Goal: Task Accomplishment & Management: Complete application form

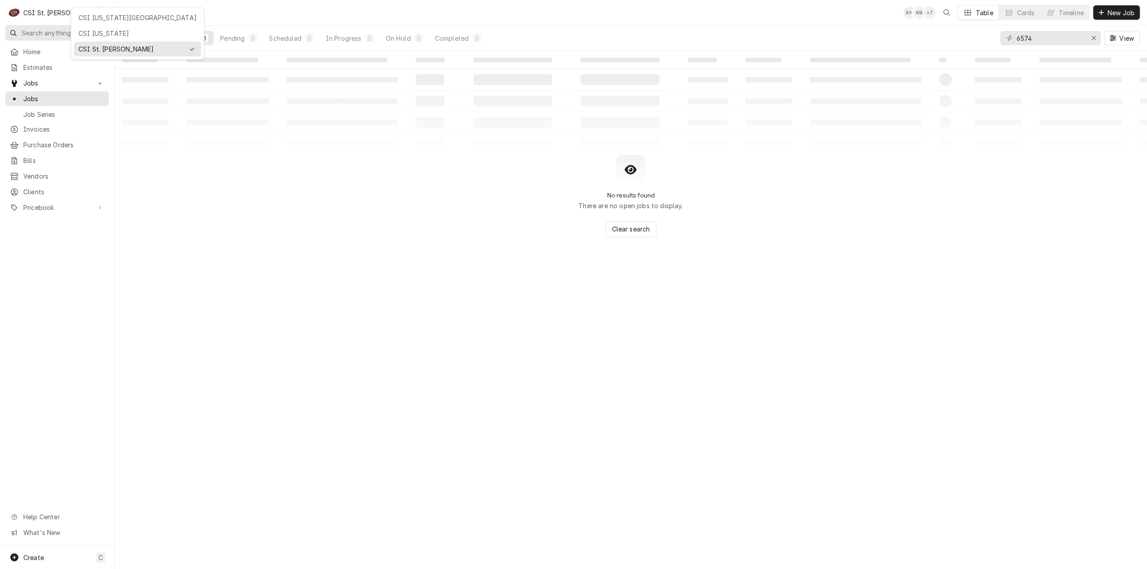
drag, startPoint x: 92, startPoint y: 17, endPoint x: 81, endPoint y: 36, distance: 22.1
click at [87, 18] on div "CSI [US_STATE][GEOGRAPHIC_DATA]" at bounding box center [137, 17] width 118 height 9
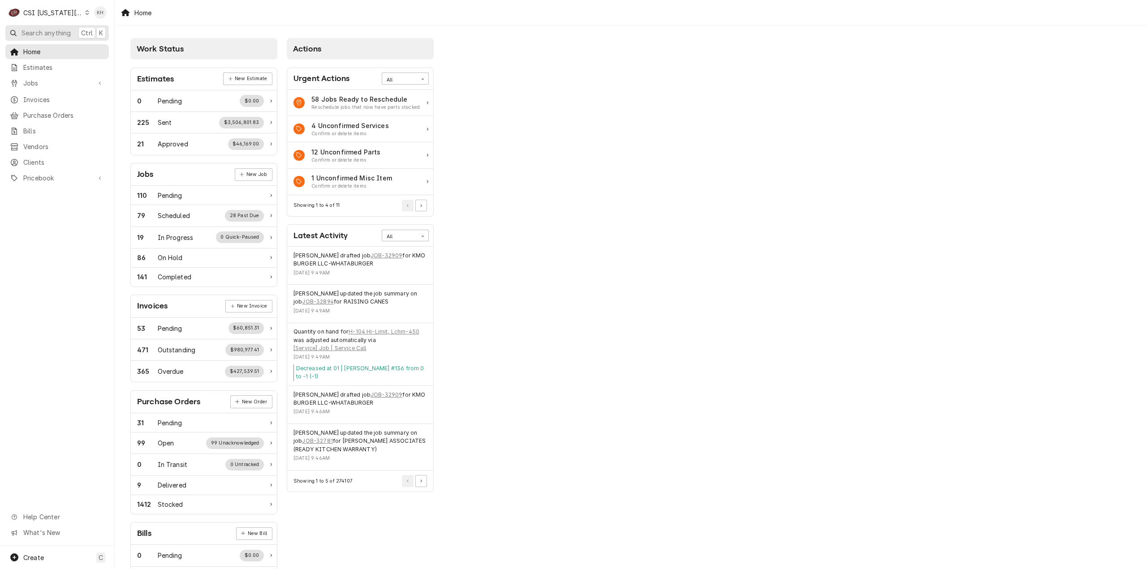
click at [51, 32] on span "Search anything" at bounding box center [45, 32] width 49 height 9
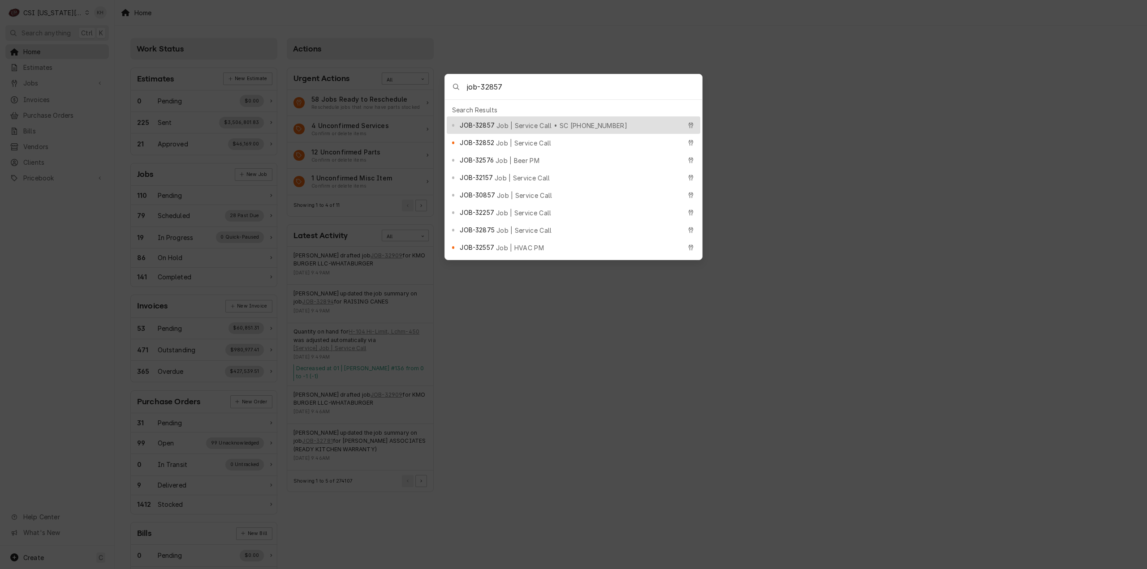
type input "job-32857"
drag, startPoint x: 511, startPoint y: 123, endPoint x: 506, endPoint y: 140, distance: 17.4
click at [511, 123] on span "Job | Service Call • SC 326222961" at bounding box center [561, 125] width 131 height 9
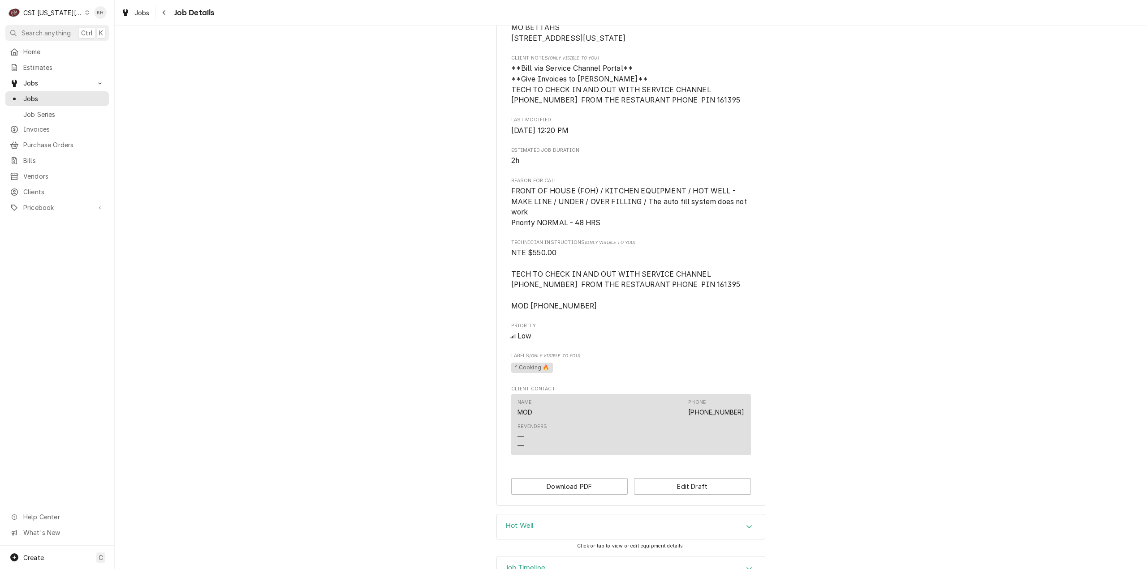
scroll to position [339, 0]
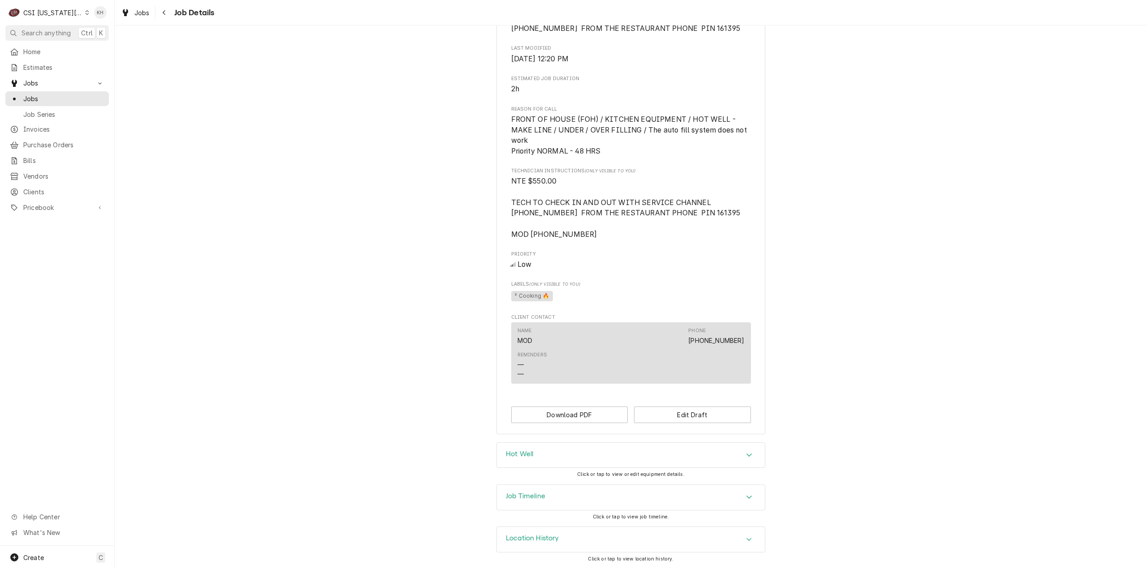
click at [546, 504] on div "Job Timeline" at bounding box center [631, 497] width 268 height 25
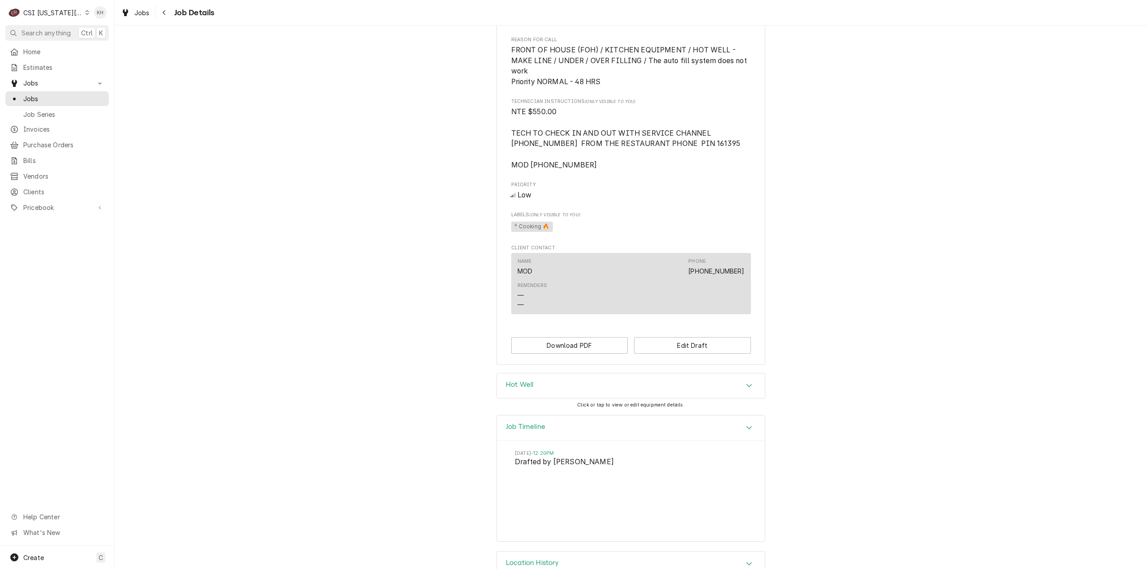
scroll to position [433, 0]
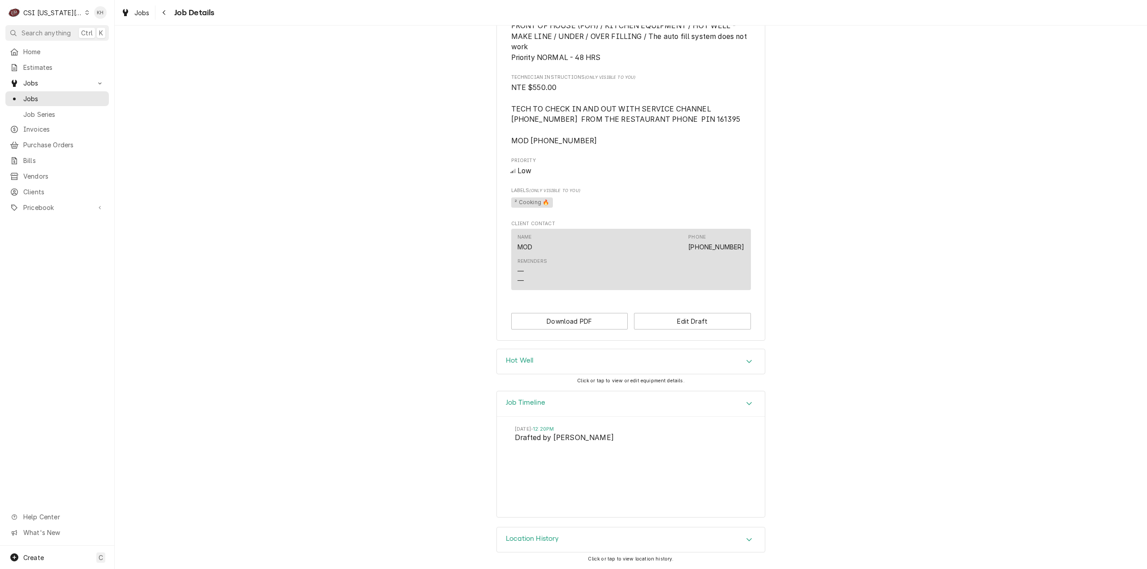
click at [890, 359] on div "Hot Well Click or tap to view or edit equipment details." at bounding box center [631, 370] width 1032 height 42
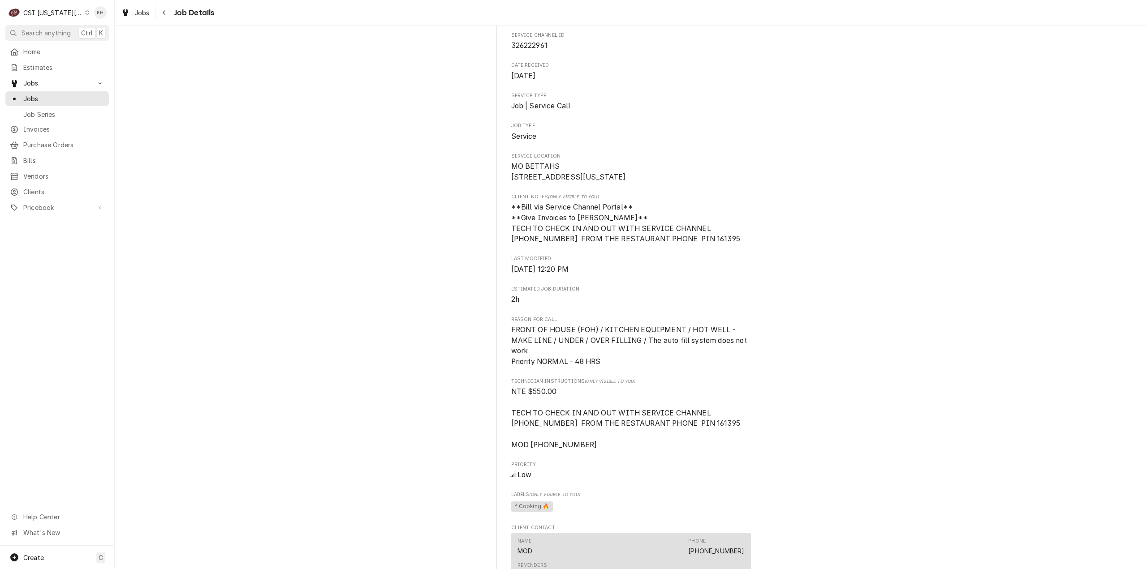
scroll to position [0, 0]
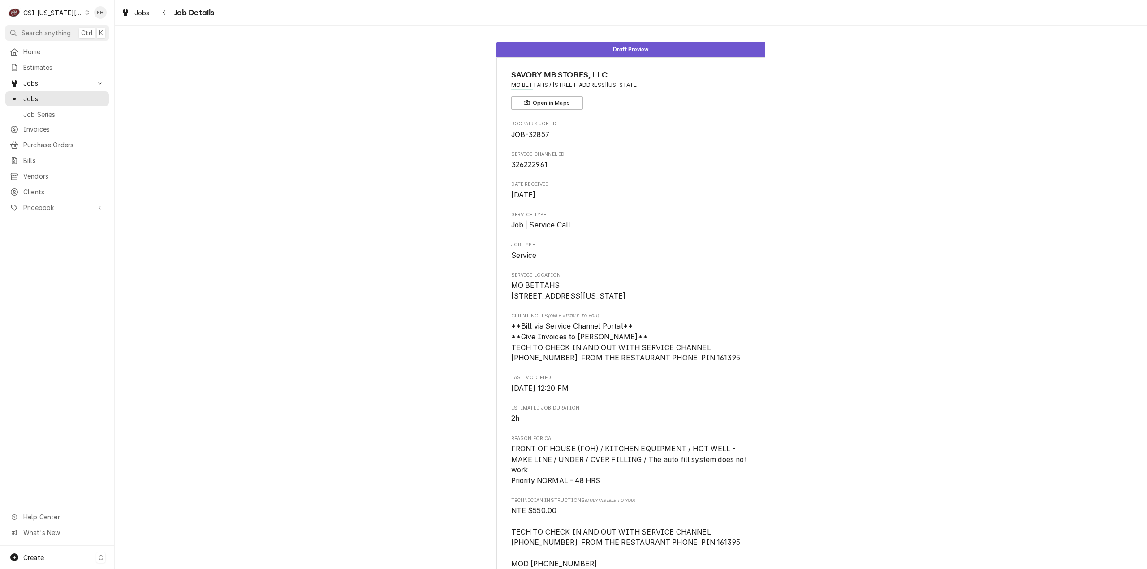
click at [30, 560] on span "Create" at bounding box center [33, 558] width 21 height 8
click at [132, 468] on div at bounding box center [128, 465] width 9 height 11
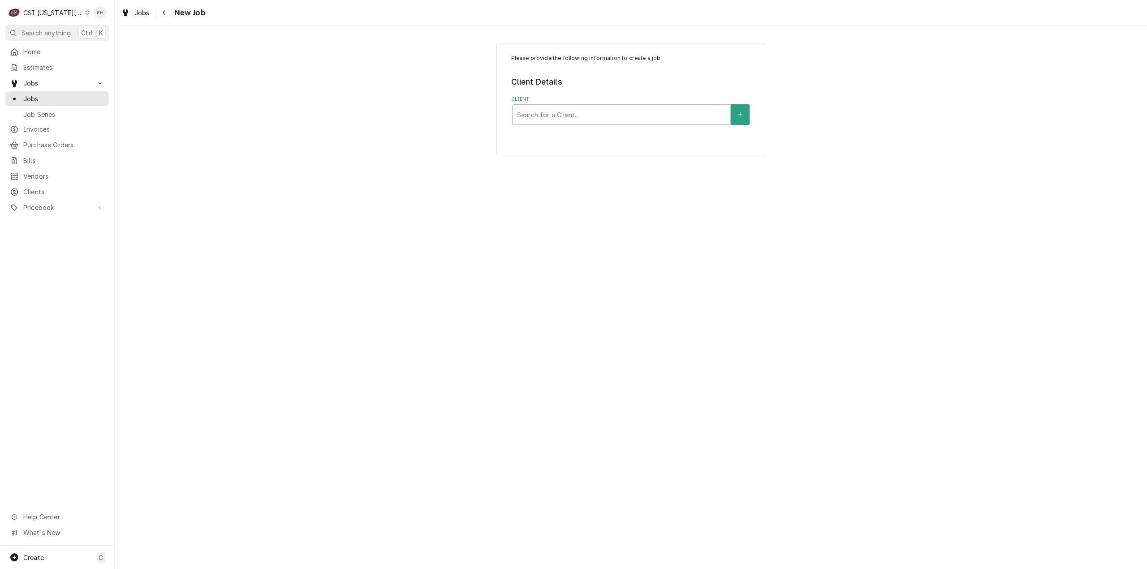
click at [624, 129] on div "Please provide the following information to create a job: Client Details Client…" at bounding box center [630, 99] width 269 height 112
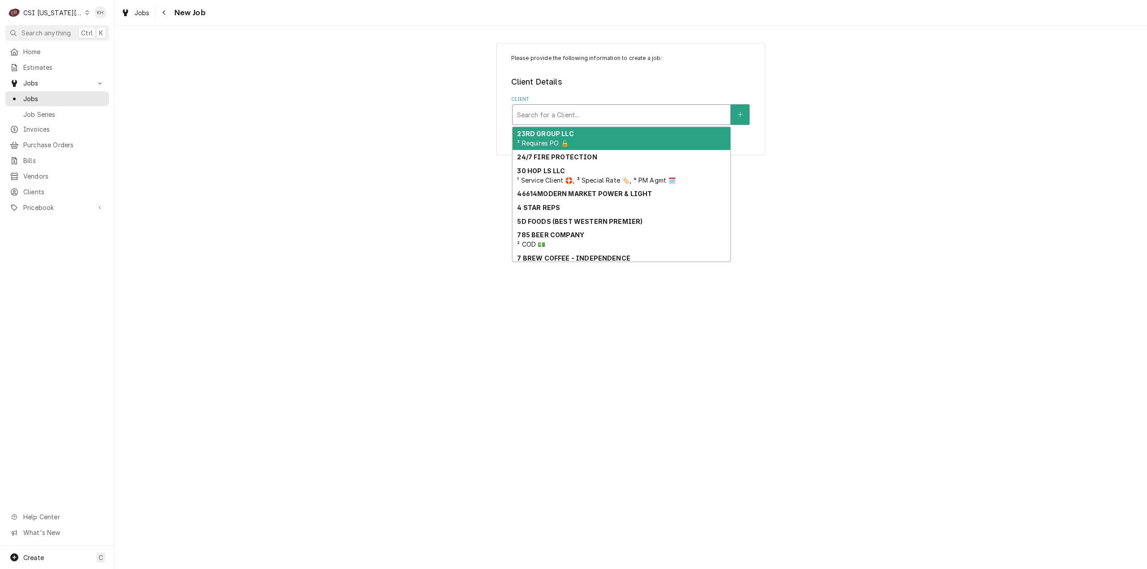
click at [623, 110] on div "Client" at bounding box center [621, 115] width 209 height 16
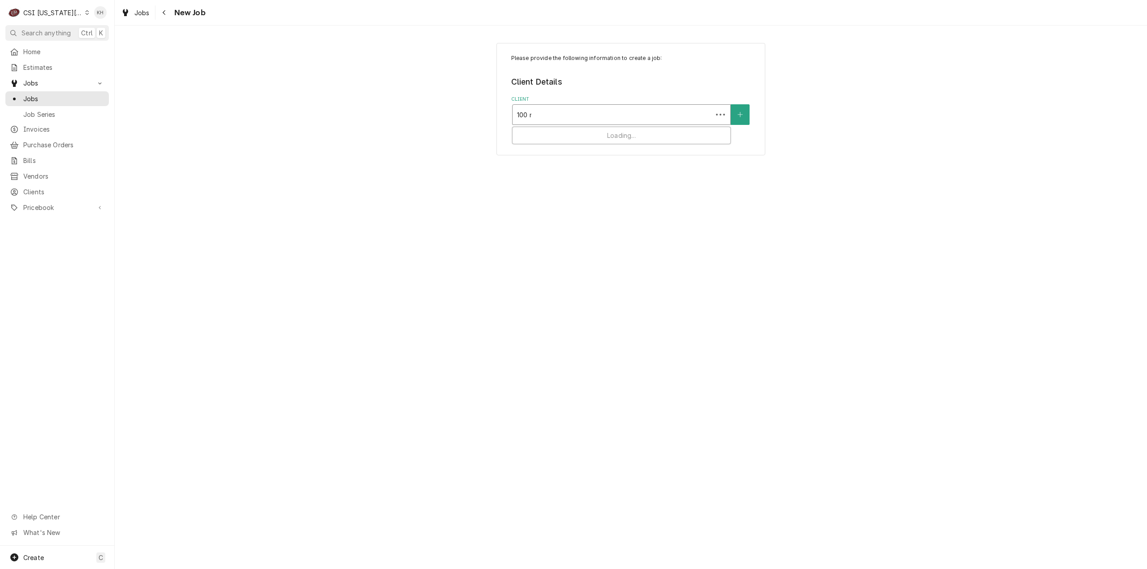
type input "100 mo"
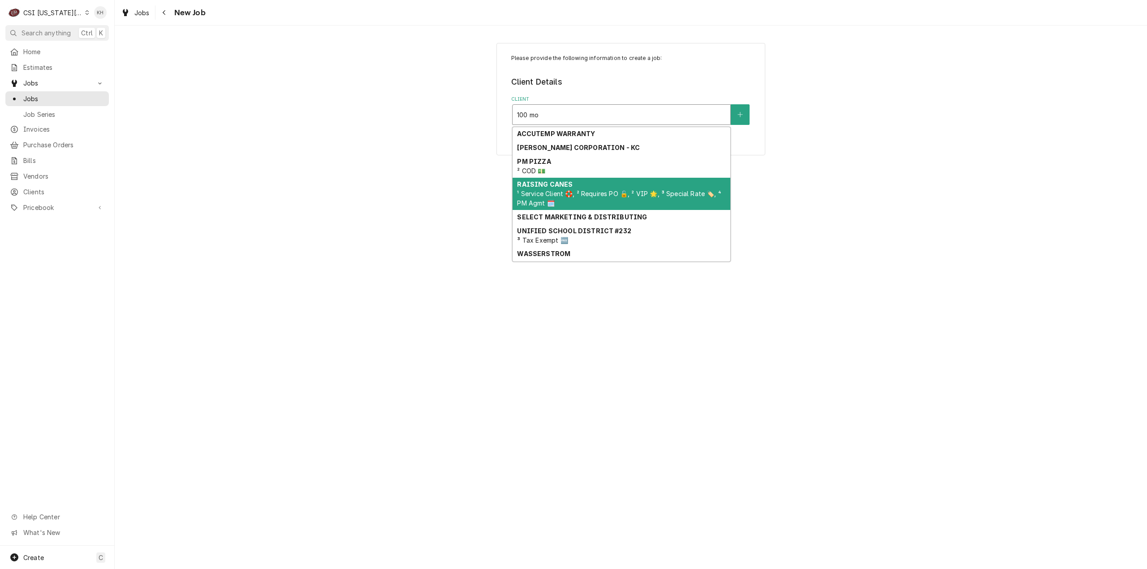
click at [558, 189] on div "RAISING CANES ¹ Service Client 🛟, ² Requires PO 🔓, ² VIP 🌟, ³ Special Rate 🏷️, …" at bounding box center [621, 194] width 218 height 33
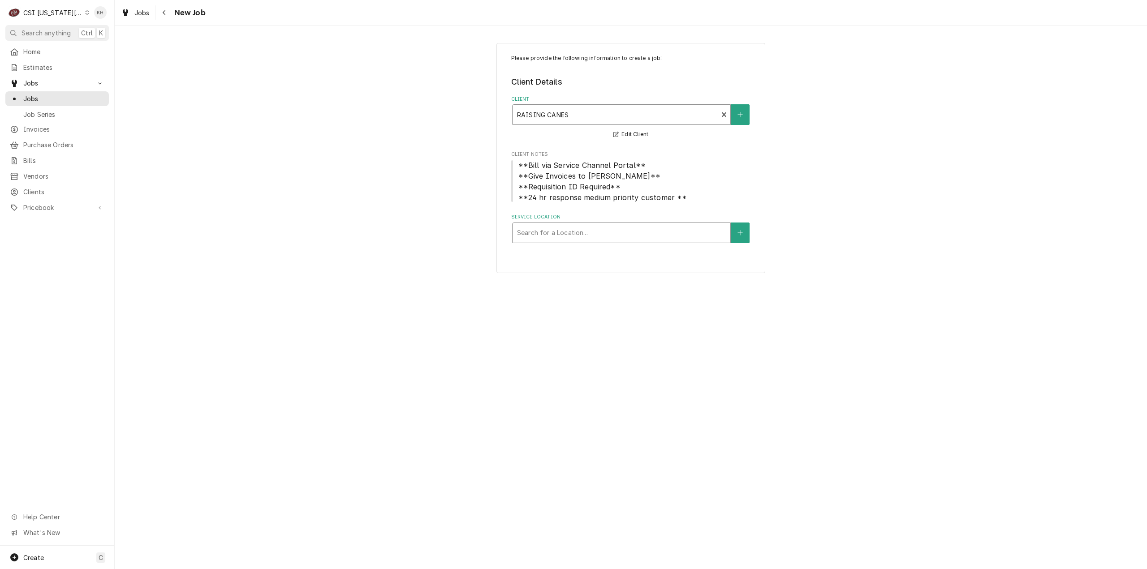
click at [588, 234] on div "Service Location" at bounding box center [621, 233] width 209 height 16
type input "100"
click at [607, 273] on div "Raising Canes #335 / 100 Mo-291, Liberty, MO 64068" at bounding box center [621, 266] width 218 height 14
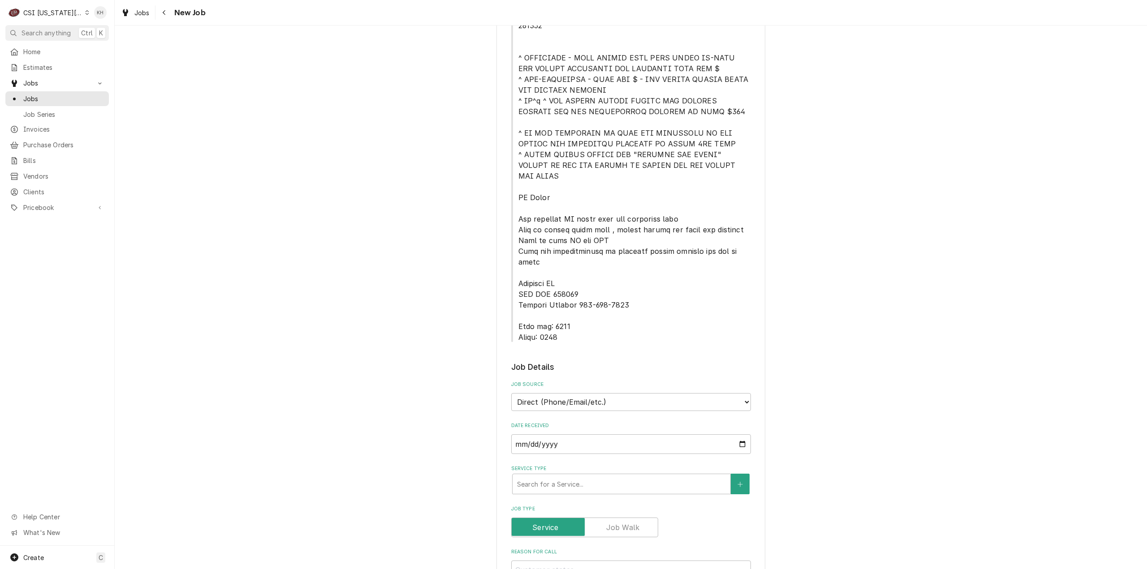
scroll to position [314, 0]
click at [597, 391] on select "Direct (Phone/Email/etc.) Service Channel Corrigo Ecotrak Other" at bounding box center [631, 400] width 240 height 18
select select "1"
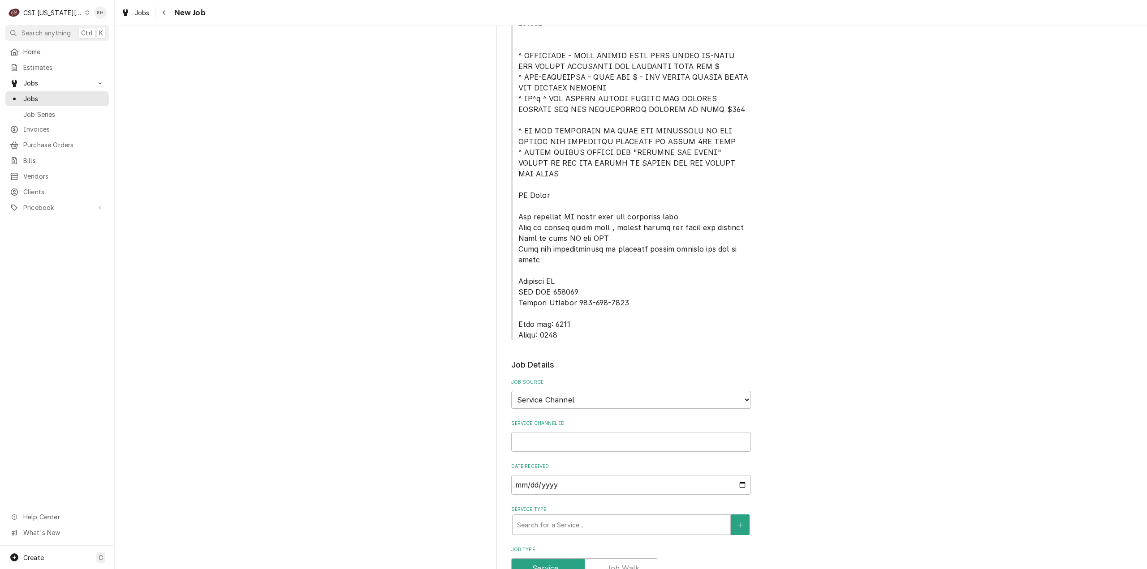
drag, startPoint x: 583, startPoint y: 393, endPoint x: 585, endPoint y: 410, distance: 17.2
click at [585, 420] on div "Service Channel ID" at bounding box center [631, 436] width 240 height 32
click at [586, 432] on input "Service Channel ID" at bounding box center [631, 442] width 240 height 20
paste input "326340973"
type textarea "x"
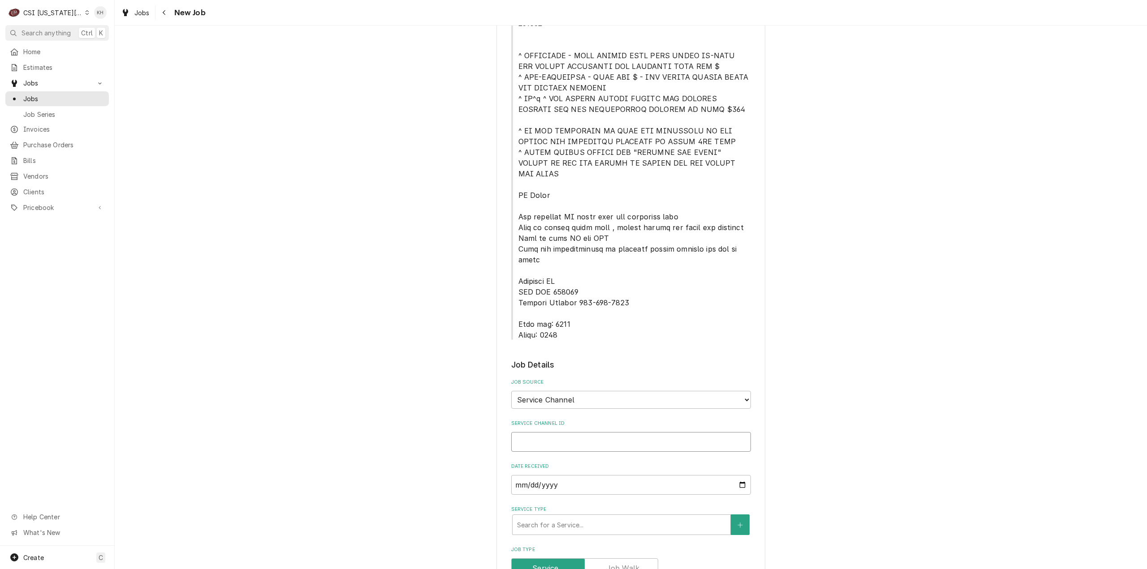
type input "326340973"
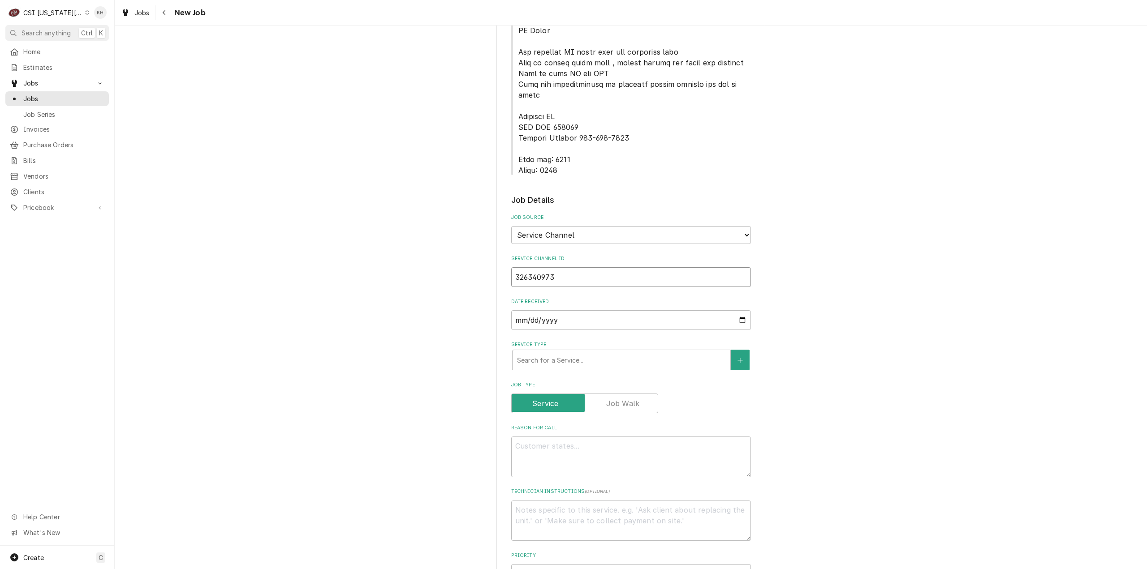
type textarea "x"
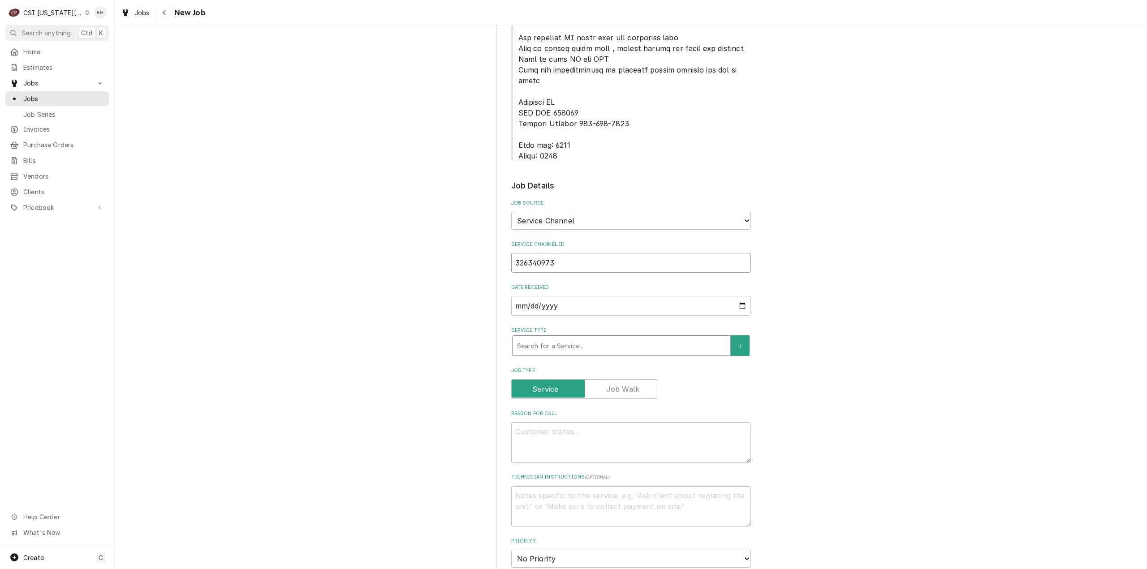
type input "326340973"
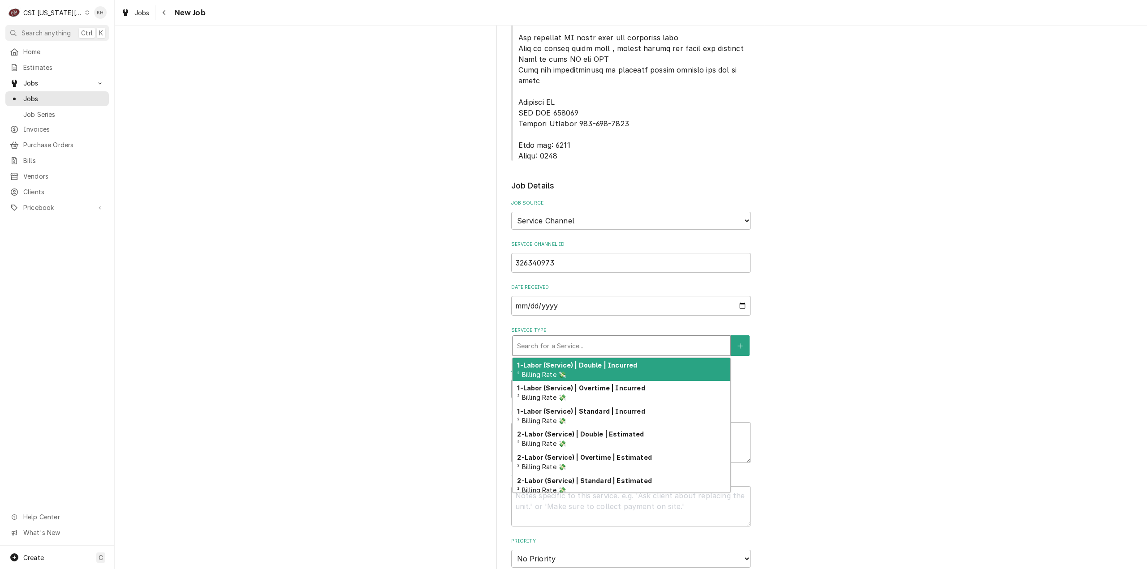
click at [576, 338] on div "Service Type" at bounding box center [621, 346] width 209 height 16
type textarea "x"
type input "s"
type textarea "x"
type input "se"
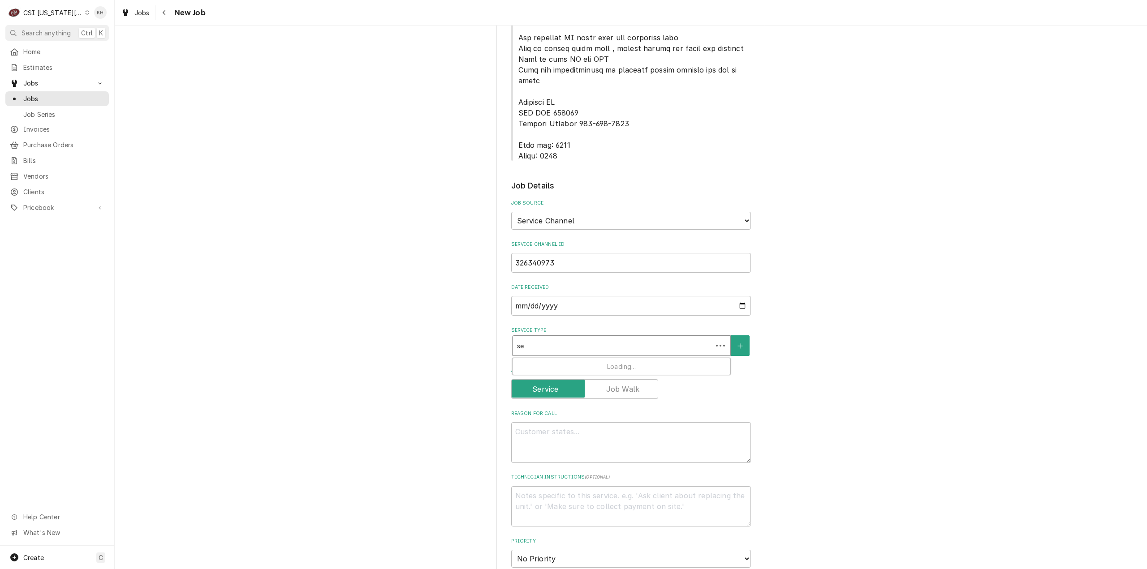
type textarea "x"
type input "ser"
type textarea "x"
type input "serv"
type textarea "x"
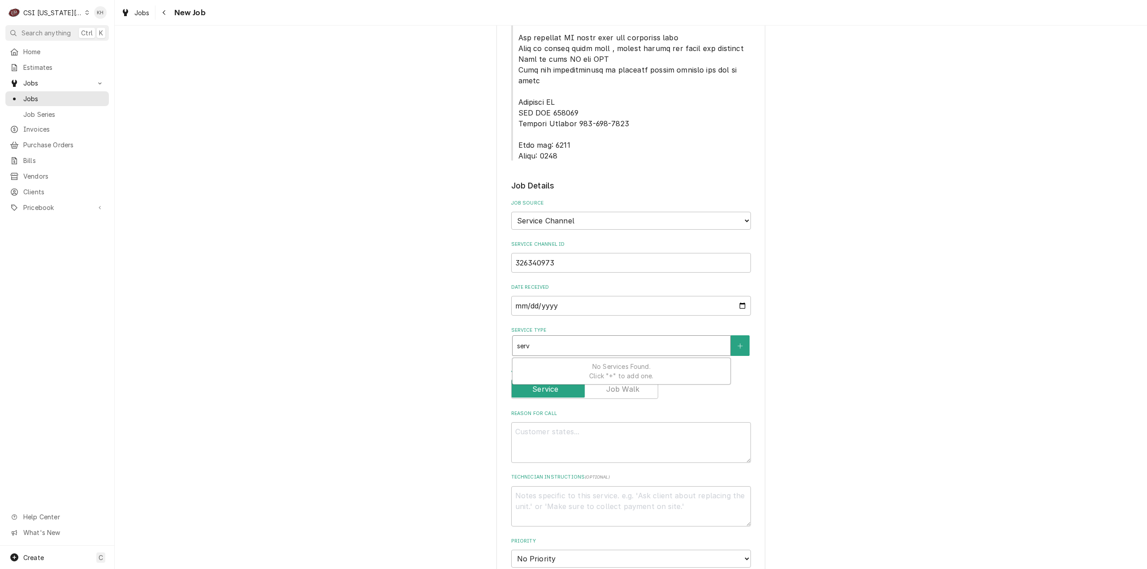
type input "servi"
type textarea "x"
type input "servic"
type textarea "x"
type input "service"
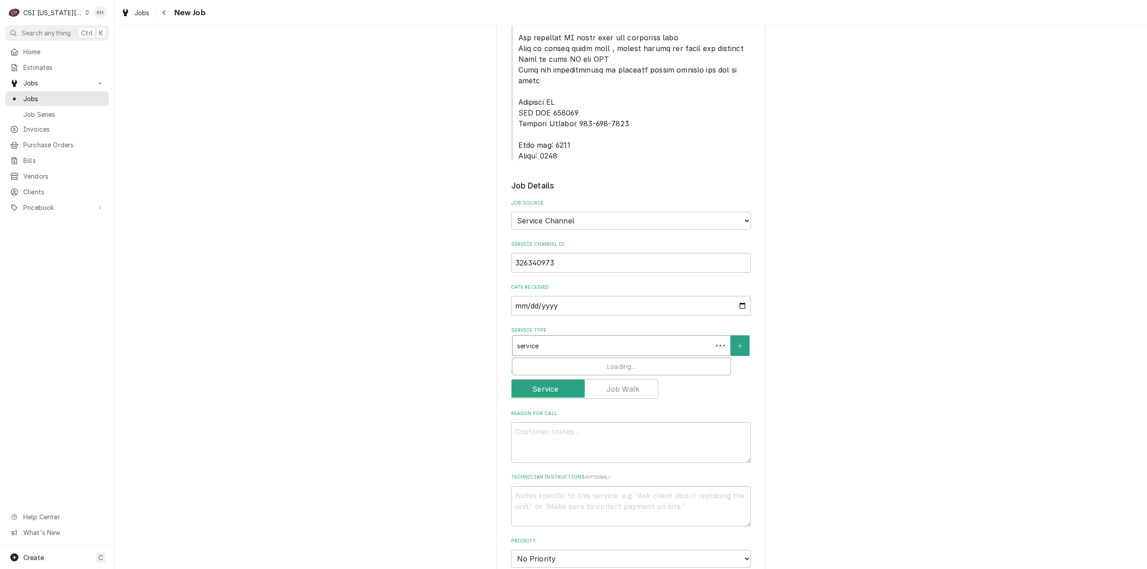
type textarea "x"
type input "service"
type textarea "x"
type input "service c"
type textarea "x"
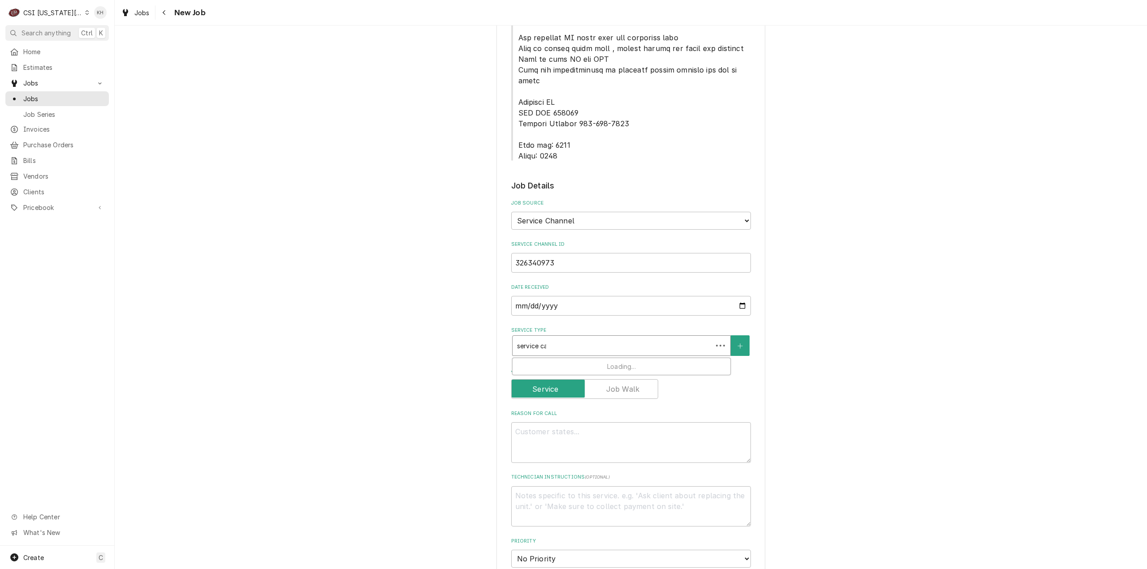
type input "service cal"
type textarea "x"
type input "service call"
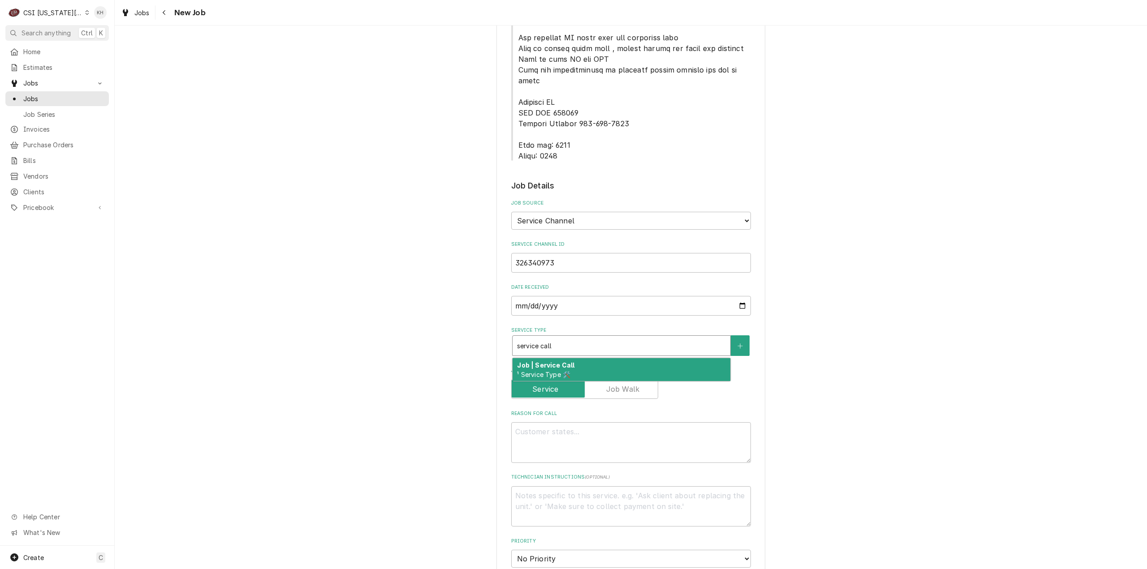
click at [580, 358] on div "Job | Service Call ¹ Service Type 🛠️" at bounding box center [621, 369] width 218 height 23
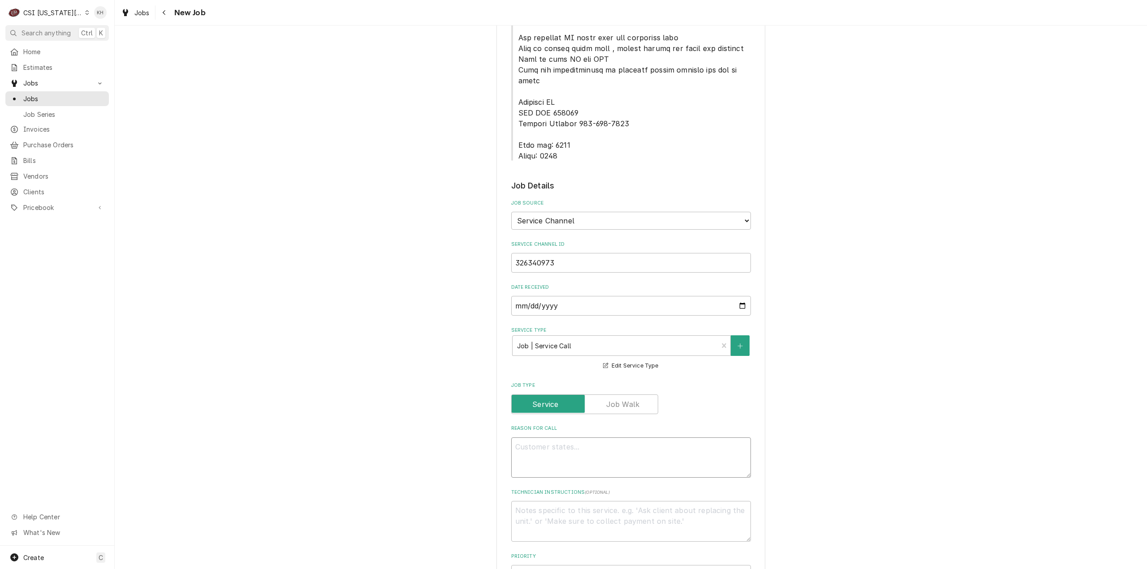
click at [693, 438] on textarea "Reason For Call" at bounding box center [631, 458] width 240 height 41
paste textarea ""DRIVE THRU / Beverage Equipment / Tea Brewer "Equip:" DRIVE THRU "Tag ID"01416…"
type textarea "x"
type textarea ""DRIVE THRU / Beverage Equipment / Tea Brewer "Equip:" DRIVE THRU "Tag ID"01416…"
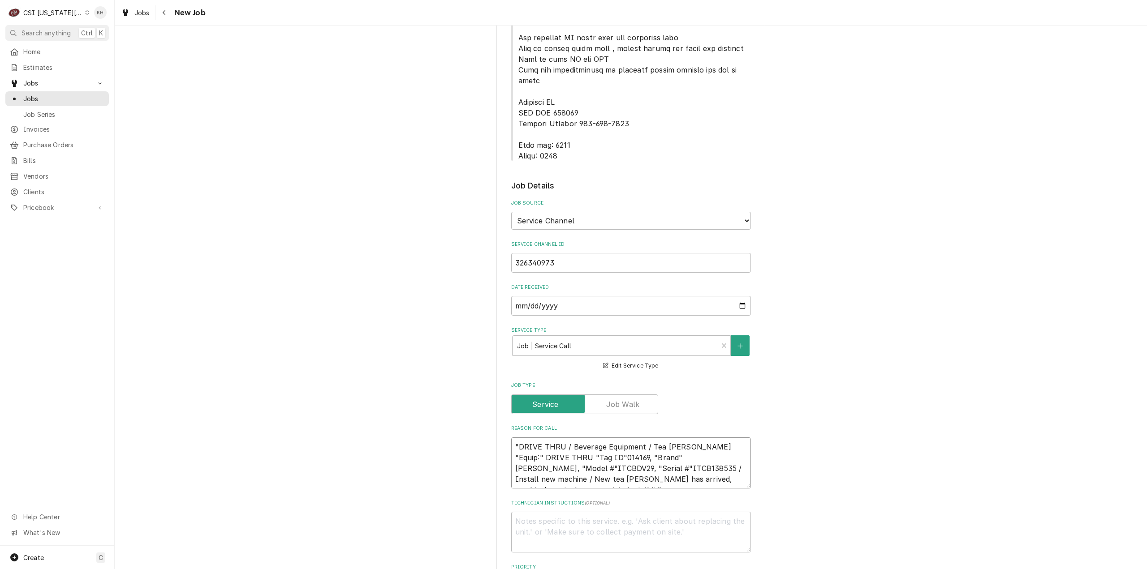
type textarea "x"
type textarea ""DRIVE THRU / Beverage Equipment / Tea Brewer "Equip:" DRIVE THRU "Tag ID"01416…"
click at [513, 438] on textarea ""DRIVE THRU / Beverage Equipment / Tea Brewer "Equip:" DRIVE THRU "Tag ID"01416…" at bounding box center [631, 464] width 240 height 52
type textarea "x"
type textarea "DRIVE THRU / Beverage Equipment / Tea Brewer "Equip:" DRIVE THRU "Tag ID"014169…"
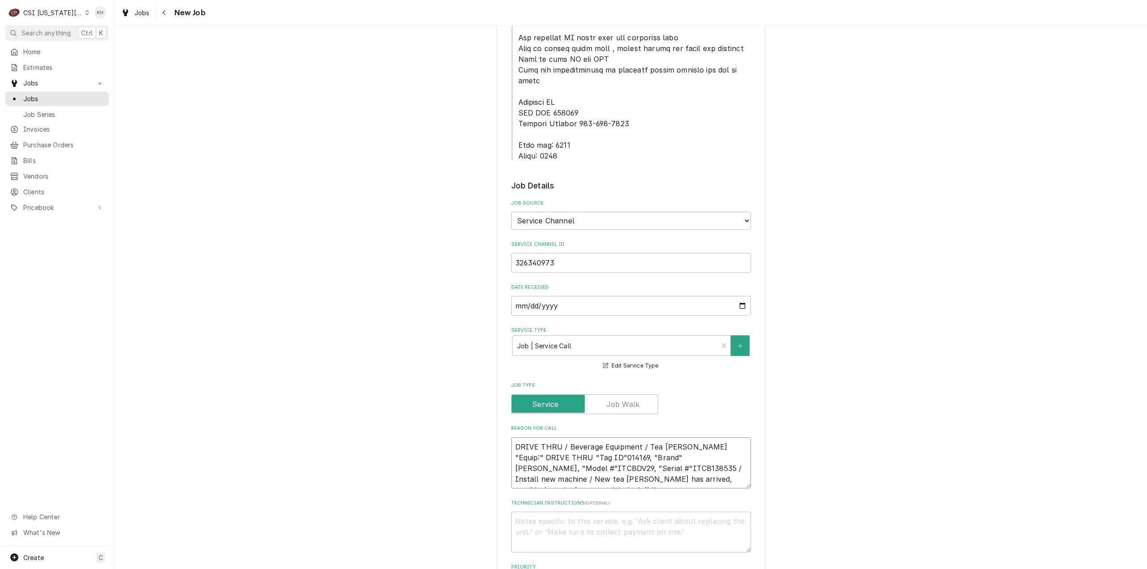
click at [691, 444] on textarea "DRIVE THRU / Beverage Equipment / Tea Brewer "Equip:" DRIVE THRU "Tag ID"014169…" at bounding box center [631, 464] width 240 height 52
type textarea "x"
type textarea "DRIVE THRU / Beverage Equipment / Tea Brewer "Equip:" DRIVE THRU "Tag ID"014169…"
type textarea "x"
type textarea "DRIVE THRU / Beverage Equipment / Tea Brewer "Equip:" DRIVE THRU "Tag ID"014169…"
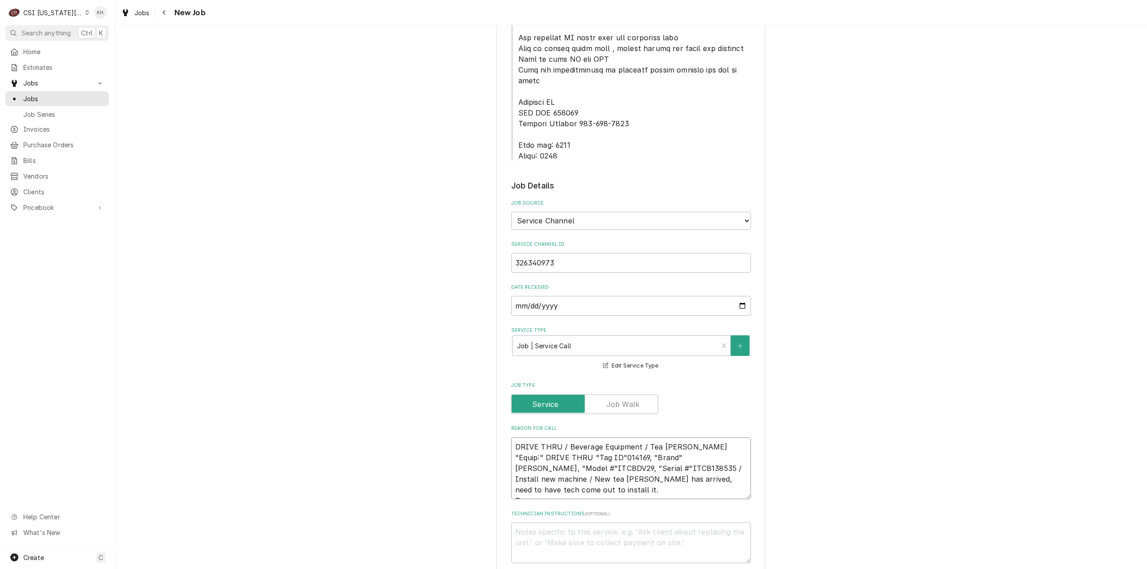
type textarea "x"
type textarea "DRIVE THRU / Beverage Equipment / Tea Brewer "Equip:" DRIVE THRU "Tag ID"014169…"
type textarea "x"
type textarea "DRIVE THRU / Beverage Equipment / Tea Brewer "Equip:" DRIVE THRU "Tag ID"014169…"
type textarea "x"
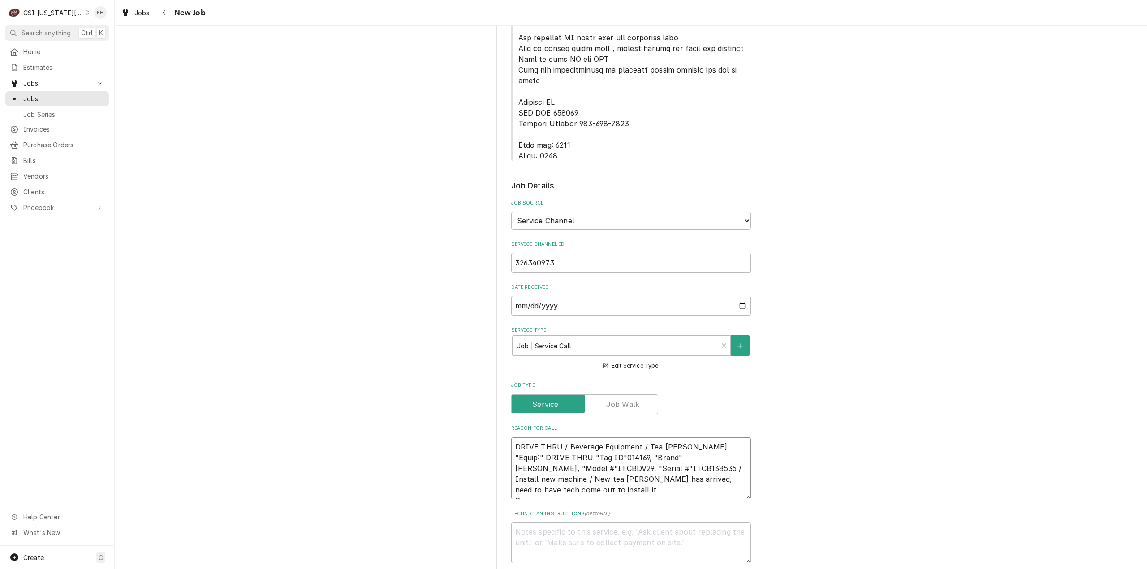
type textarea "DRIVE THRU / Beverage Equipment / Tea Brewer "Equip:" DRIVE THRU "Tag ID"014169…"
type textarea "x"
type textarea "DRIVE THRU / Beverage Equipment / Tea Brewer "Equip:" DRIVE THRU "Tag ID"014169…"
type textarea "x"
type textarea "DRIVE THRU / Beverage Equipment / Tea Brewer "Equip:" DRIVE THRU "Tag ID"014169…"
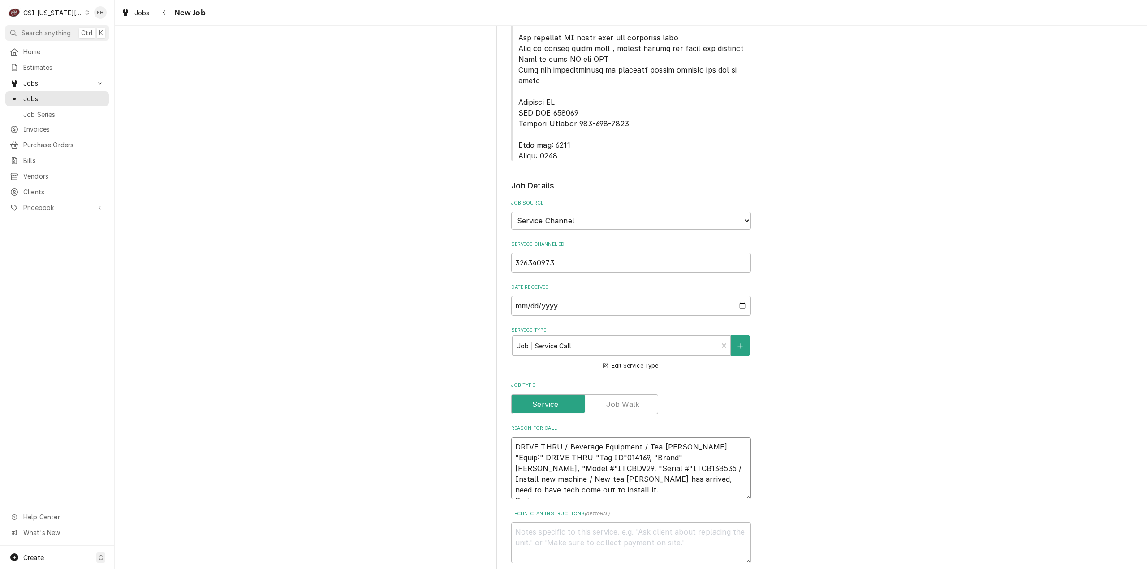
type textarea "x"
type textarea "DRIVE THRU / Beverage Equipment / Tea Brewer "Equip:" DRIVE THRU "Tag ID"014169…"
type textarea "x"
type textarea "DRIVE THRU / Beverage Equipment / Tea Brewer "Equip:" DRIVE THRU "Tag ID"014169…"
type textarea "x"
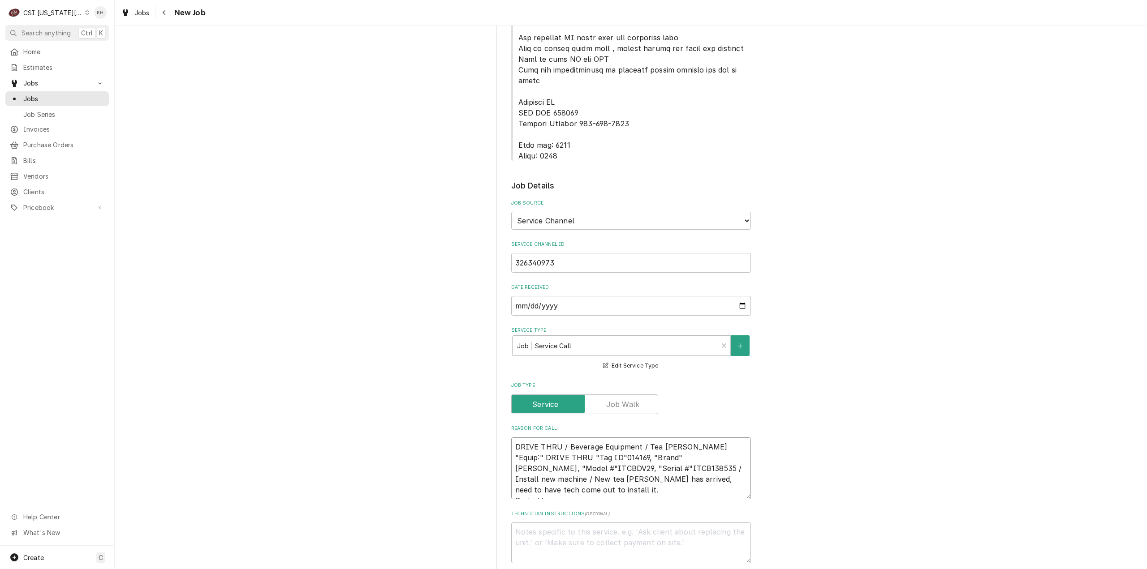
type textarea "DRIVE THRU / Beverage Equipment / Tea Brewer "Equip:" DRIVE THRU "Tag ID"014169…"
type textarea "x"
type textarea "DRIVE THRU / Beverage Equipment / Tea Brewer "Equip:" DRIVE THRU "Tag ID"014169…"
type textarea "x"
type textarea "DRIVE THRU / Beverage Equipment / Tea Brewer "Equip:" DRIVE THRU "Tag ID"014169…"
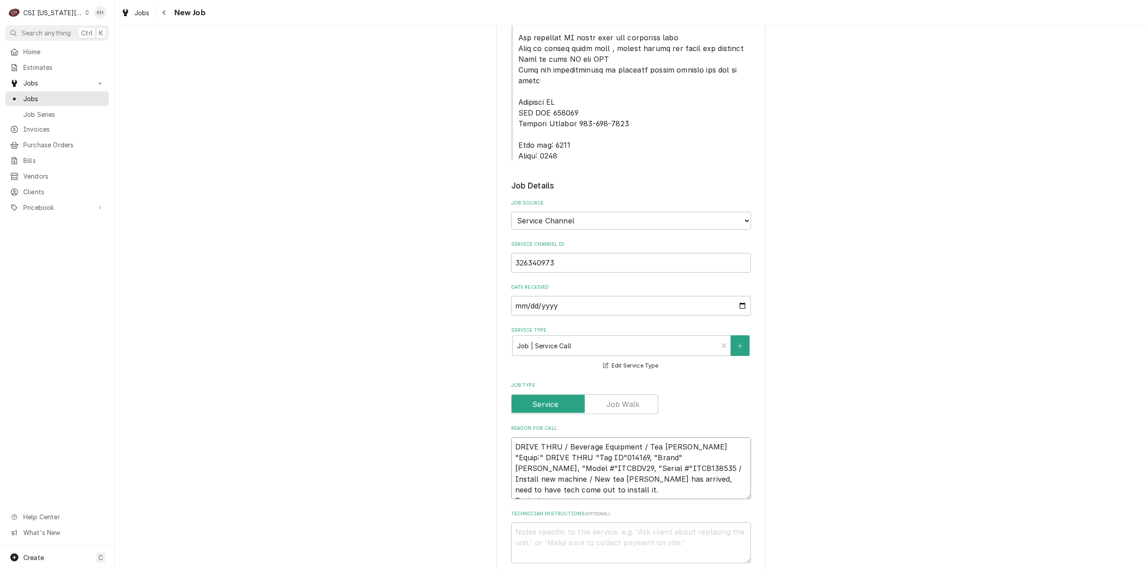
type textarea "x"
type textarea "DRIVE THRU / Beverage Equipment / Tea Brewer "Equip:" DRIVE THRU "Tag ID"014169…"
type textarea "x"
type textarea "DRIVE THRU / Beverage Equipment / Tea Brewer "Equip:" DRIVE THRU "Tag ID"014169…"
click at [523, 464] on textarea "DRIVE THRU / Beverage Equipment / Tea Brewer "Equip:" DRIVE THRU "Tag ID"014169…" at bounding box center [631, 469] width 240 height 62
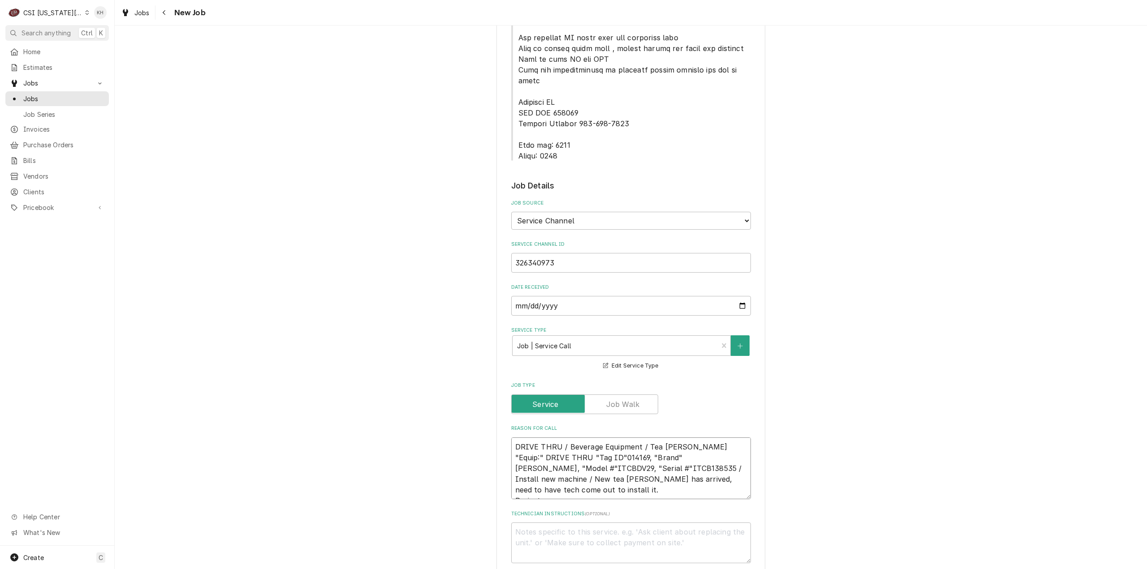
click at [523, 464] on textarea "DRIVE THRU / Beverage Equipment / Tea Brewer "Equip:" DRIVE THRU "Tag ID"014169…" at bounding box center [631, 469] width 240 height 62
type textarea "x"
type textarea "DRIVE THRU / Beverage Equipment / Tea Brewer "Equip:" DRIVE THRU "Tag ID"014169…"
type textarea "x"
type textarea "DRIVE THRU / Beverage Equipment / Tea Brewer "Equip:" DRIVE THRU "Tag ID"014169…"
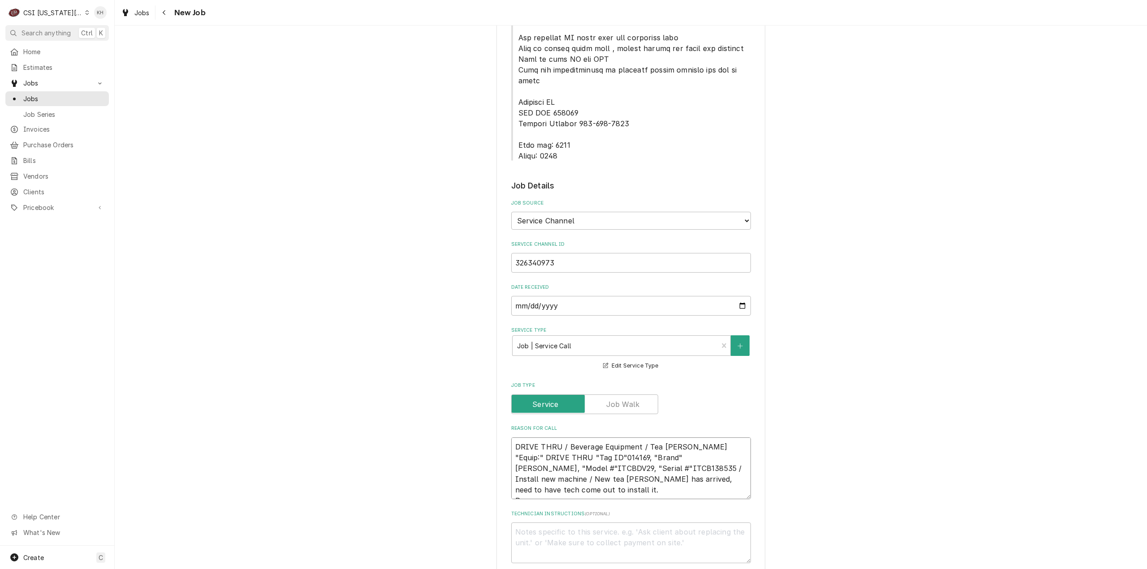
type textarea "x"
type textarea "DRIVE THRU / Beverage Equipment / Tea Brewer "Equip:" DRIVE THRU "Tag ID"014169…"
type textarea "x"
type textarea "DRIVE THRU / Beverage Equipment / Tea Brewer "Equip:" DRIVE THRU "Tag ID"014169…"
type textarea "x"
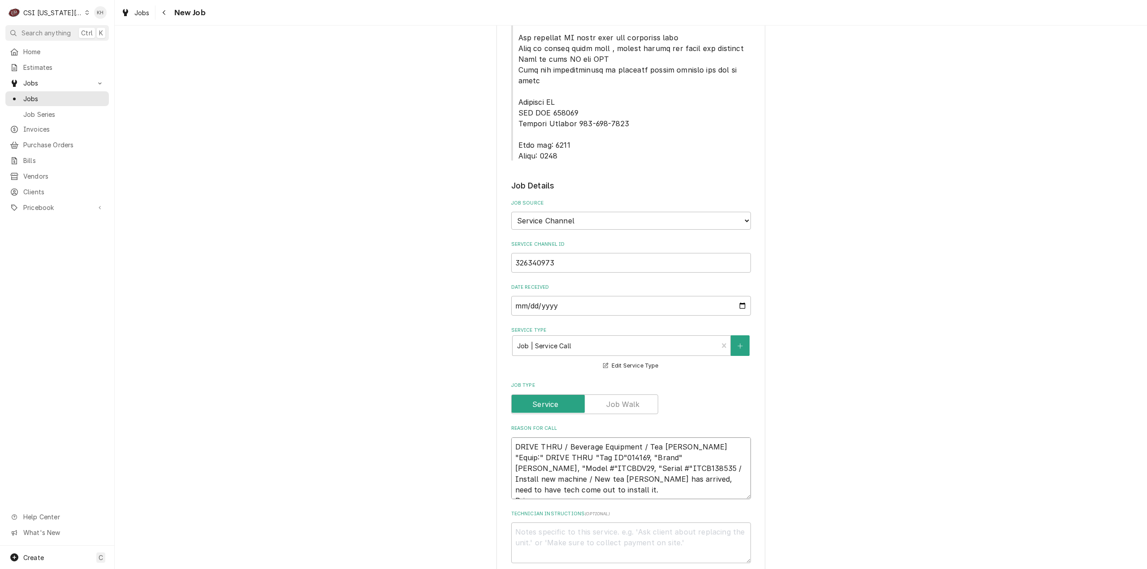
type textarea "DRIVE THRU / Beverage Equipment / Tea Brewer "Equip:" DRIVE THRU "Tag ID"014169…"
type textarea "x"
type textarea "DRIVE THRU / Beverage Equipment / Tea Brewer "Equip:" DRIVE THRU "Tag ID"014169…"
type textarea "x"
type textarea "DRIVE THRU / Beverage Equipment / Tea Brewer "Equip:" DRIVE THRU "Tag ID"014169…"
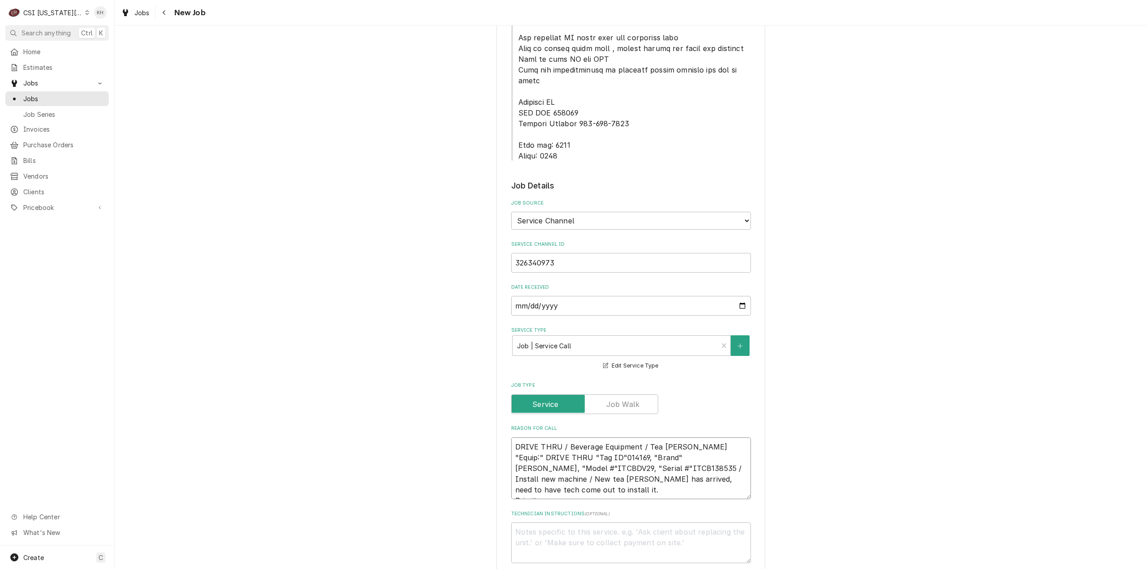
type textarea "x"
type textarea "DRIVE THRU / Beverage Equipment / Tea Brewer "Equip:" DRIVE THRU "Tag ID"014169…"
type textarea "x"
type textarea "DRIVE THRU / Beverage Equipment / Tea Brewer "Equip:" DRIVE THRU "Tag ID"014169…"
paste textarea "Non-Emergency - 7 Days"
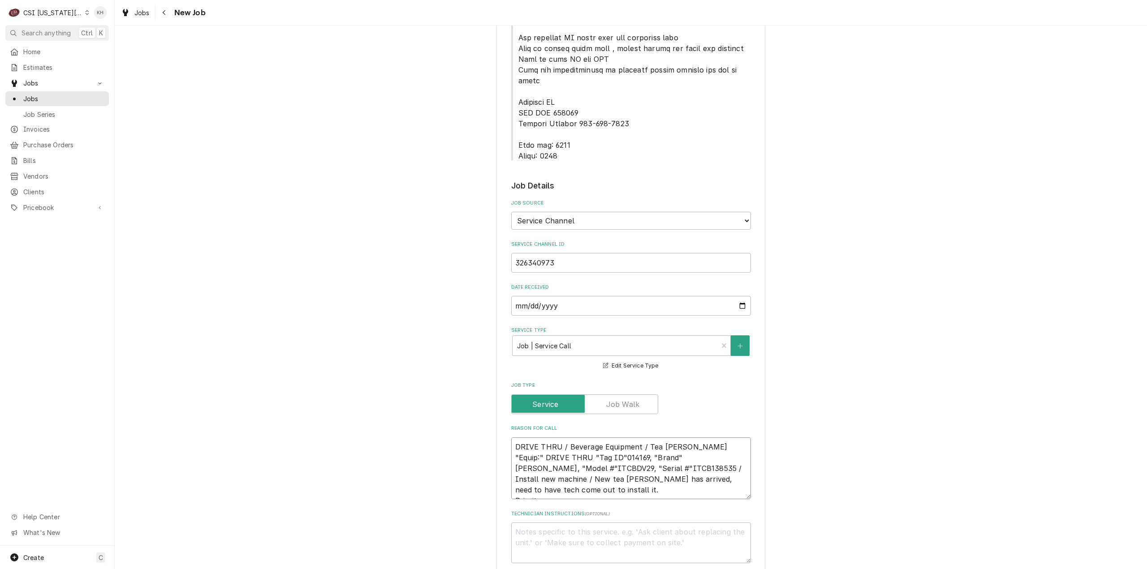
type textarea "x"
type textarea "DRIVE THRU / Beverage Equipment / Tea Brewer "Equip:" DRIVE THRU "Tag ID"014169…"
type textarea "x"
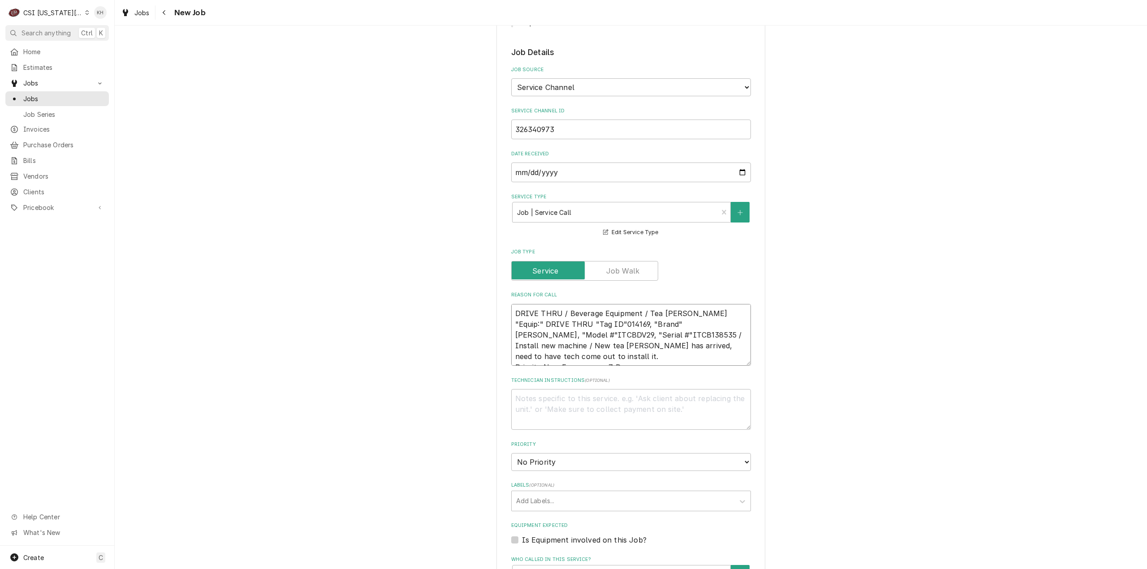
scroll to position [627, 0]
type textarea "DRIVE THRU / Beverage Equipment / Tea Brewer "Equip:" DRIVE THRU "Tag ID"014169…"
click at [572, 388] on textarea "Technician Instructions ( optional )" at bounding box center [631, 408] width 240 height 41
type textarea "x"
type textarea "N"
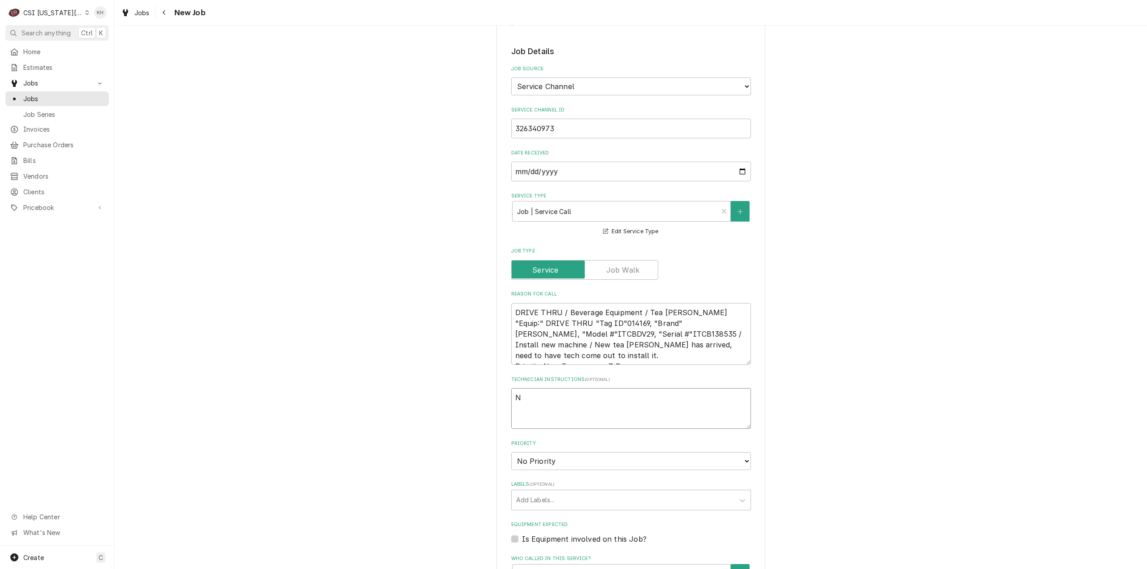
type textarea "x"
type textarea "NT"
type textarea "x"
type textarea "NTE"
type textarea "x"
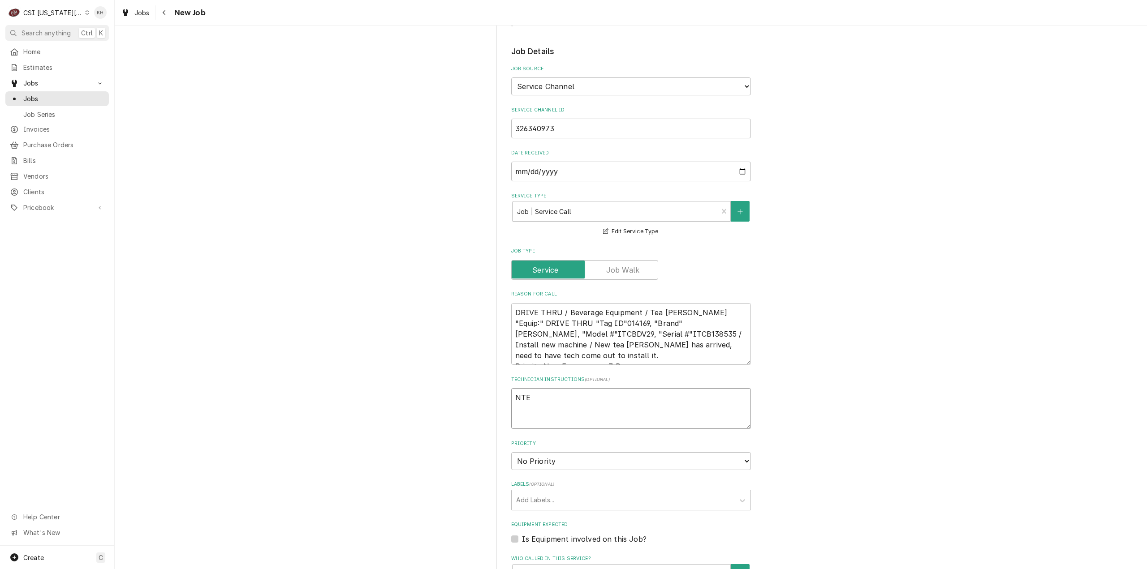
type textarea "NTE"
type textarea "x"
type textarea "NTE $"
type textarea "x"
type textarea "NTE $"
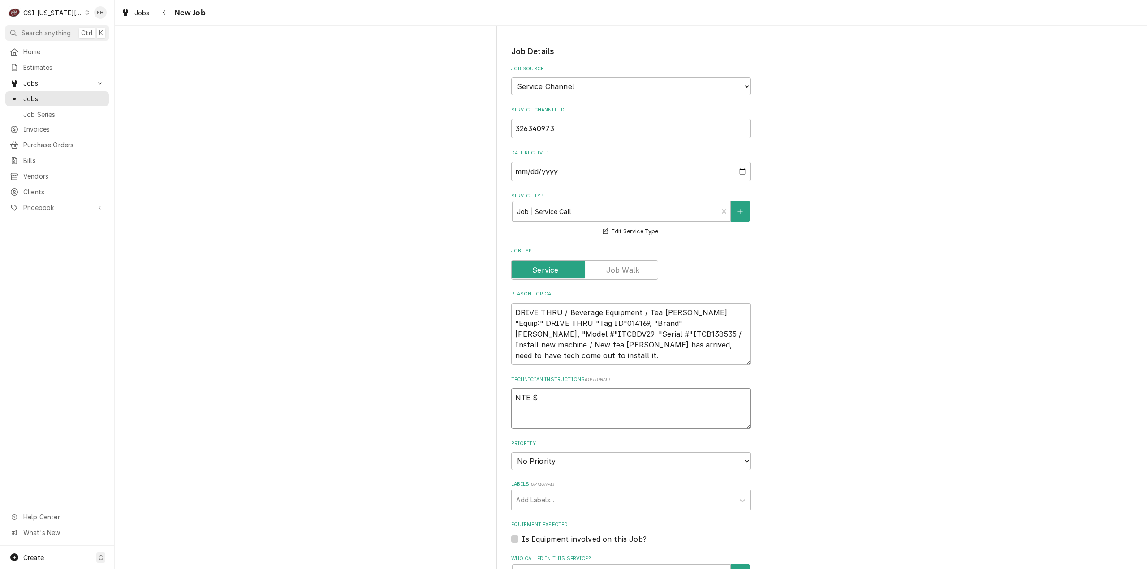
type textarea "x"
type textarea "NTE $ 5"
type textarea "x"
type textarea "NTE $ 50"
type textarea "x"
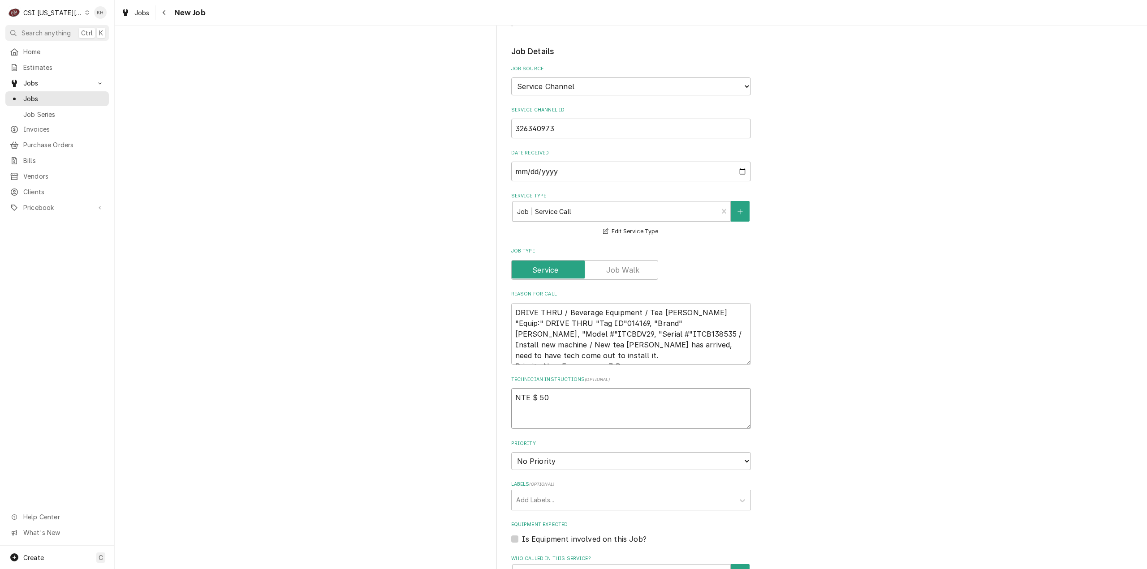
type textarea "NTE $ 500"
type textarea "x"
type textarea "NTE $ 500."
type textarea "x"
type textarea "NTE $ 500.0"
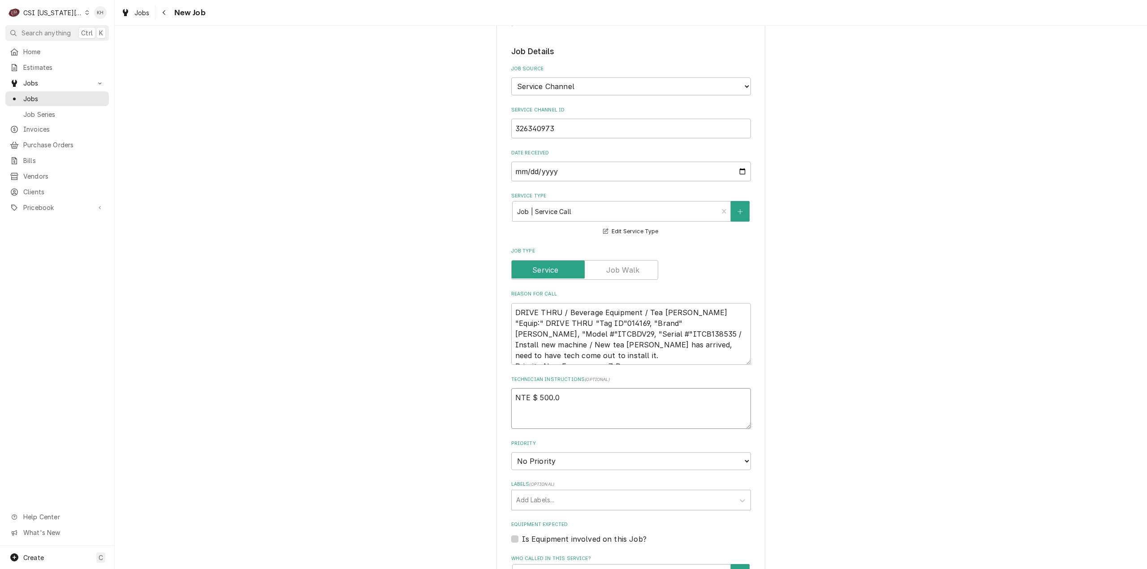
type textarea "x"
type textarea "NTE $ 500.00"
type textarea "x"
type textarea "NTE $ 500.00"
type textarea "x"
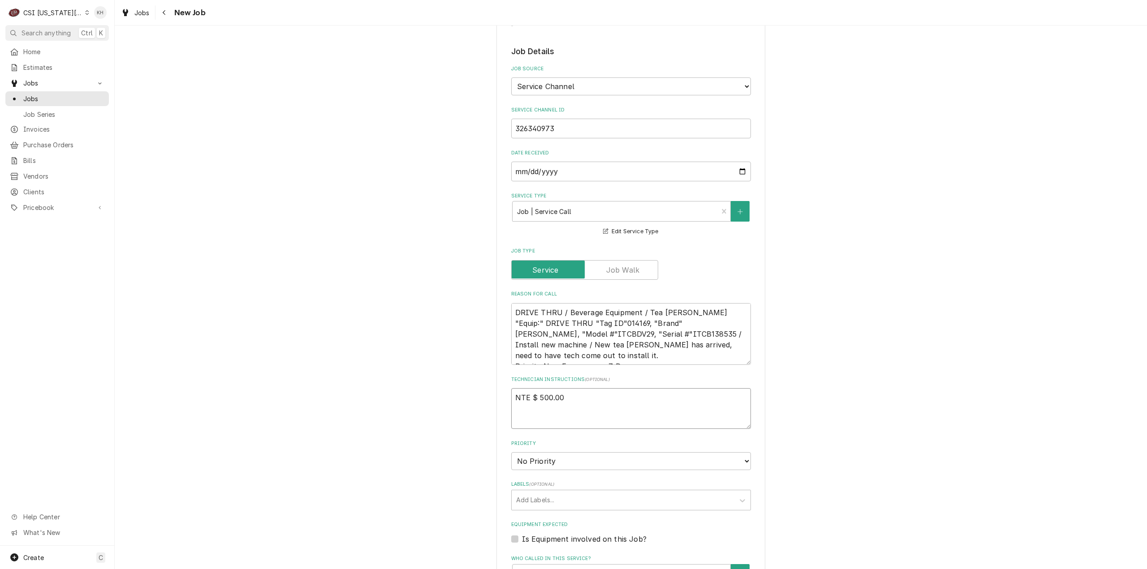
type textarea "NTE $ 500.00"
type textarea "x"
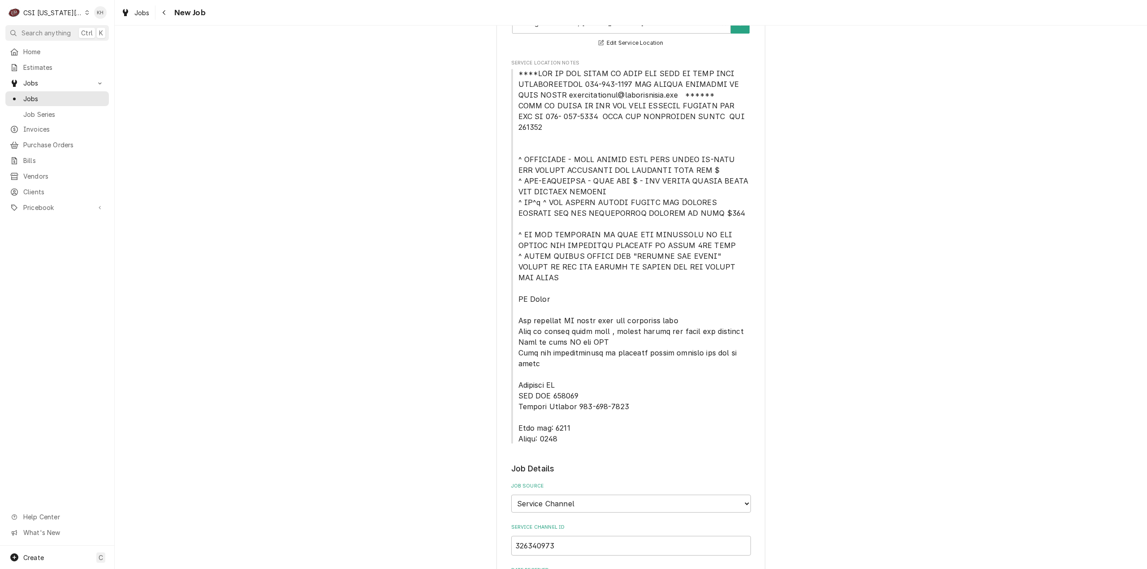
scroll to position [224, 0]
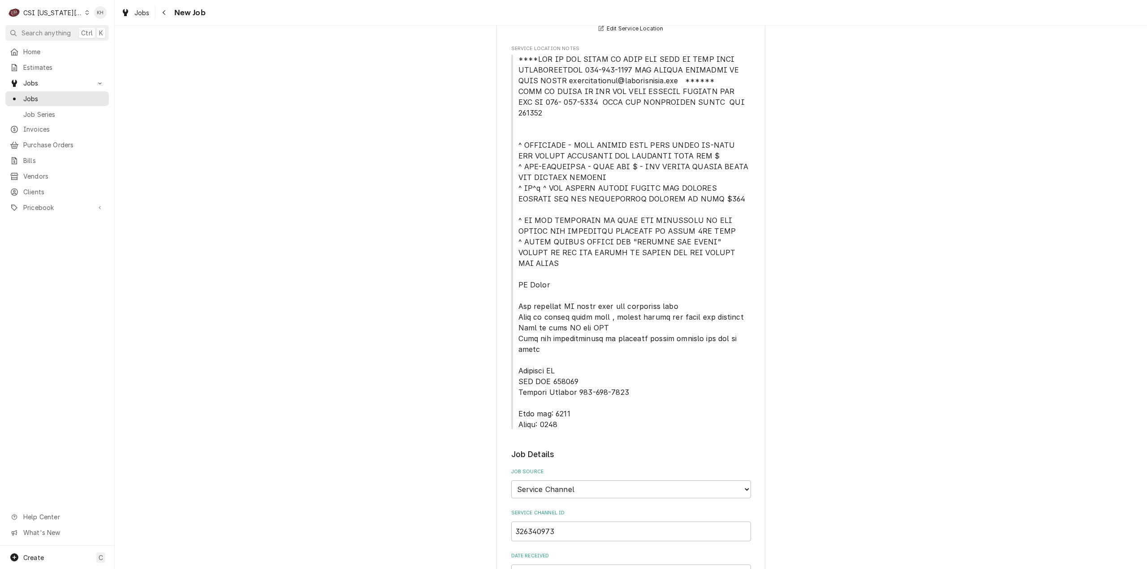
type textarea "NTE $ 500.00"
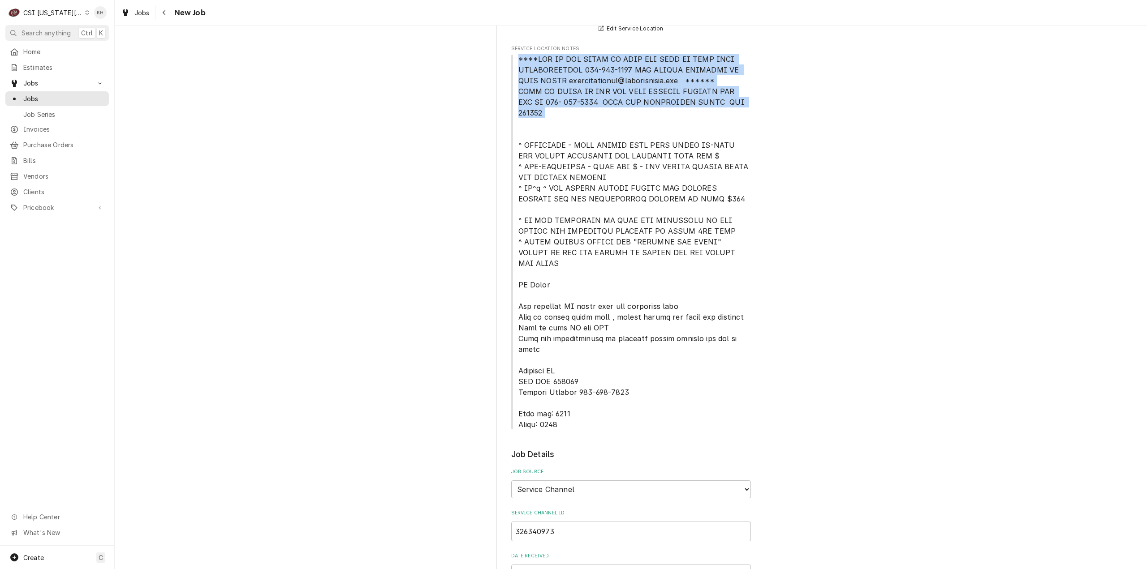
drag, startPoint x: 511, startPoint y: 59, endPoint x: 724, endPoint y: 112, distance: 218.8
click at [724, 112] on span "Service Location Notes" at bounding box center [631, 242] width 240 height 376
copy span "****NTE ON ALL CALLS IF OVER NTE NEED TO CALL JOHN HERBOLSHEIMER 402-380-8262 F…"
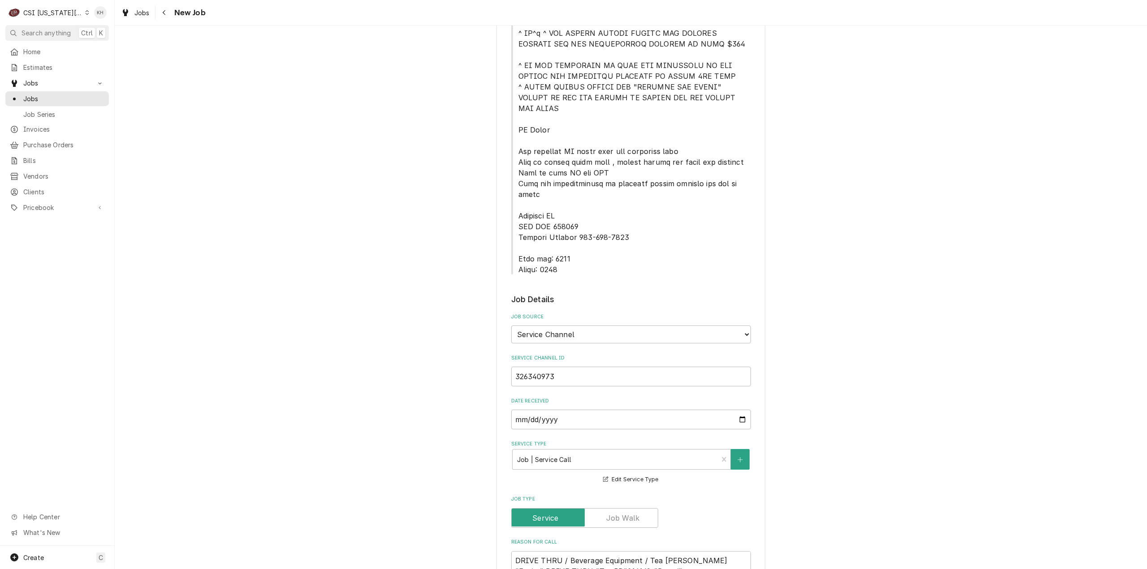
scroll to position [493, 0]
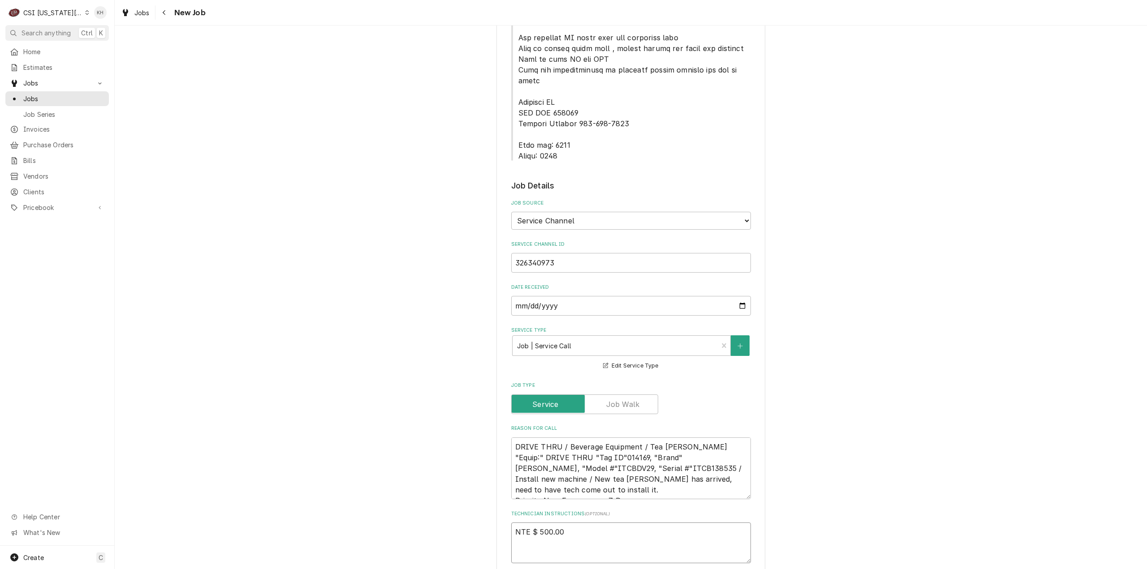
click at [538, 523] on textarea "NTE $ 500.00" at bounding box center [631, 543] width 240 height 41
paste textarea "****NTE ON ALL CALLS IF OVER NTE NEED TO CALL JOHN HERBOLSHEIMER 402-380-8262 F…"
type textarea "x"
type textarea "NTE $ 500.00 ****NTE ON ALL CALLS IF OVER NTE NEED TO CALL JOHN HERBOLSHEIMER 4…"
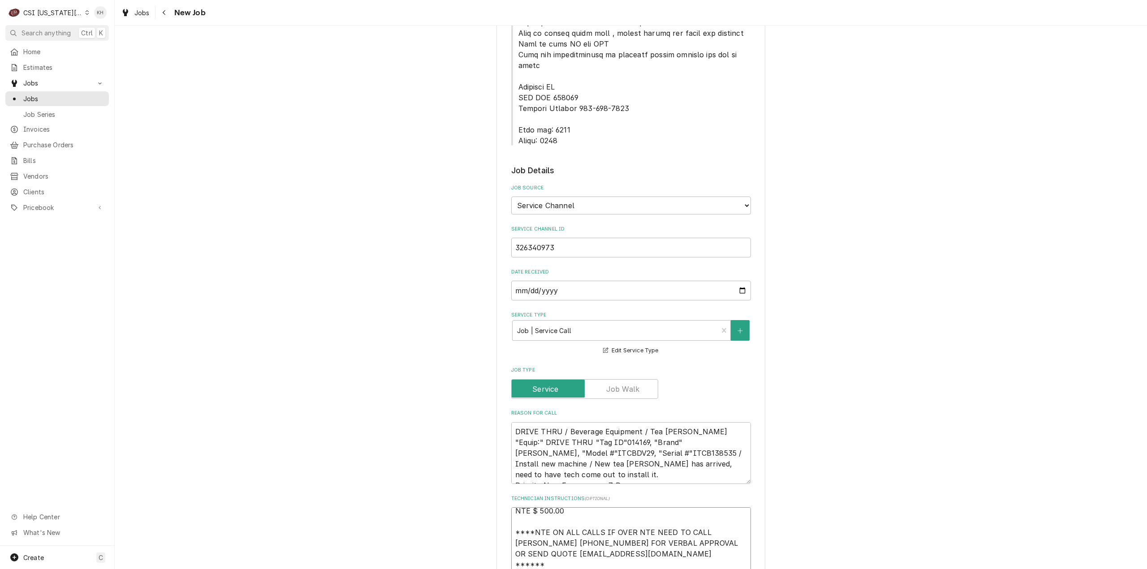
type textarea "x"
type textarea "NTE $ 500.00 ****NTE ON ALL CALLS IF OVER NTE NEED TO CALL JOHN HERBOLSHEIMER 4…"
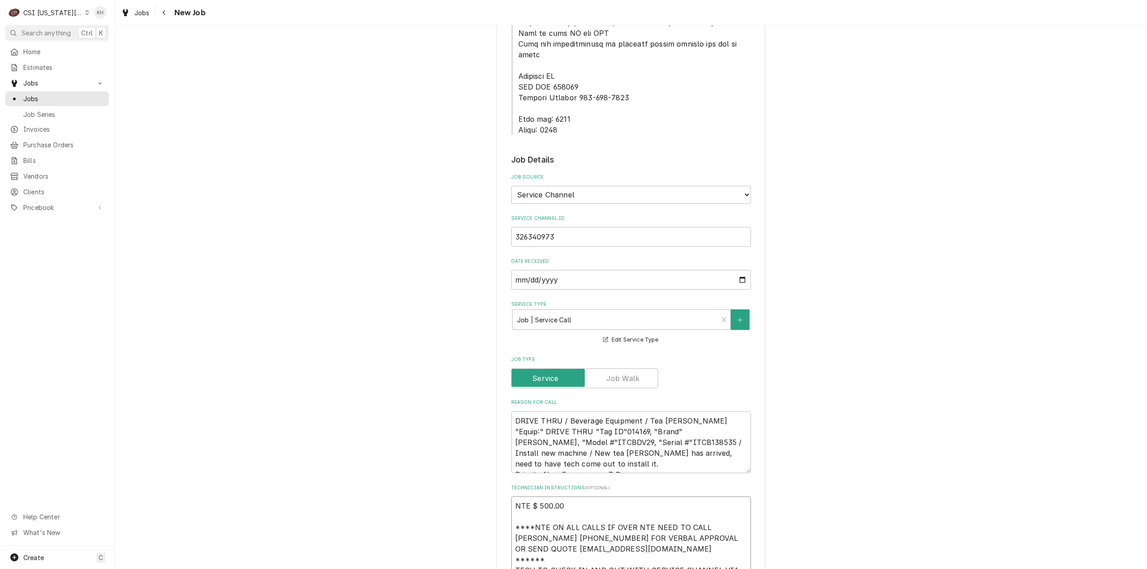
type textarea "x"
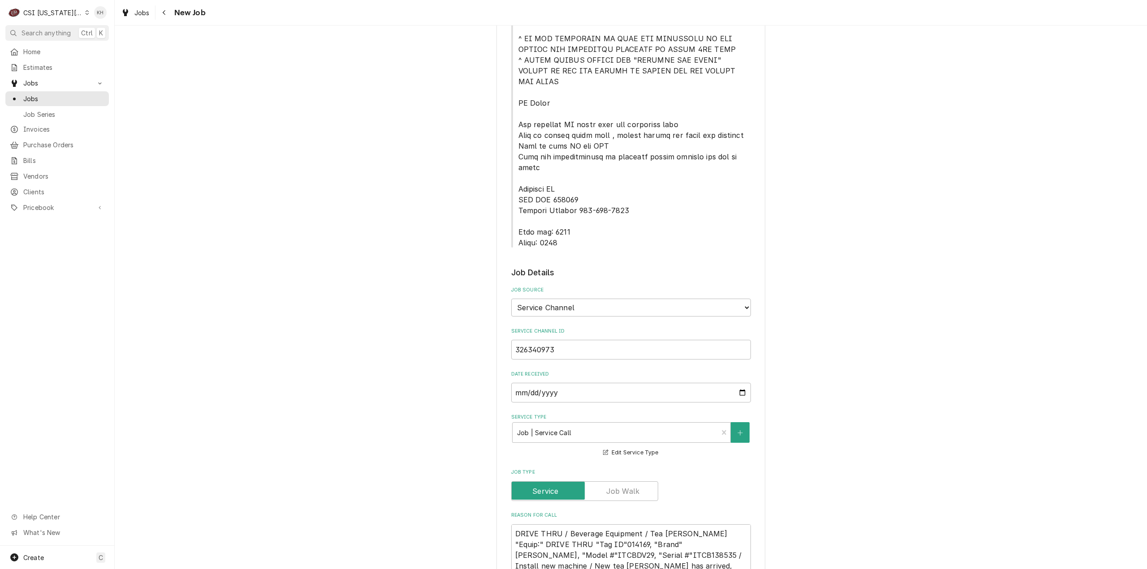
scroll to position [250, 0]
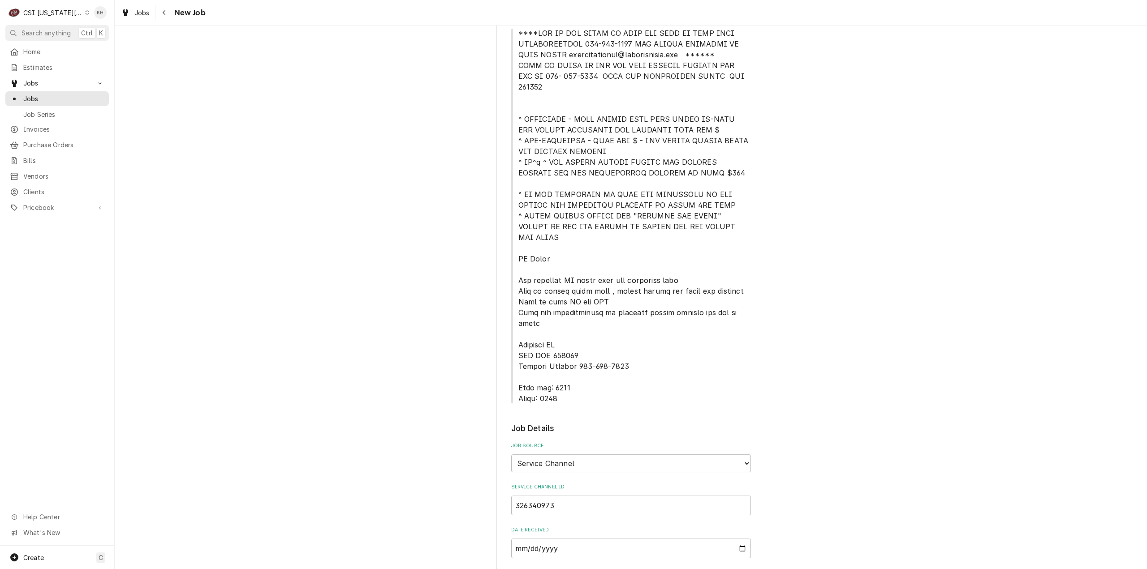
type textarea "NTE $ 500.00 ****NTE ON ALL CALLS IF OVER NTE NEED TO CALL JOHN HERBOLSHEIMER 4…"
drag, startPoint x: 514, startPoint y: 356, endPoint x: 570, endPoint y: 374, distance: 59.2
click at [570, 374] on div "Please provide the following information to create a job: Client Details Client…" at bounding box center [631, 559] width 240 height 1511
copy span "Lock box: 4244 Alarm: 0554"
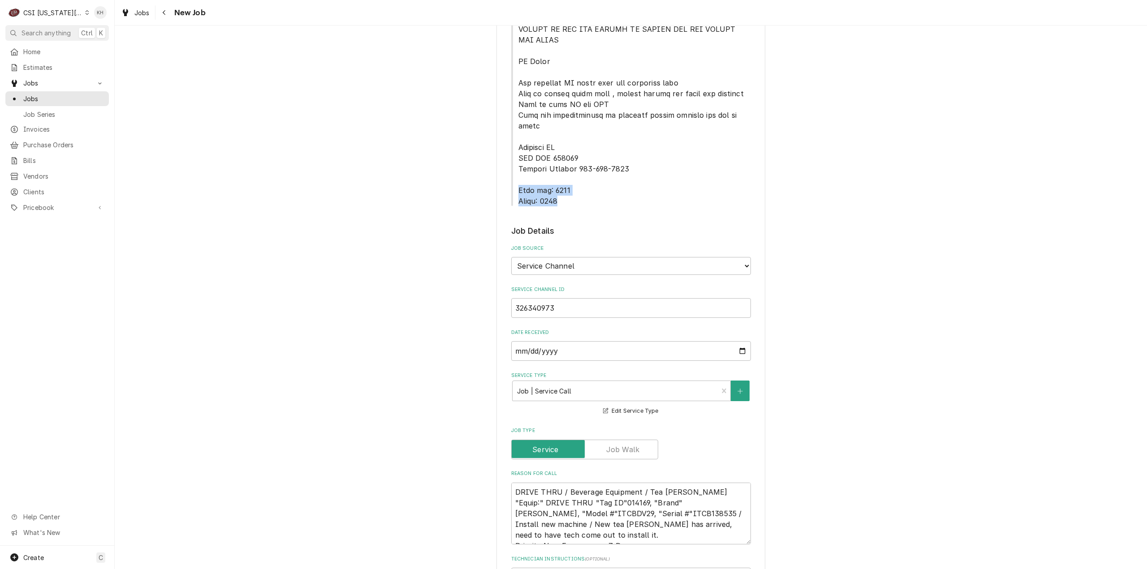
scroll to position [608, 0]
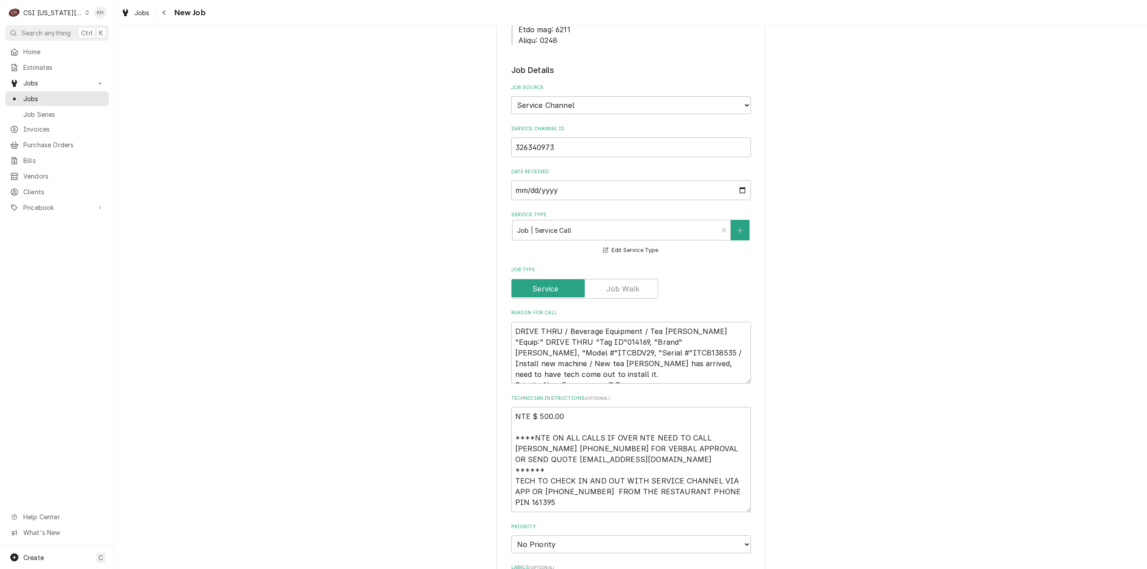
drag, startPoint x: 530, startPoint y: 483, endPoint x: 526, endPoint y: 477, distance: 7.1
click at [529, 482] on fieldset "Job Details Job Source Direct (Phone/Email/etc.) Service Channel Corrigo Ecotra…" at bounding box center [631, 510] width 240 height 893
click at [525, 475] on textarea "NTE $ 500.00 ****NTE ON ALL CALLS IF OVER NTE NEED TO CALL JOHN HERBOLSHEIMER 4…" at bounding box center [631, 459] width 240 height 105
paste textarea "Lock box: 4244 Alarm: 0554"
type textarea "x"
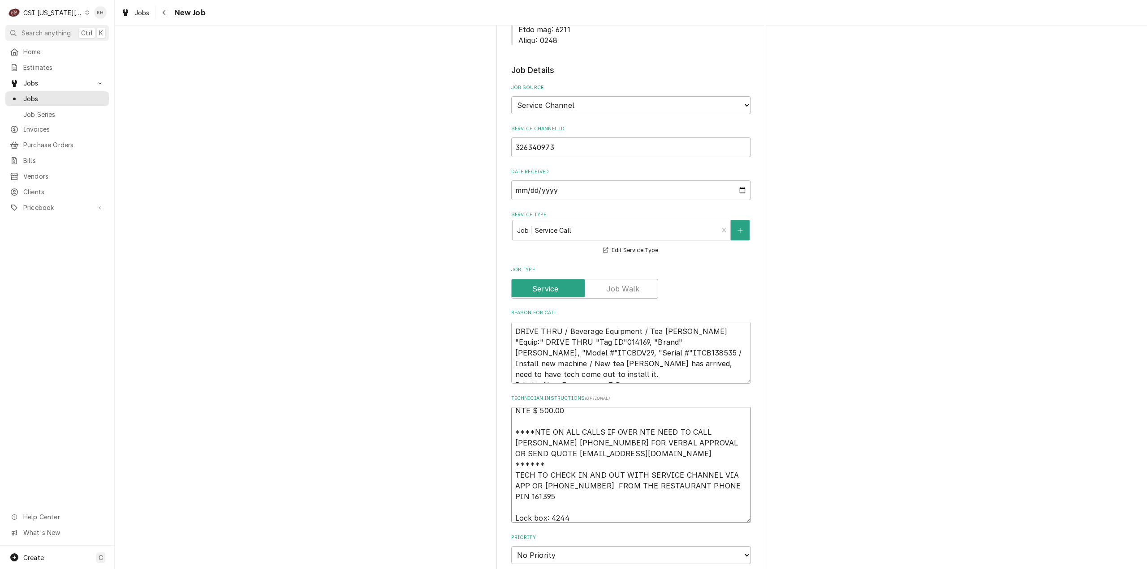
type textarea "NTE $ 500.00 ****NTE ON ALL CALLS IF OVER NTE NEED TO CALL JOHN HERBOLSHEIMER 4…"
type textarea "x"
click at [556, 546] on select "No Priority Urgent High Medium Low" at bounding box center [631, 555] width 240 height 18
select select "4"
click at [511, 546] on select "No Priority Urgent High Medium Low" at bounding box center [631, 555] width 240 height 18
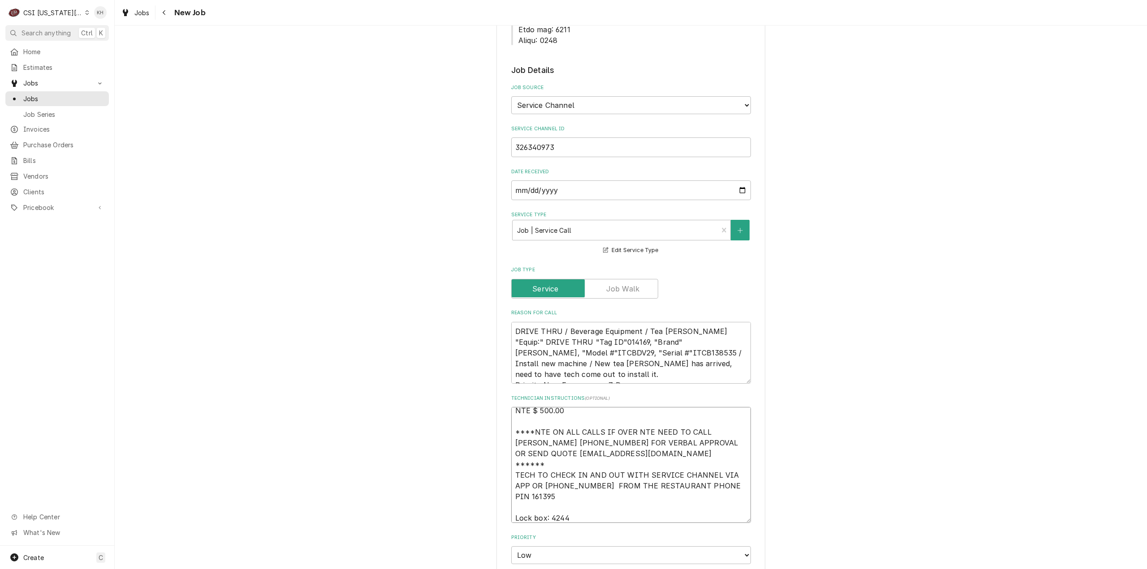
click at [569, 488] on textarea "NTE $ 500.00 ****NTE ON ALL CALLS IF OVER NTE NEED TO CALL JOHN HERBOLSHEIMER 4…" at bounding box center [631, 465] width 240 height 116
type textarea "x"
type textarea "NTE $ 500.00 ****NTE ON ALL CALLS IF OVER NTE NEED TO CALL JOHN HERBOLSHEIMER 4…"
type textarea "x"
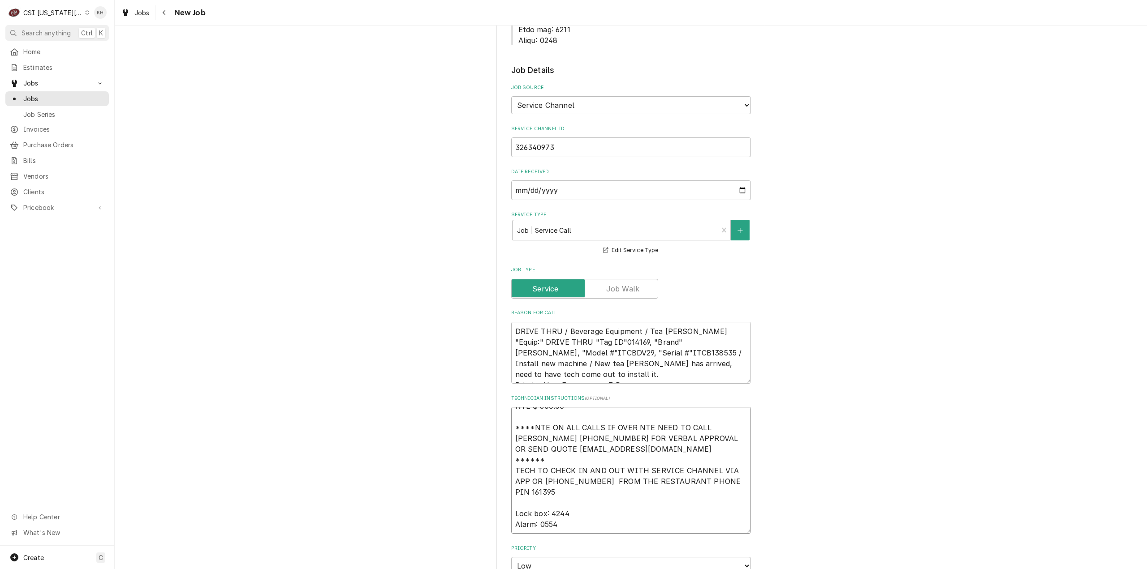
type textarea "NTE $ 500.00 ****NTE ON ALL CALLS IF OVER NTE NEED TO CALL JOHN HERBOLSHEIMER 4…"
type textarea "x"
type textarea "NTE $ 500.00 ****NTE ON ALL CALLS IF OVER NTE NEED TO CALL JOHN HERBOLSHEIMER 4…"
type textarea "x"
type textarea "NTE $ 500.00 ****NTE ON ALL CALLS IF OVER NTE NEED TO CALL JOHN HERBOLSHEIMER 4…"
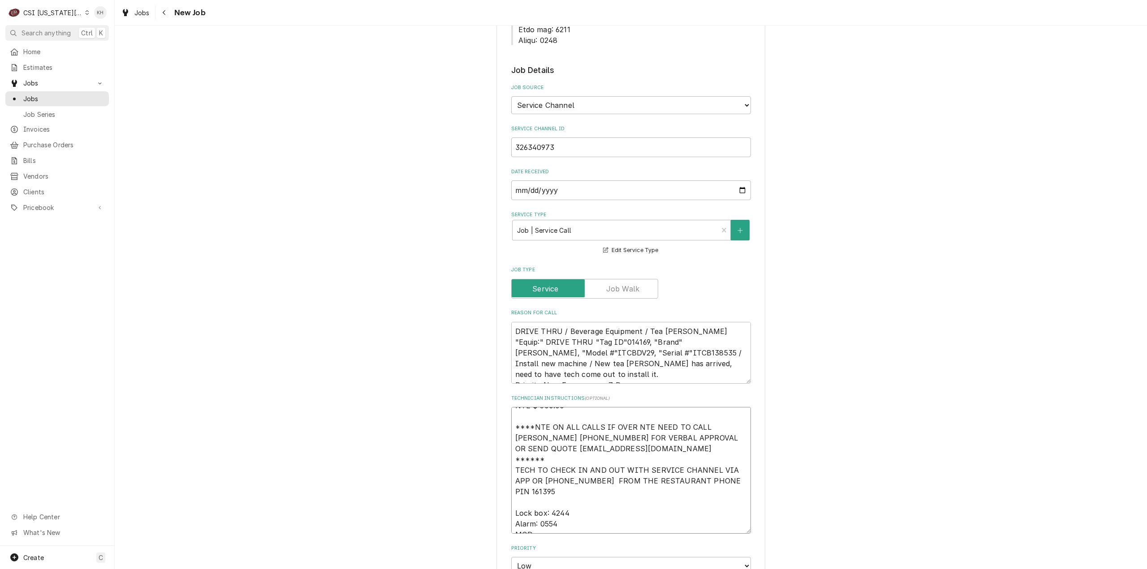
type textarea "x"
type textarea "NTE $ 500.00 ****NTE ON ALL CALLS IF OVER NTE NEED TO CALL JOHN HERBOLSHEIMER 4…"
click at [539, 497] on textarea "NTE $ 500.00 ****NTE ON ALL CALLS IF OVER NTE NEED TO CALL JOHN HERBOLSHEIMER 4…" at bounding box center [631, 470] width 240 height 127
paste textarea "816-792-2201"
type textarea "x"
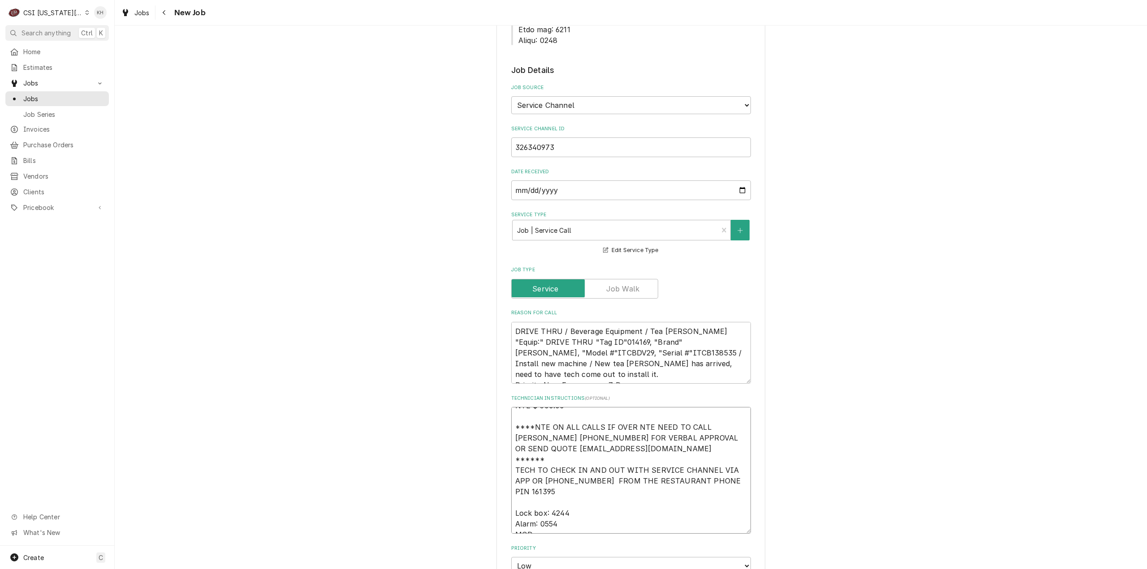
type textarea "NTE $ 500.00 ****NTE ON ALL CALLS IF OVER NTE NEED TO CALL JOHN HERBOLSHEIMER 4…"
type textarea "x"
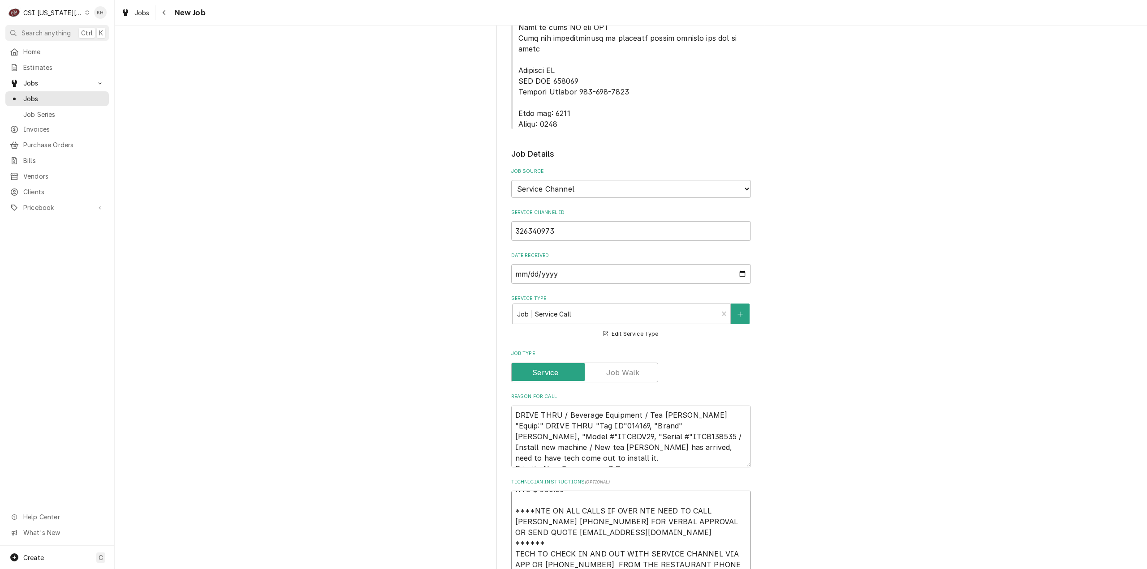
scroll to position [429, 0]
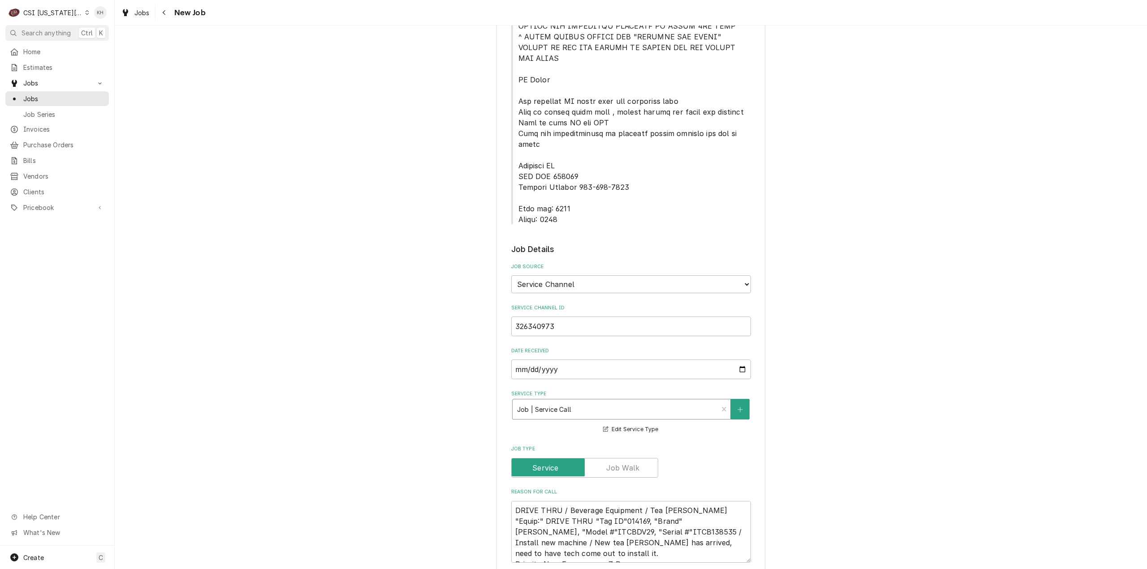
type textarea "NTE $ 500.00 ****NTE ON ALL CALLS IF OVER NTE NEED TO CALL JOHN HERBOLSHEIMER 4…"
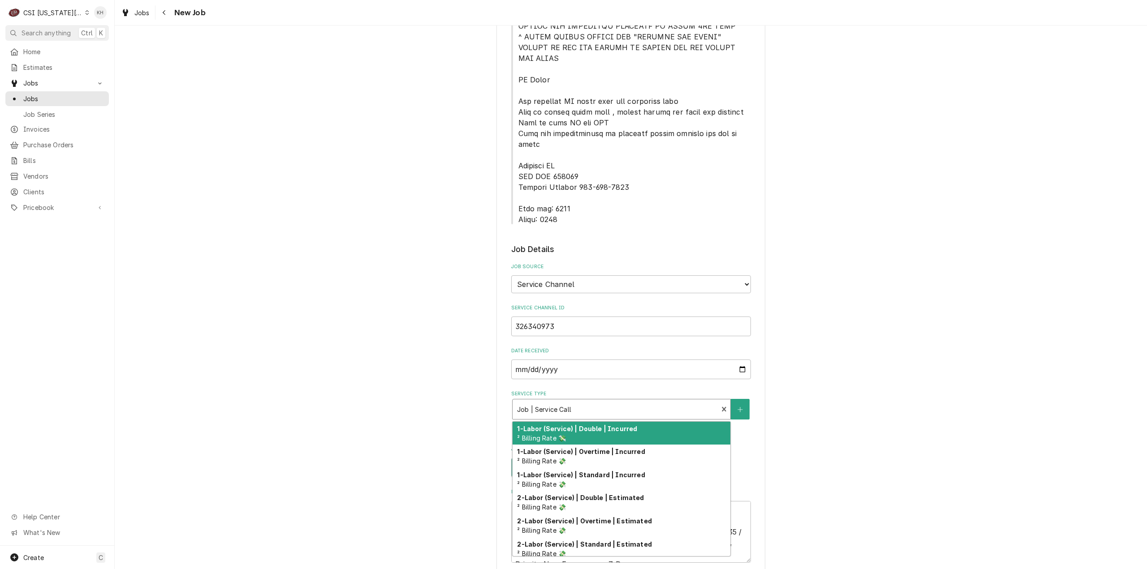
click at [582, 401] on div "Service Type" at bounding box center [615, 409] width 197 height 16
type textarea "x"
type input "i"
type textarea "x"
type input "in"
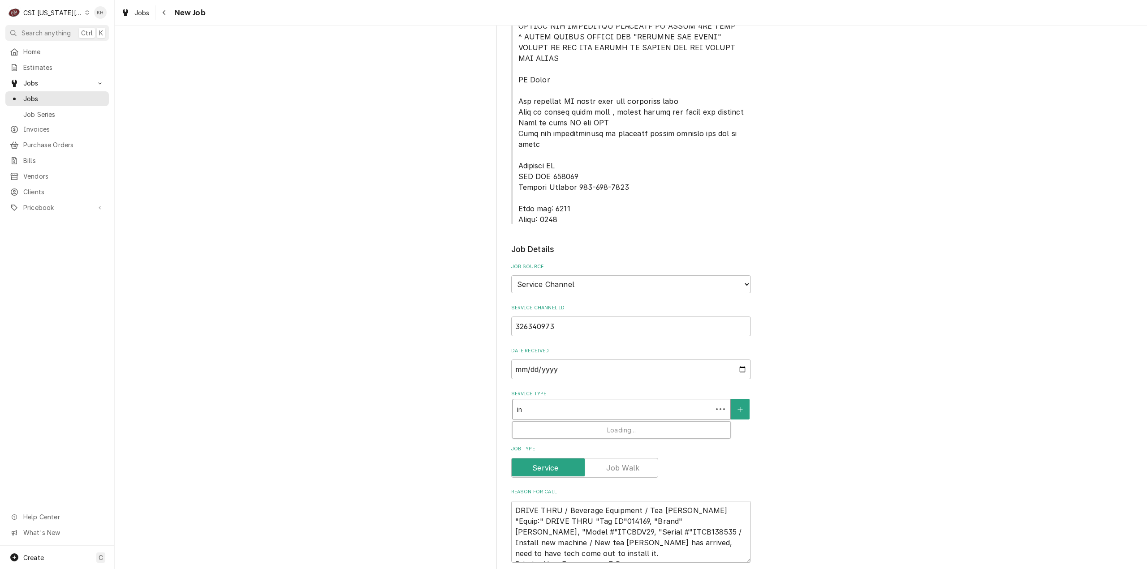
type textarea "x"
type input "ins"
type textarea "x"
type input "inst"
type textarea "x"
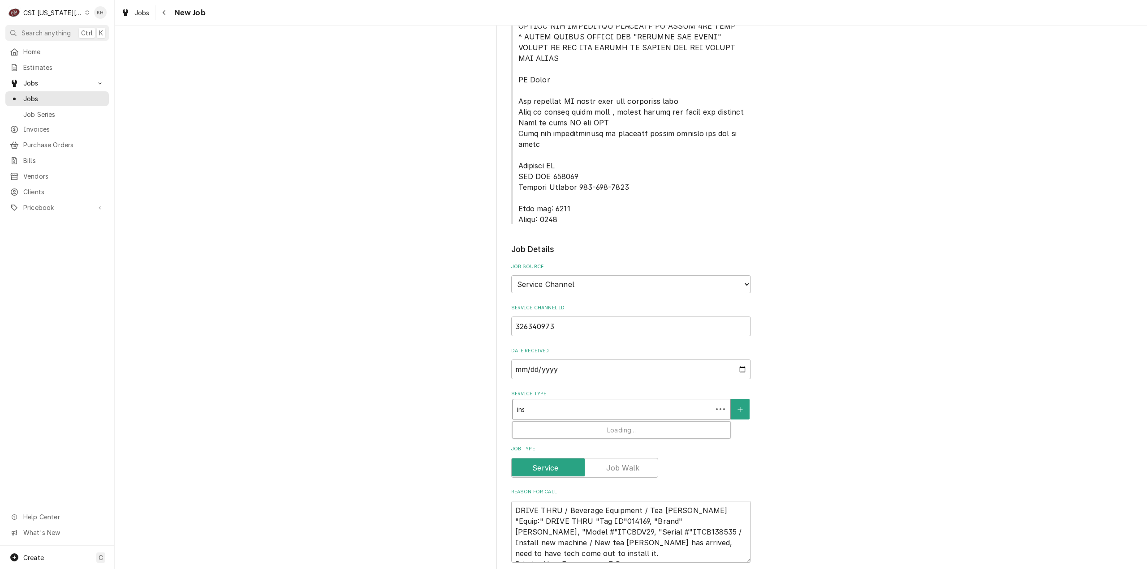
type input "insta"
type textarea "x"
type input "instal"
type textarea "x"
type input "install"
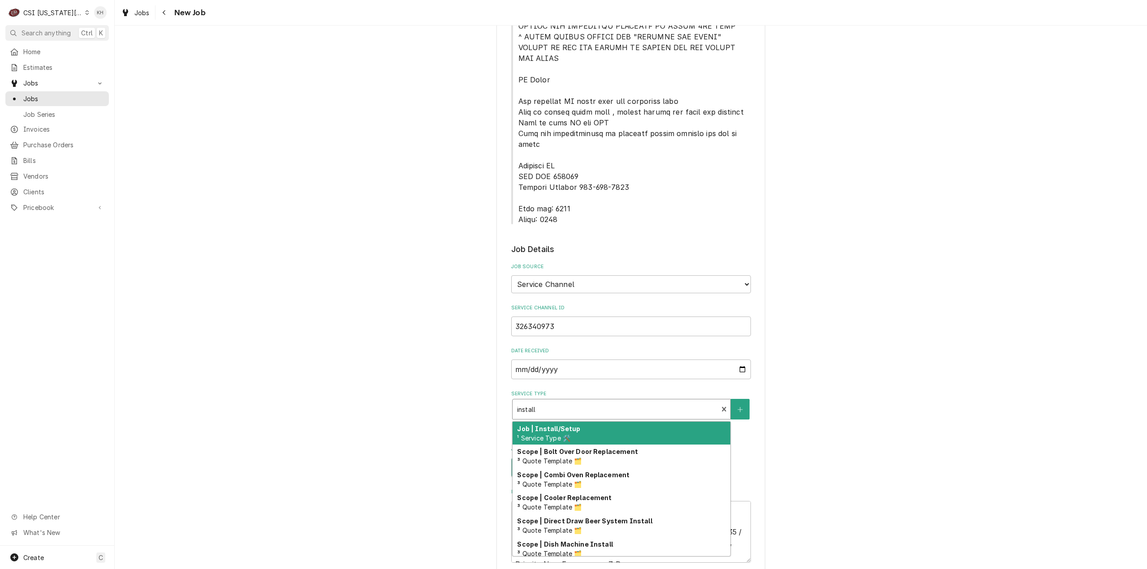
click at [572, 422] on div "Job | Install/Setup ¹ Service Type 🛠️" at bounding box center [621, 433] width 218 height 23
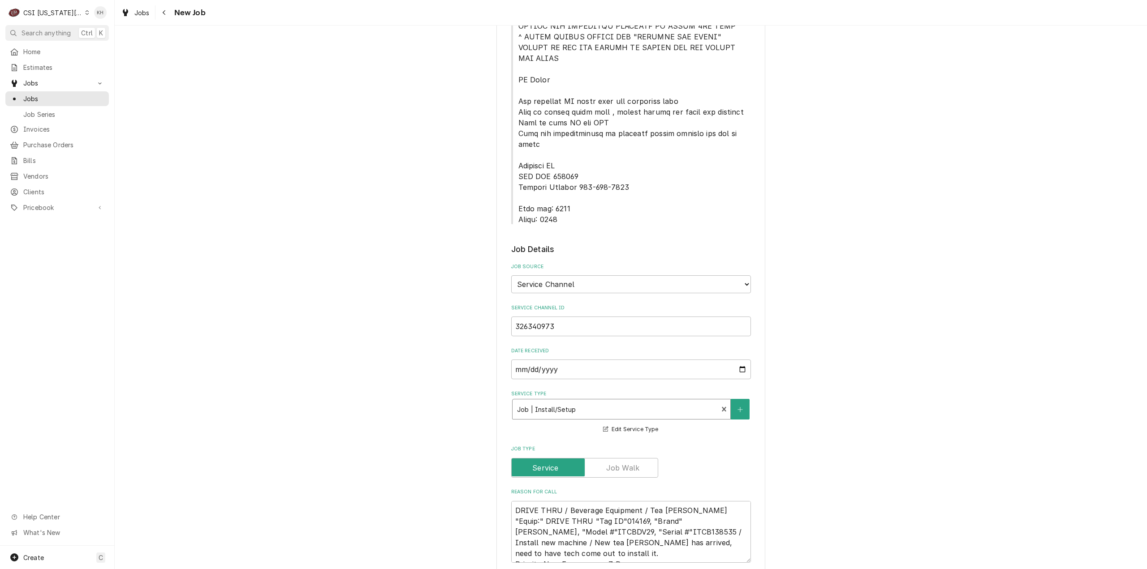
scroll to position [0, 0]
type textarea "x"
click at [886, 434] on div "Please provide the following information to create a job: Client Details Client…" at bounding box center [631, 379] width 1032 height 1547
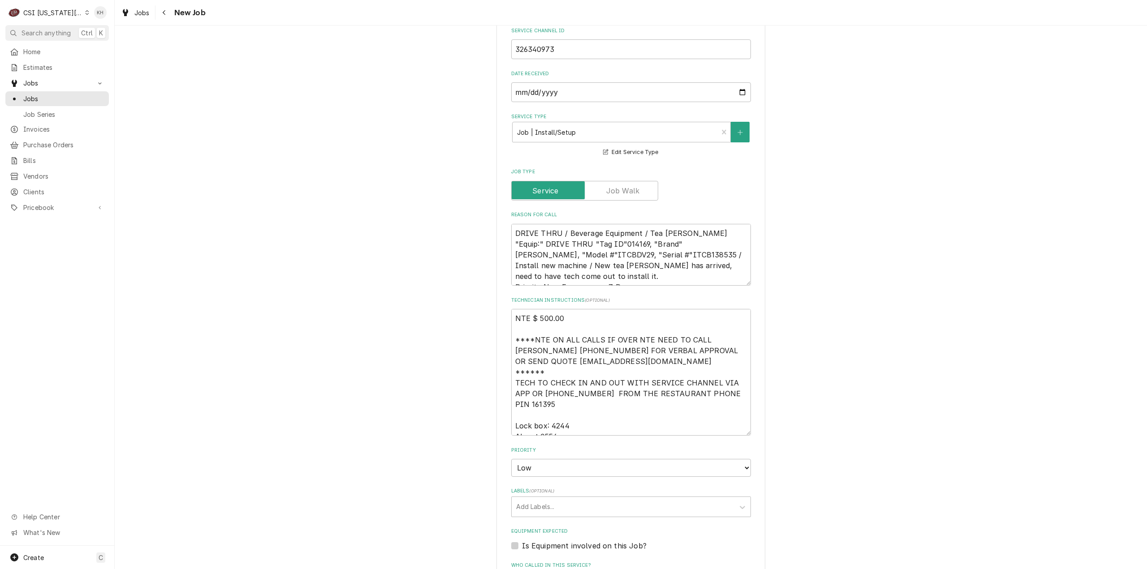
scroll to position [787, 0]
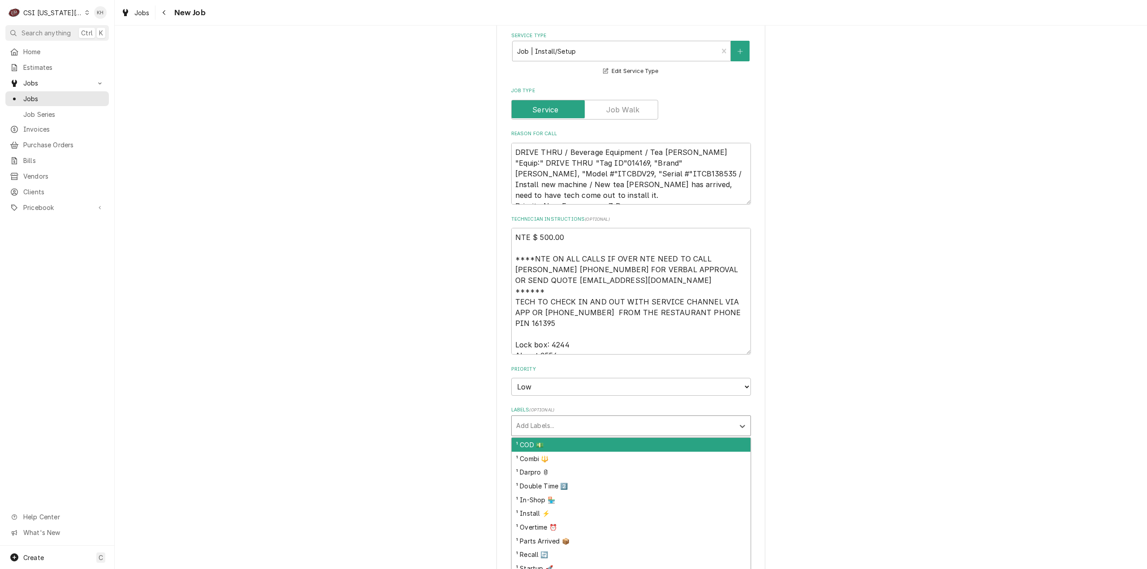
click at [547, 418] on div "Labels" at bounding box center [623, 426] width 214 height 16
type input "install"
type textarea "x"
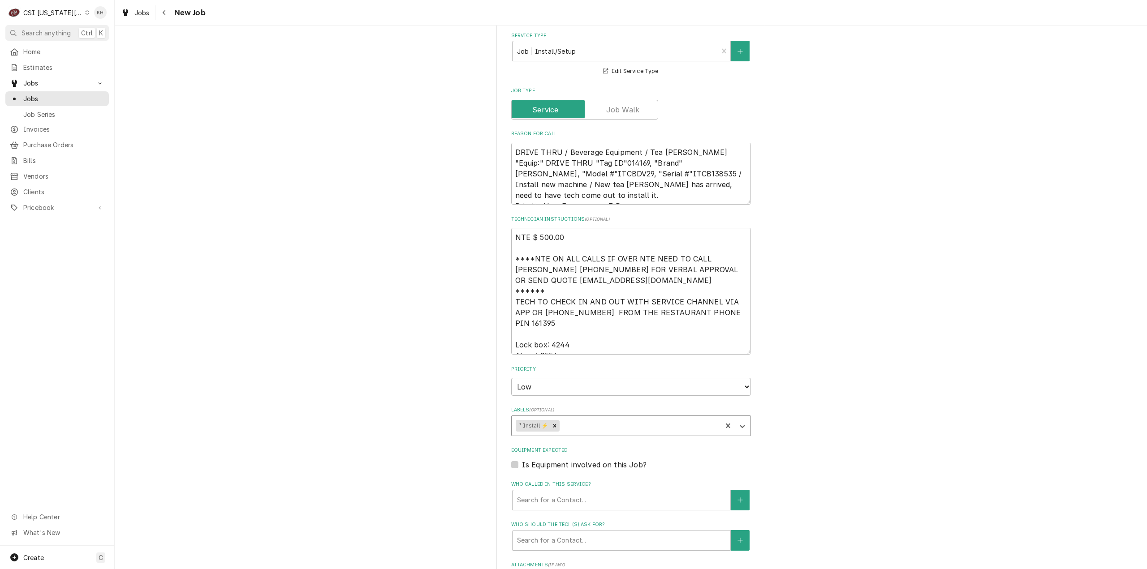
type textarea "x"
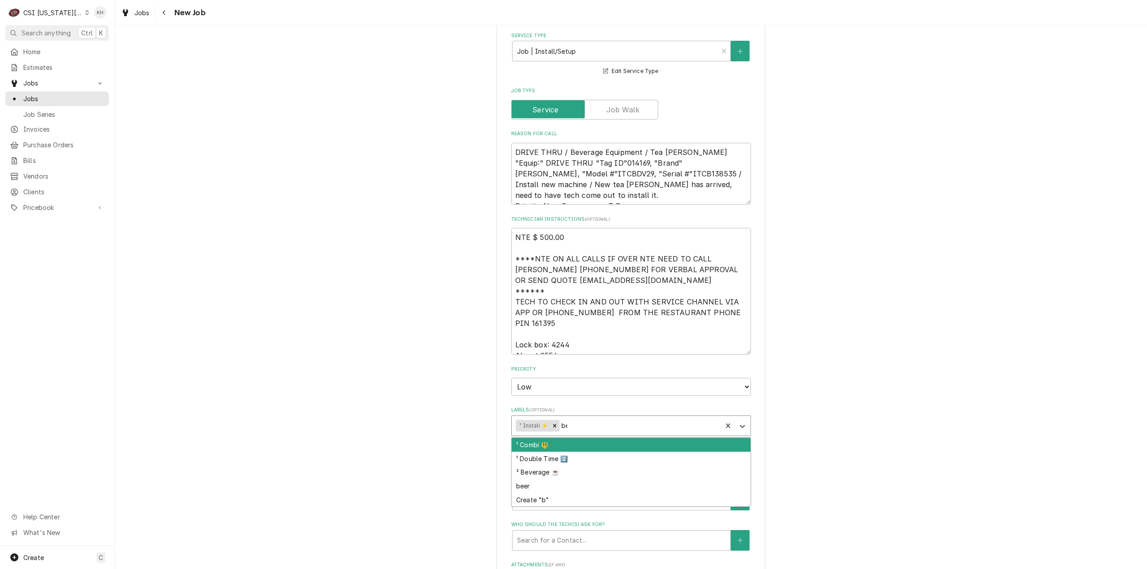
type input "bev"
click at [554, 438] on div "² Beverage ☕️" at bounding box center [630, 445] width 239 height 14
type textarea "x"
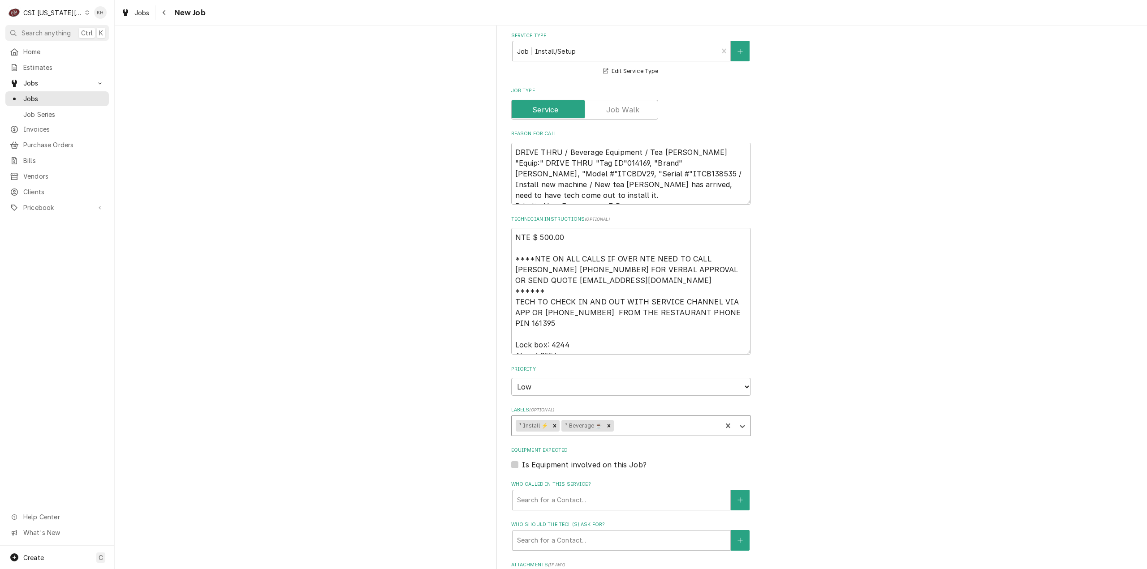
type textarea "x"
click at [522, 460] on label "Is Equipment involved on this Job?" at bounding box center [584, 465] width 125 height 11
click at [522, 460] on input "Equipment Expected" at bounding box center [642, 470] width 240 height 20
checkbox input "true"
click at [539, 143] on textarea "DRIVE THRU / Beverage Equipment / Tea Brewer "Equip:" DRIVE THRU "Tag ID"014169…" at bounding box center [631, 174] width 240 height 62
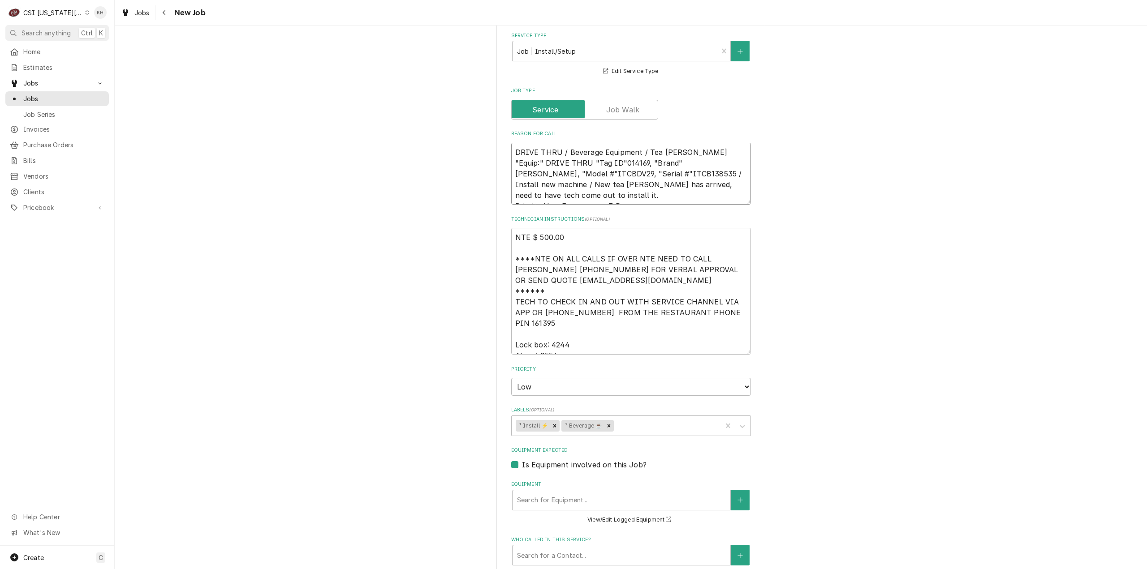
click at [540, 143] on textarea "DRIVE THRU / Beverage Equipment / Tea Brewer "Equip:" DRIVE THRU "Tag ID"014169…" at bounding box center [631, 174] width 240 height 62
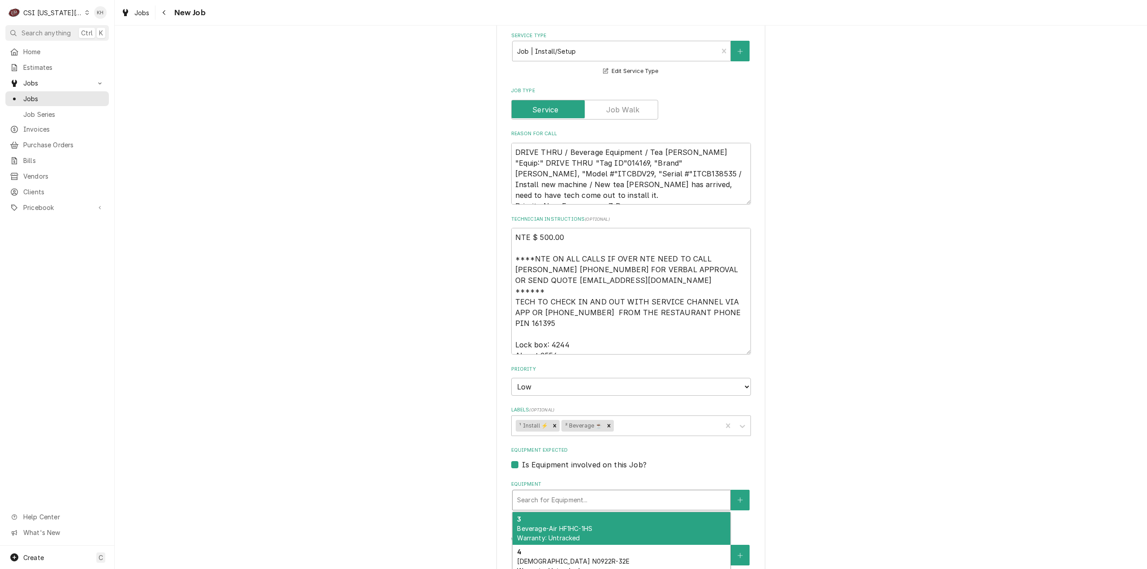
drag, startPoint x: 604, startPoint y: 464, endPoint x: 604, endPoint y: 470, distance: 5.8
click at [604, 492] on div "Equipment" at bounding box center [621, 500] width 209 height 16
paste input "ITCB138535"
type textarea "x"
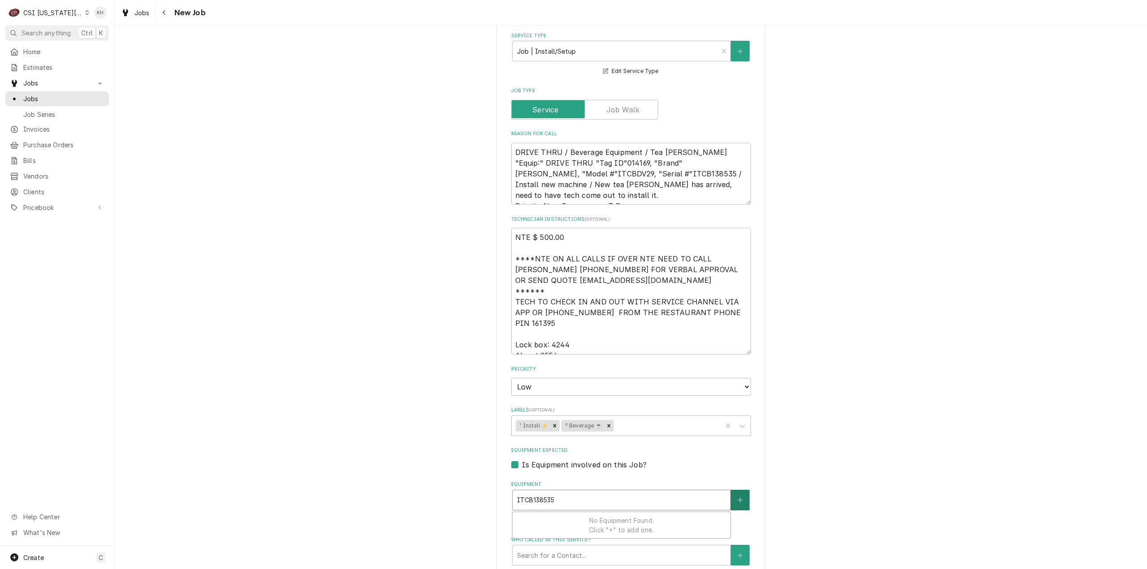
type input "ITCB138535"
click at [738, 490] on button "Equipment" at bounding box center [740, 500] width 19 height 21
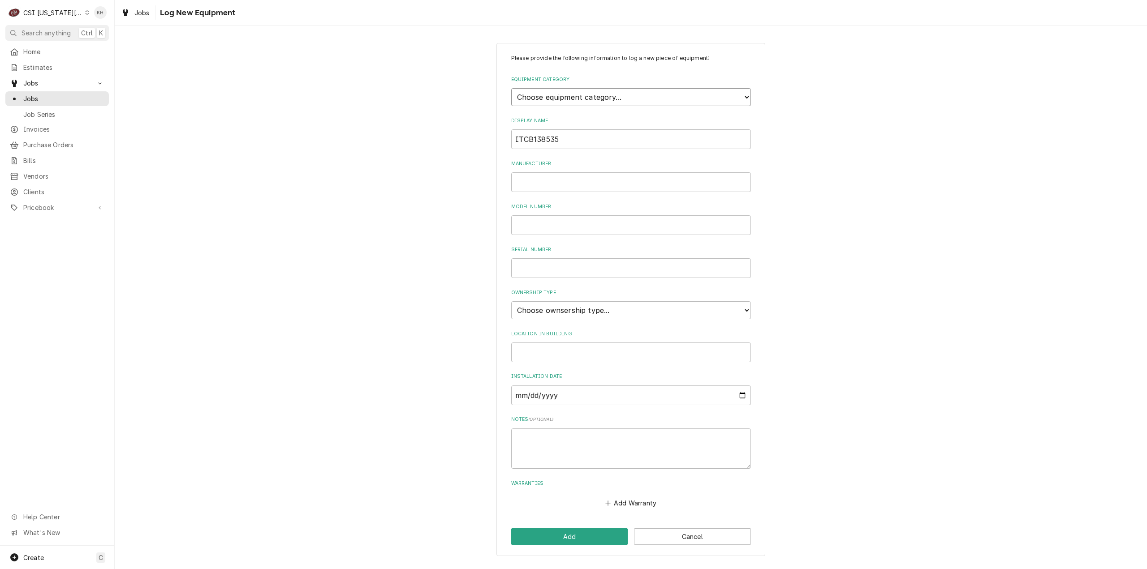
click at [570, 97] on select "Choose equipment category... Cooking Equipment Fryers Ice Machines Ovens and Ra…" at bounding box center [631, 97] width 240 height 18
select select "9"
click at [511, 88] on select "Choose equipment category... Cooking Equipment Fryers Ice Machines Ovens and Ra…" at bounding box center [631, 97] width 240 height 18
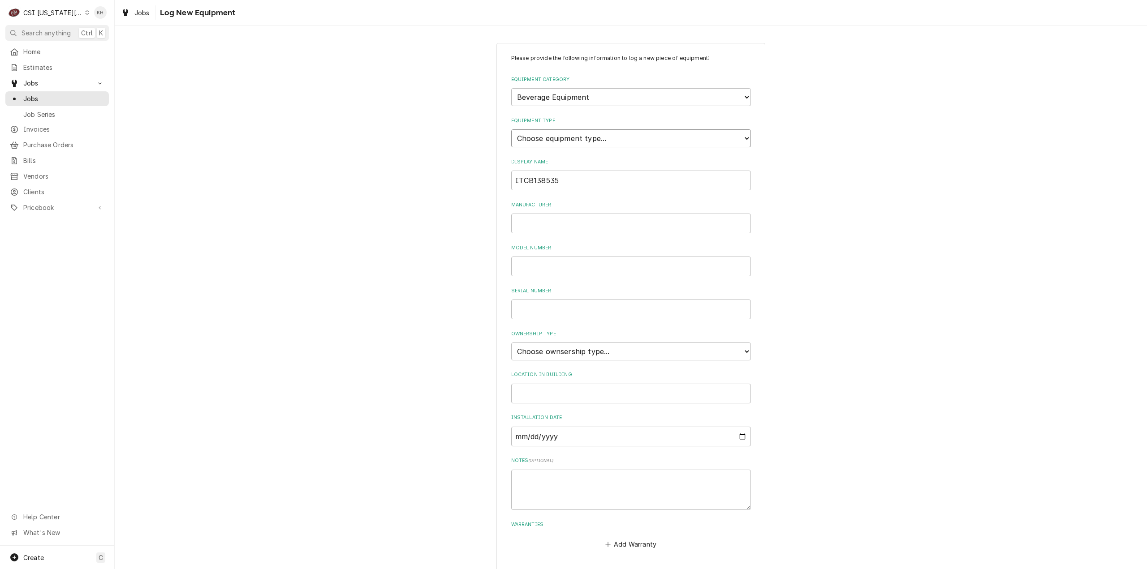
click at [548, 138] on select "Choose equipment type... Bar Blender Coffee Grinder Coffee Maker Coffee Urn Fro…" at bounding box center [631, 138] width 240 height 18
select select "89"
click at [511, 129] on select "Choose equipment type... Bar Blender Coffee Grinder Coffee Maker Coffee Urn Fro…" at bounding box center [631, 138] width 240 height 18
drag, startPoint x: 567, startPoint y: 180, endPoint x: 433, endPoint y: 189, distance: 134.2
click at [433, 189] on div "Please provide the following information to log a new piece of equipment: Equip…" at bounding box center [631, 320] width 1032 height 571
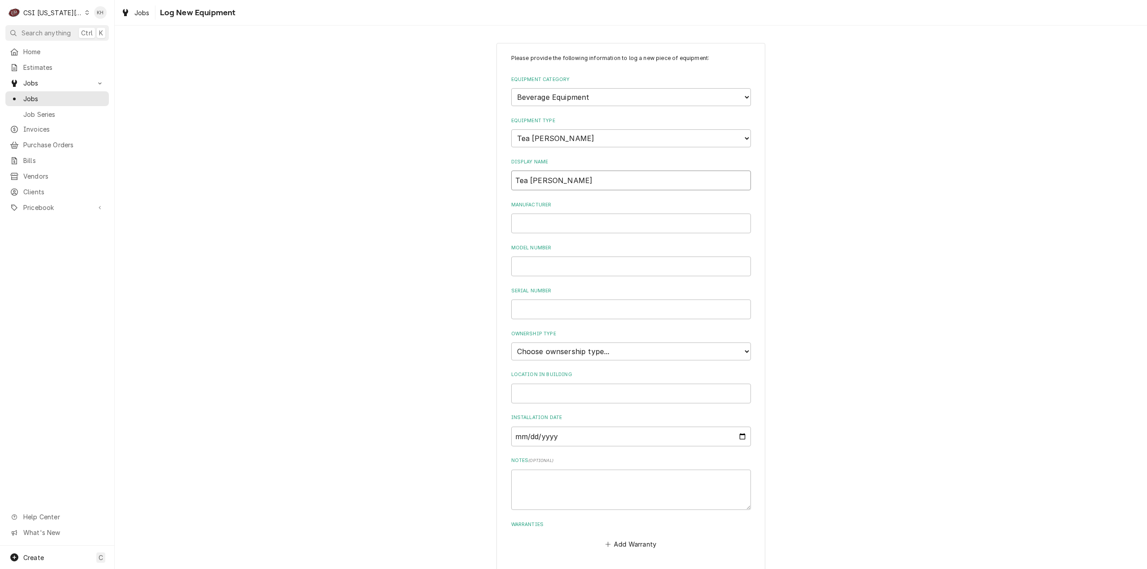
type input "Tea Brewer"
click at [553, 230] on input "Manufacturer" at bounding box center [631, 224] width 240 height 20
paste input "Bunn"
type input "Bunn"
drag, startPoint x: 550, startPoint y: 270, endPoint x: 511, endPoint y: 275, distance: 39.4
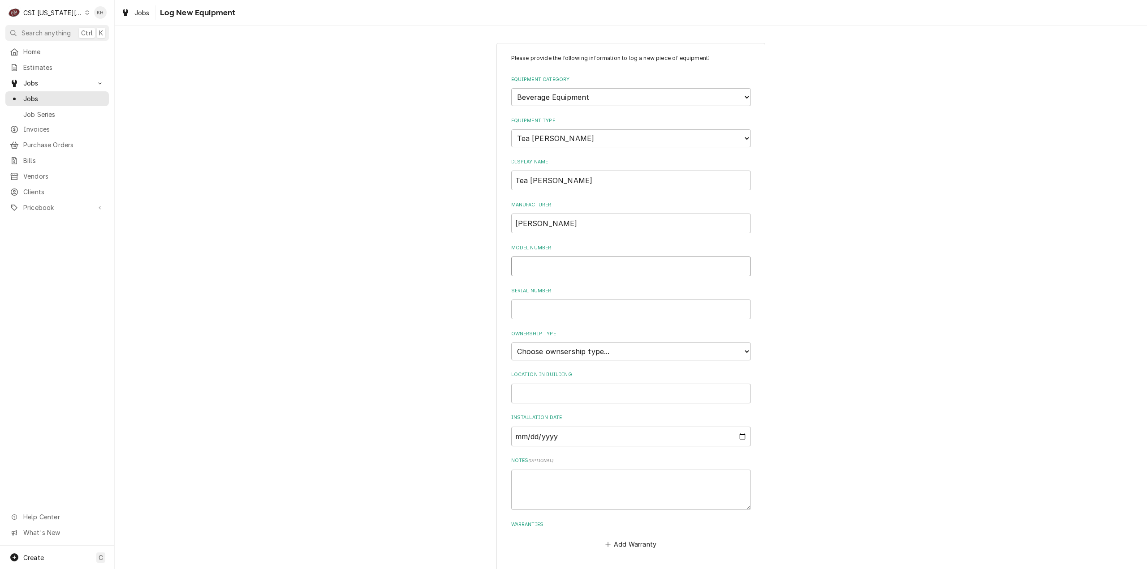
click at [550, 270] on input "Model Number" at bounding box center [631, 267] width 240 height 20
paste input "ITCBDV29"
type input "ITCBDV29"
click at [550, 314] on input "Serial Number" at bounding box center [631, 310] width 240 height 20
paste input "ITCB138535"
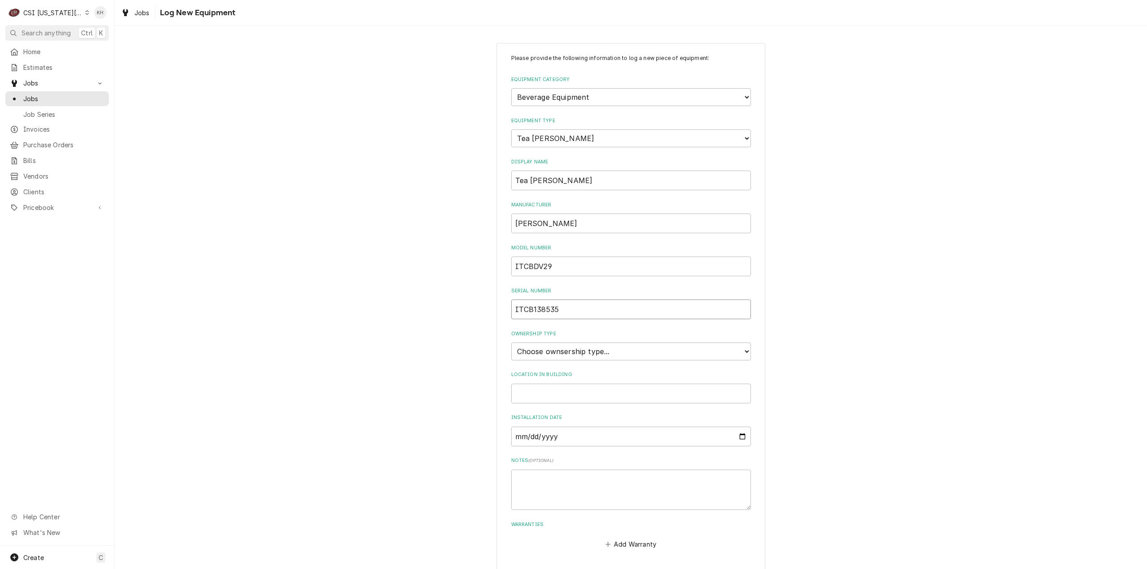
type input "ITCB138535"
click at [563, 348] on select "Choose ownsership type... Unknown Owned Leased Rented" at bounding box center [631, 352] width 240 height 18
select select "1"
click at [511, 343] on select "Choose ownsership type... Unknown Owned Leased Rented" at bounding box center [631, 352] width 240 height 18
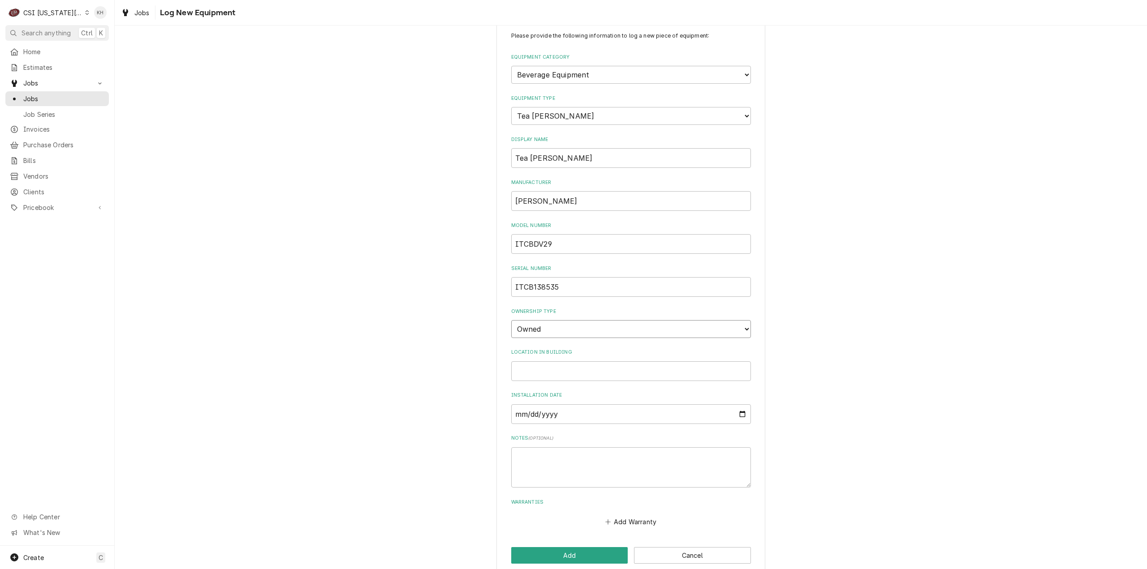
scroll to position [35, 0]
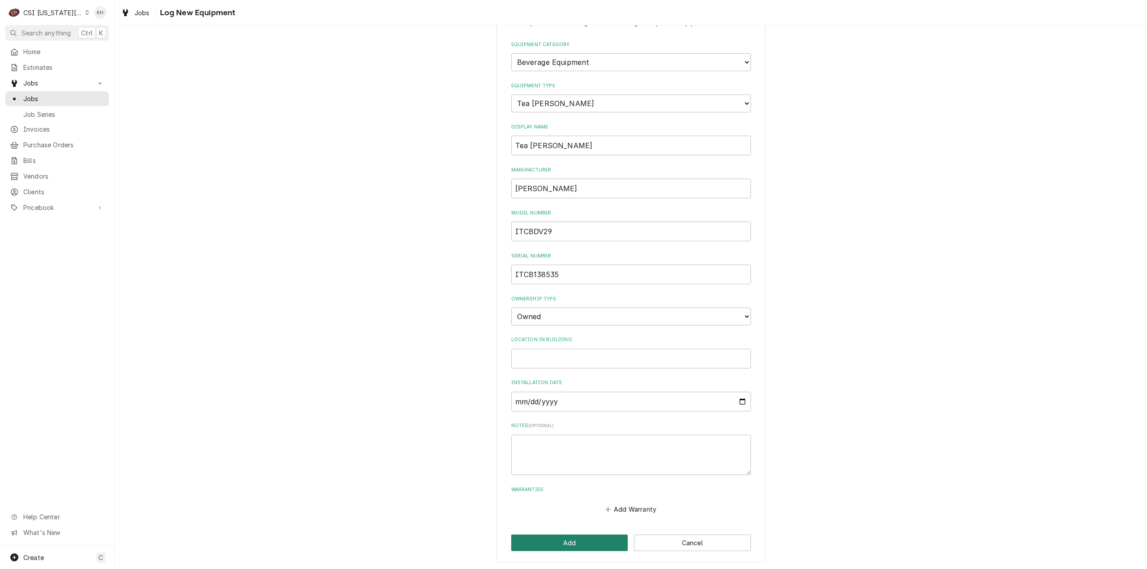
click at [546, 546] on button "Add" at bounding box center [569, 543] width 117 height 17
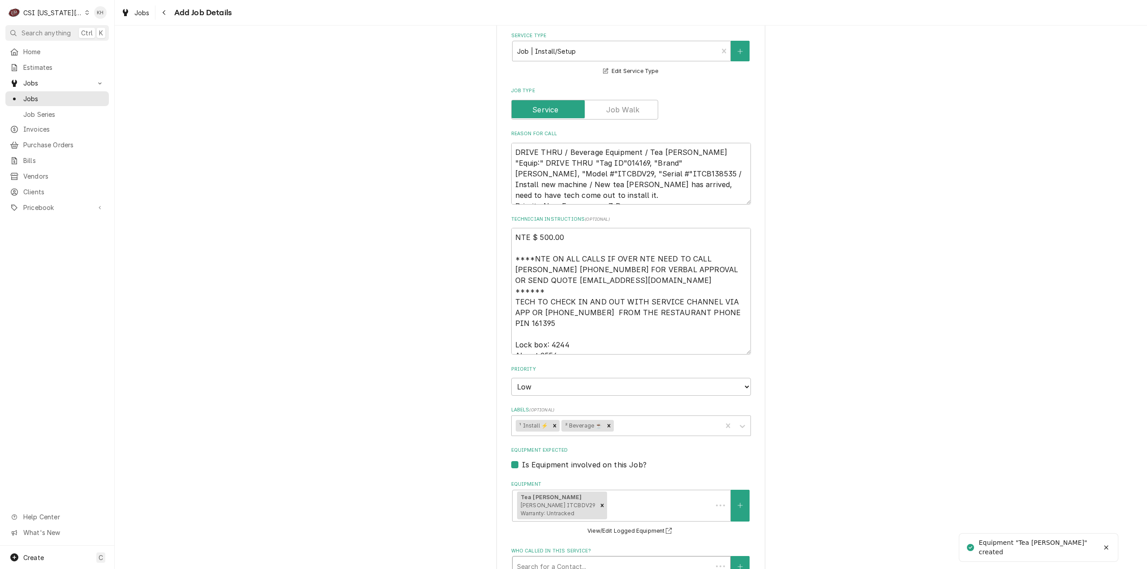
scroll to position [1049, 0]
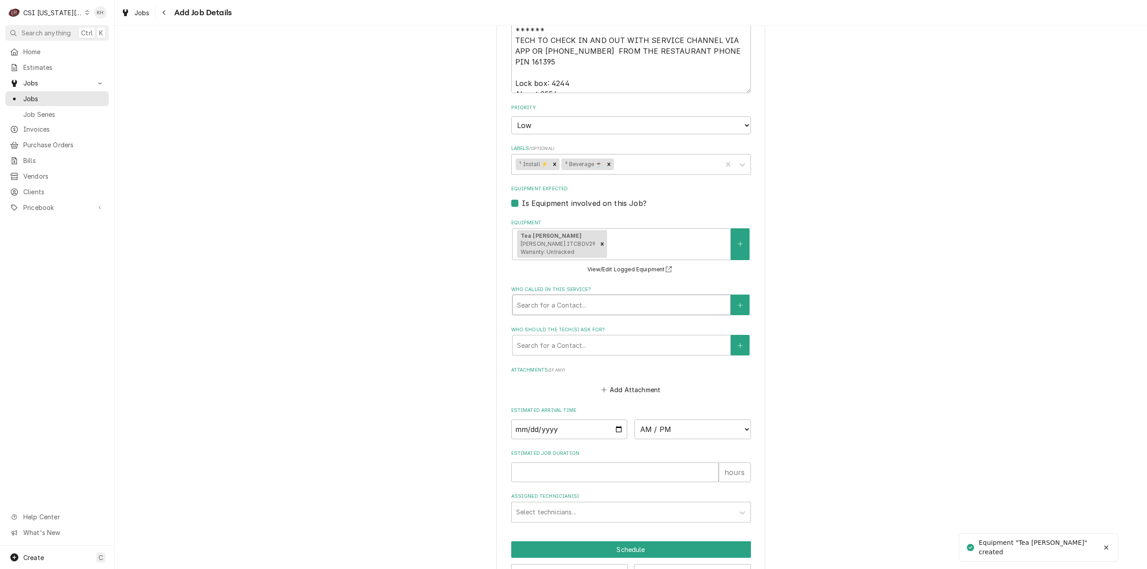
click at [544, 297] on div "Who called in this service?" at bounding box center [621, 305] width 209 height 16
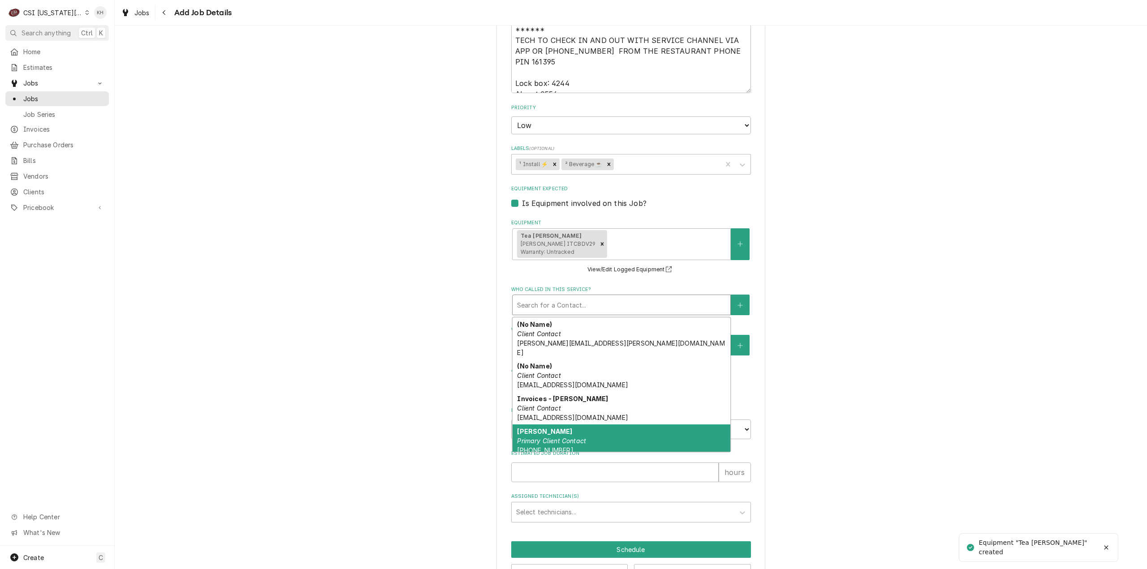
click at [580, 437] on em "Primary Client Contact" at bounding box center [551, 441] width 69 height 8
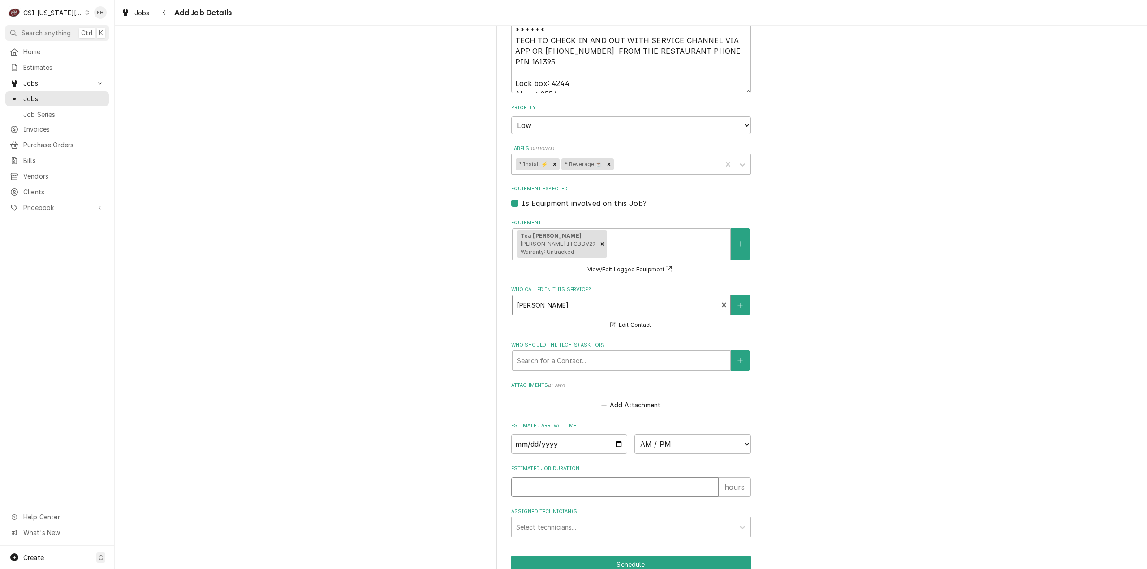
click at [594, 477] on input "Estimated Job Duration" at bounding box center [614, 487] width 207 height 20
type textarea "x"
type input "2"
type textarea "x"
type input "2"
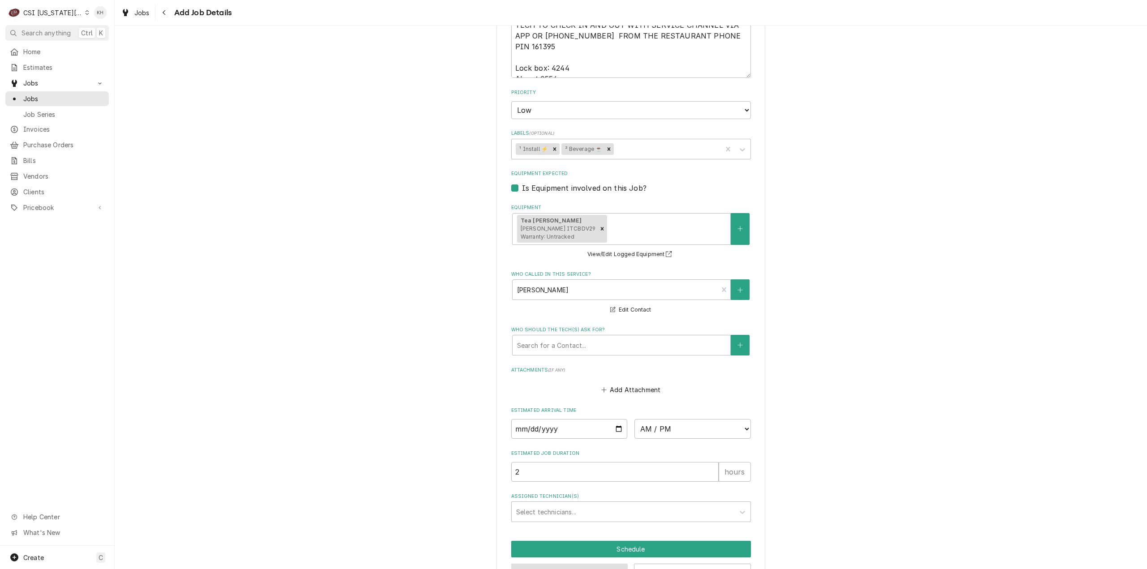
click at [581, 564] on button "Preview Job" at bounding box center [569, 572] width 117 height 17
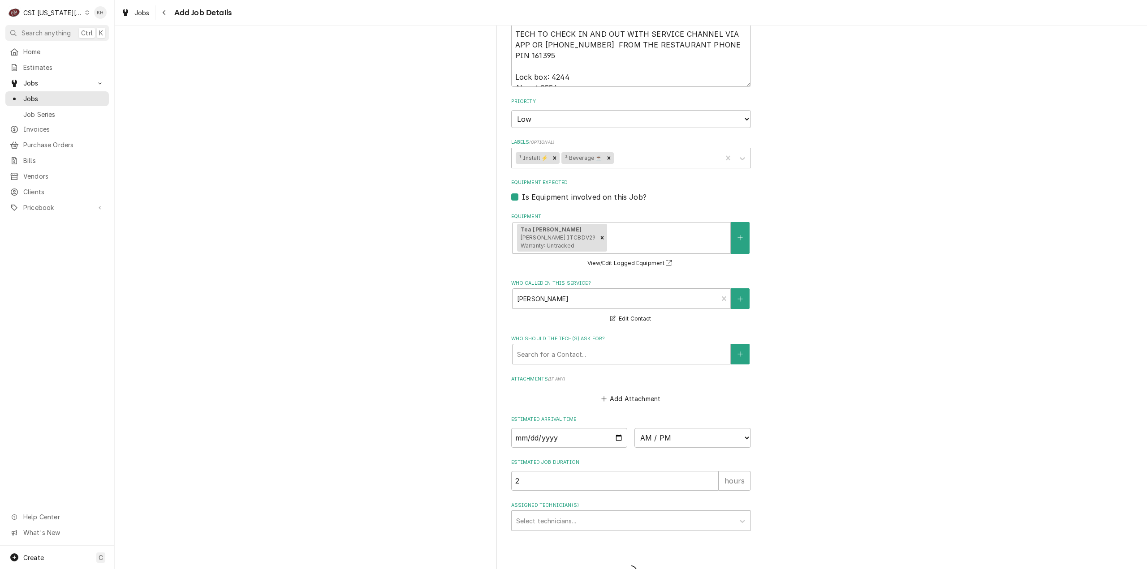
type textarea "x"
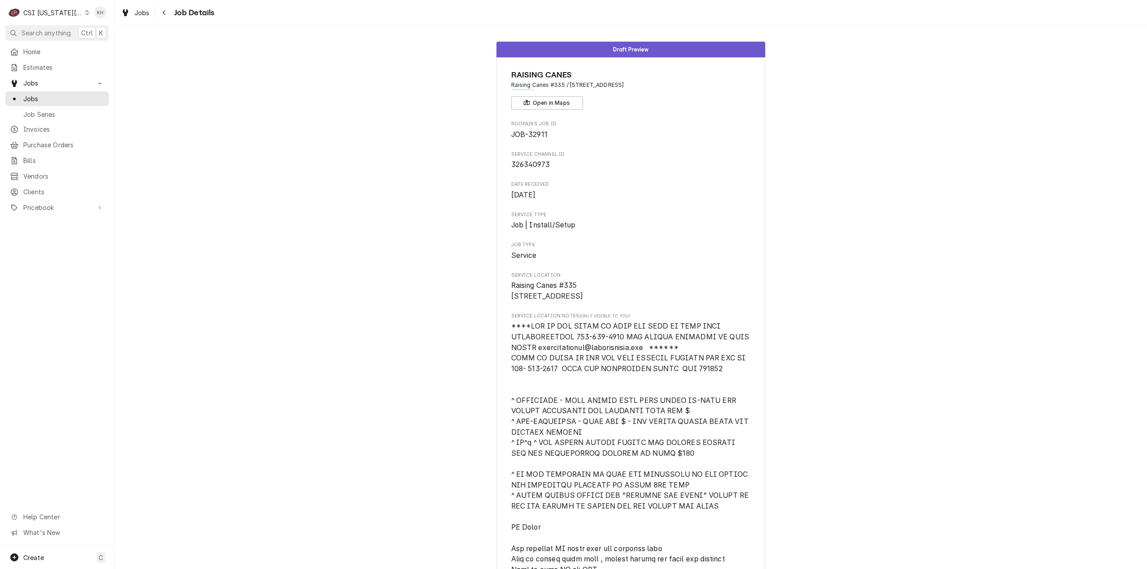
click at [43, 12] on div "CSI [US_STATE][GEOGRAPHIC_DATA]" at bounding box center [52, 12] width 59 height 9
click at [108, 54] on div "CSI St. [PERSON_NAME]" at bounding box center [154, 49] width 140 height 15
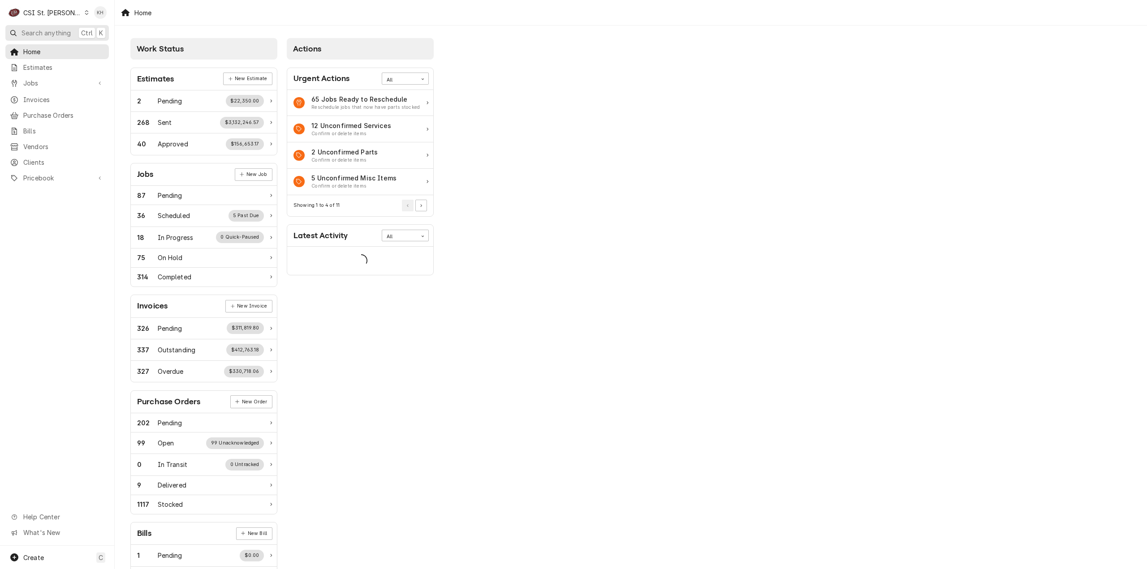
drag, startPoint x: 0, startPoint y: 0, endPoint x: 47, endPoint y: 31, distance: 55.9
click at [47, 31] on span "Search anything" at bounding box center [45, 32] width 49 height 9
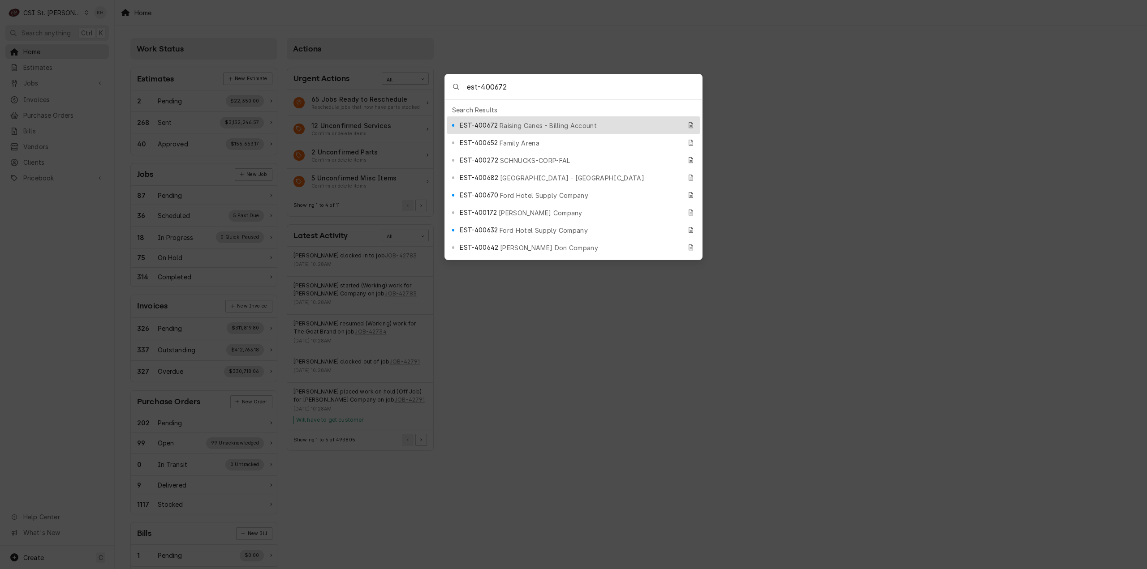
type input "est-400672"
click at [542, 120] on div "EST-400672 Raising Canes - Billing Account" at bounding box center [570, 125] width 221 height 10
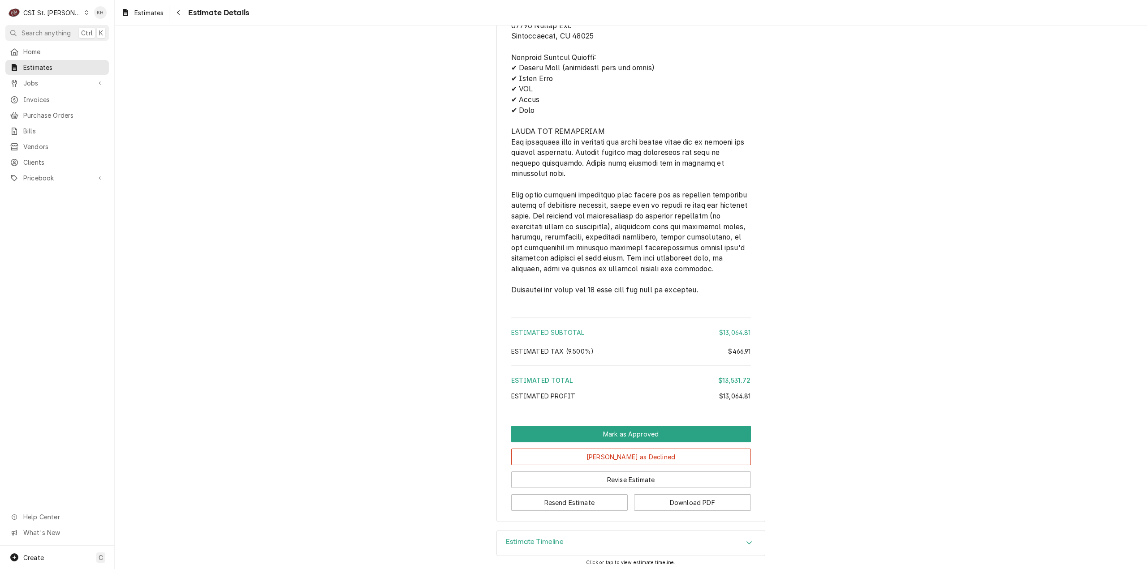
scroll to position [1080, 0]
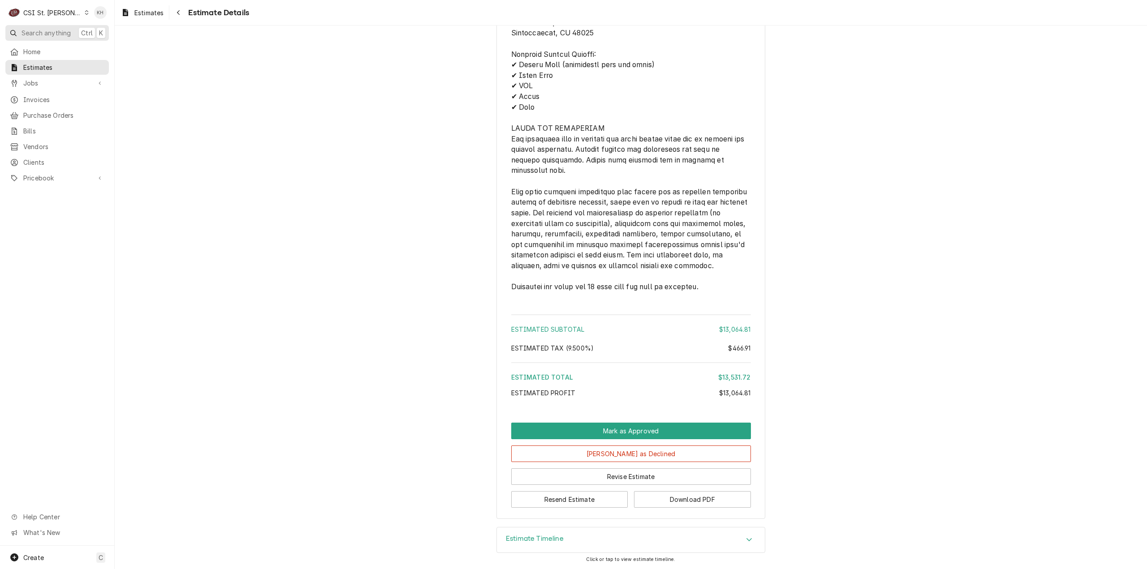
click at [56, 37] on button "Search anything Ctrl K" at bounding box center [56, 33] width 103 height 16
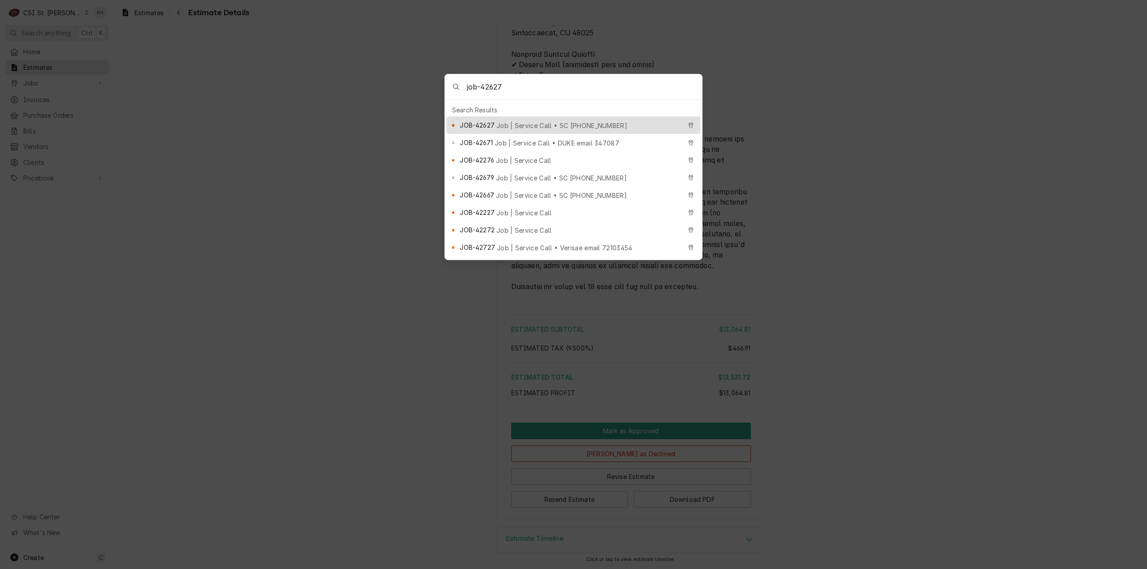
type input "job-42627"
click at [542, 123] on span "Job | Service Call • SC 325453883" at bounding box center [561, 125] width 131 height 9
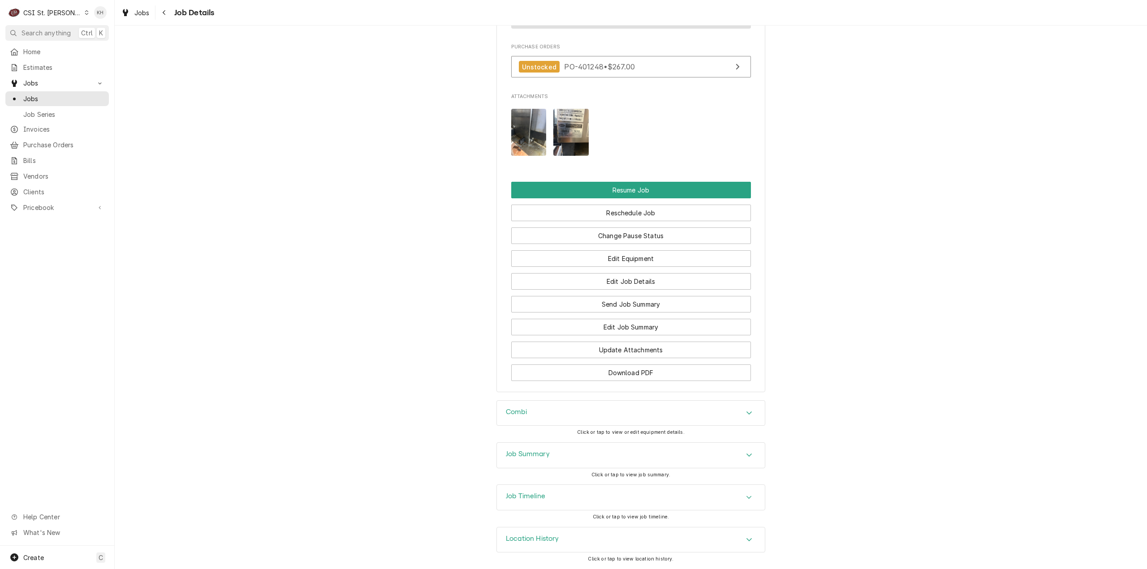
click at [529, 500] on h3 "Job Timeline" at bounding box center [525, 496] width 39 height 9
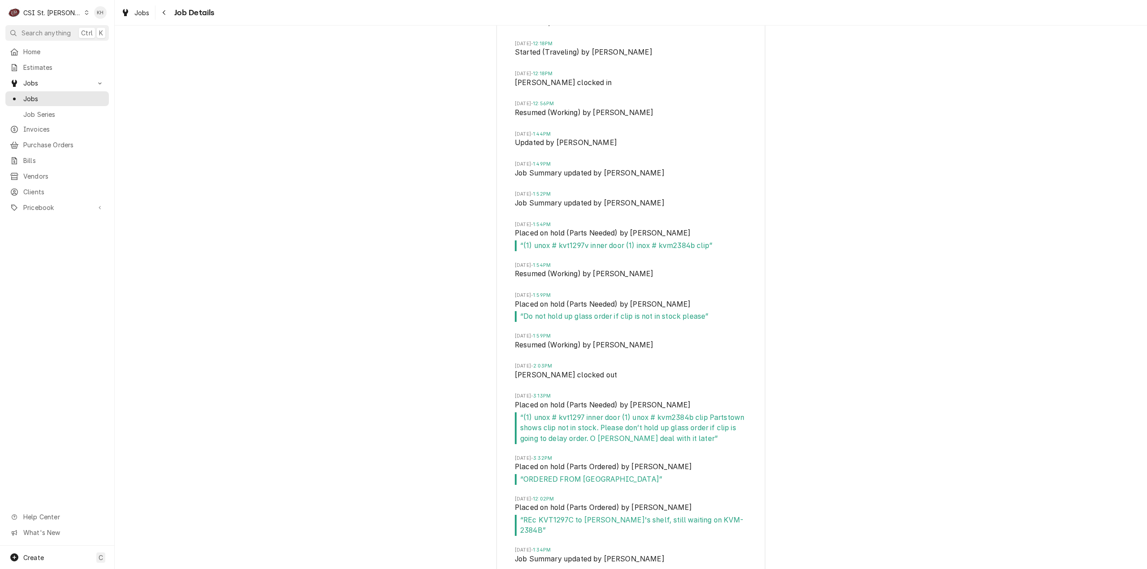
scroll to position [1933, 0]
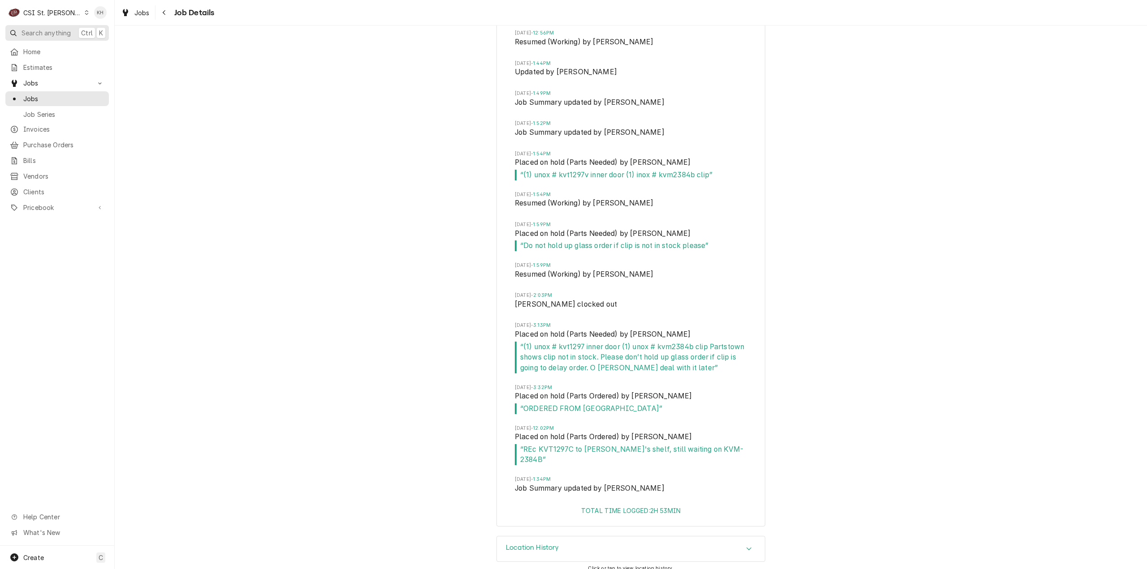
click at [40, 26] on button "Search anything Ctrl K" at bounding box center [56, 33] width 103 height 16
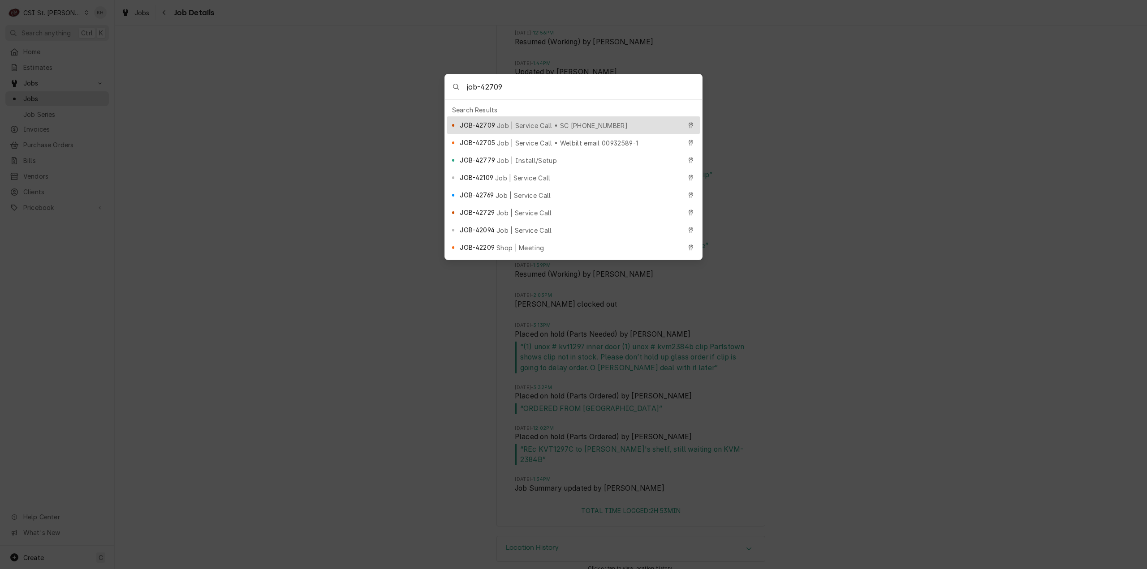
type input "job-42709"
click at [549, 121] on span "Job | Service Call • SC 326024188" at bounding box center [562, 125] width 131 height 9
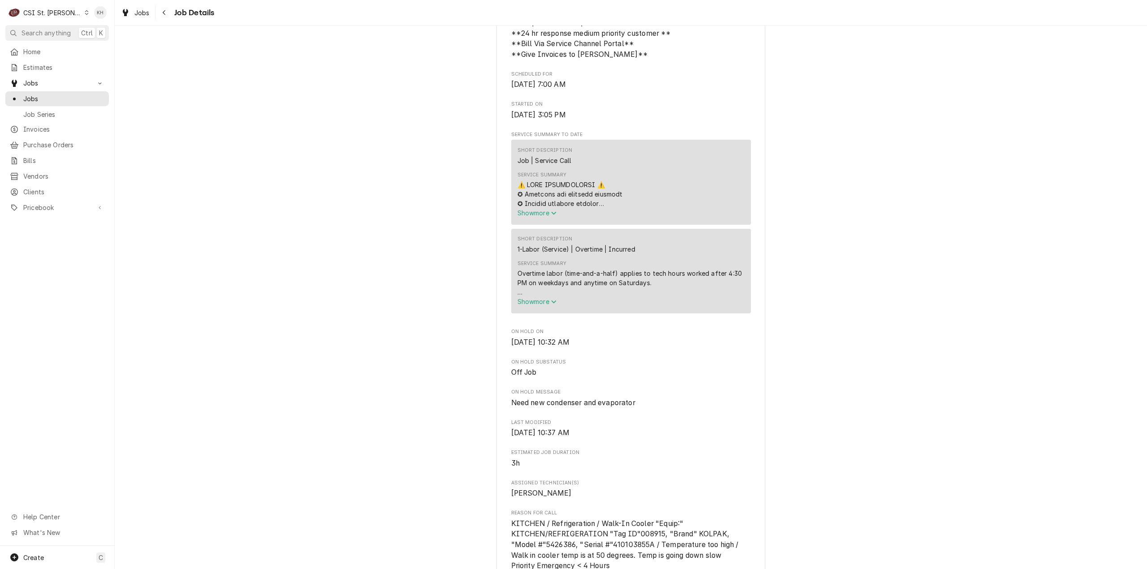
scroll to position [582, 0]
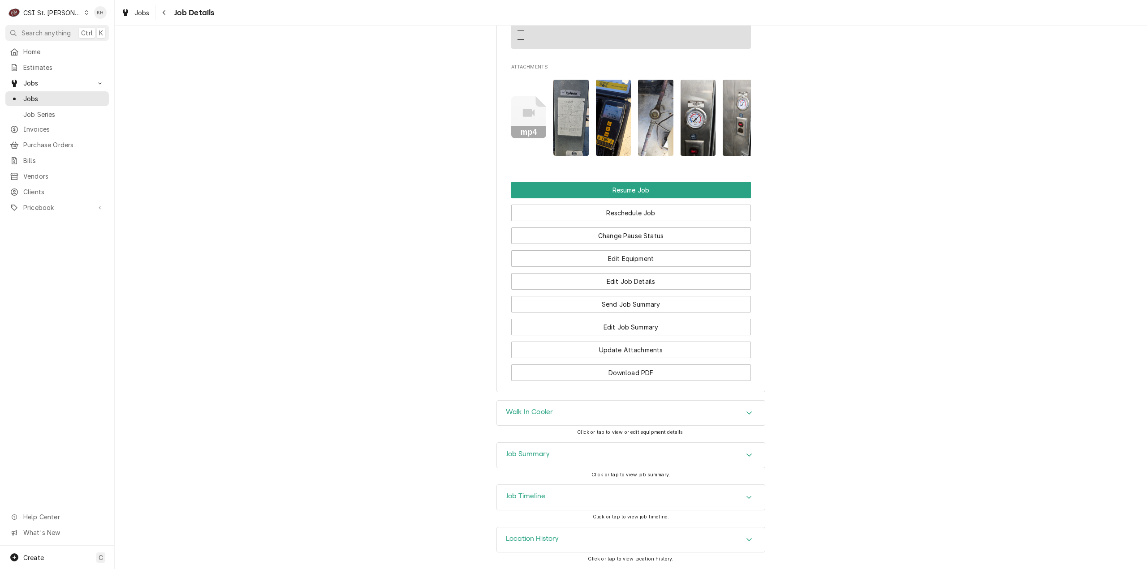
click at [551, 507] on div "Job Timeline" at bounding box center [631, 497] width 268 height 25
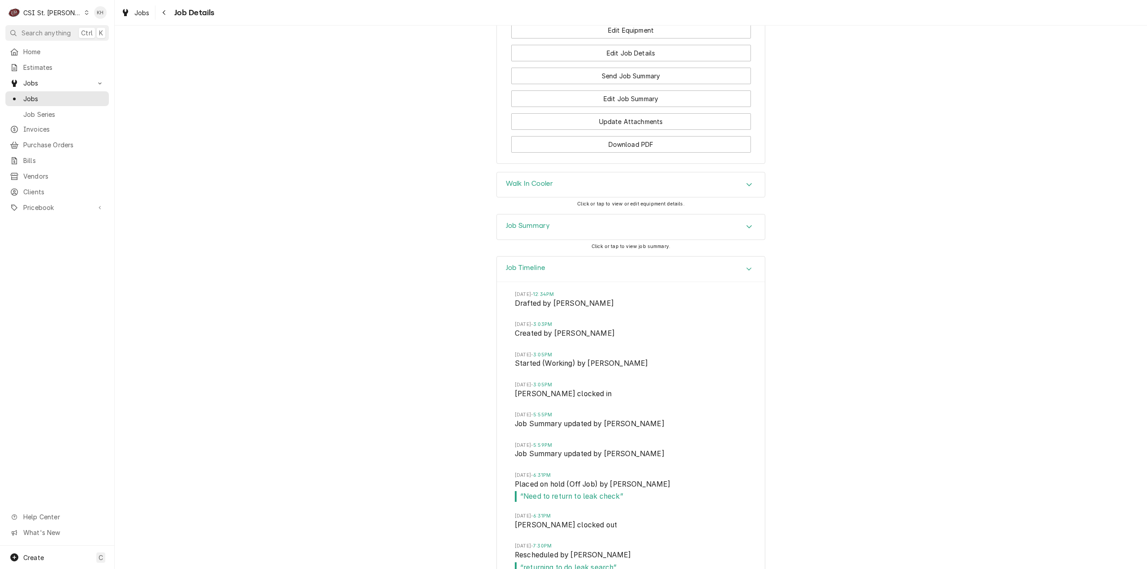
scroll to position [1573, 0]
click at [570, 242] on div "Job Summary" at bounding box center [631, 229] width 268 height 25
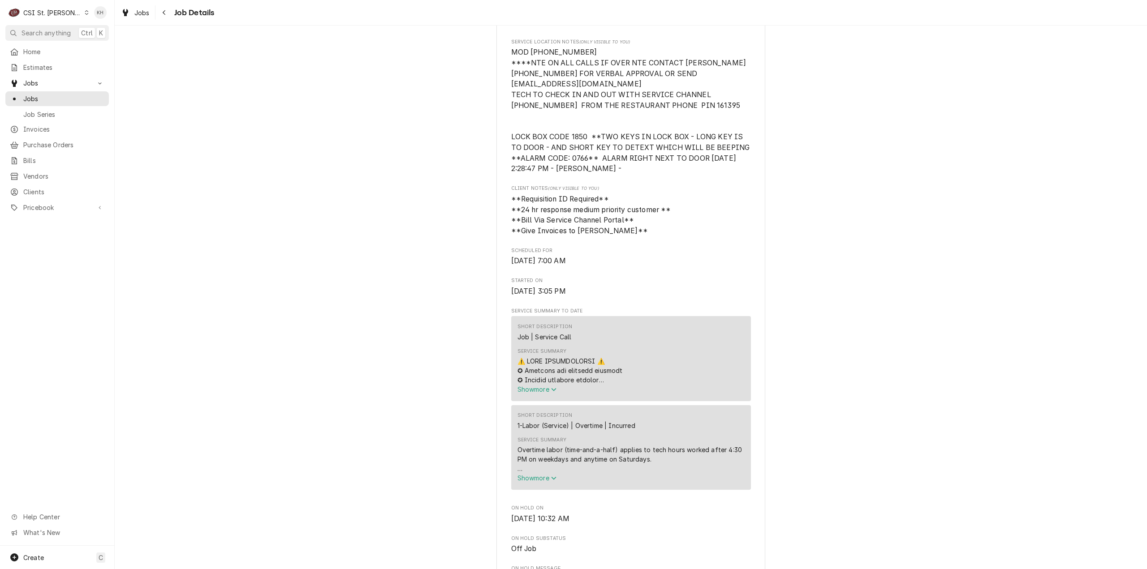
scroll to position [0, 0]
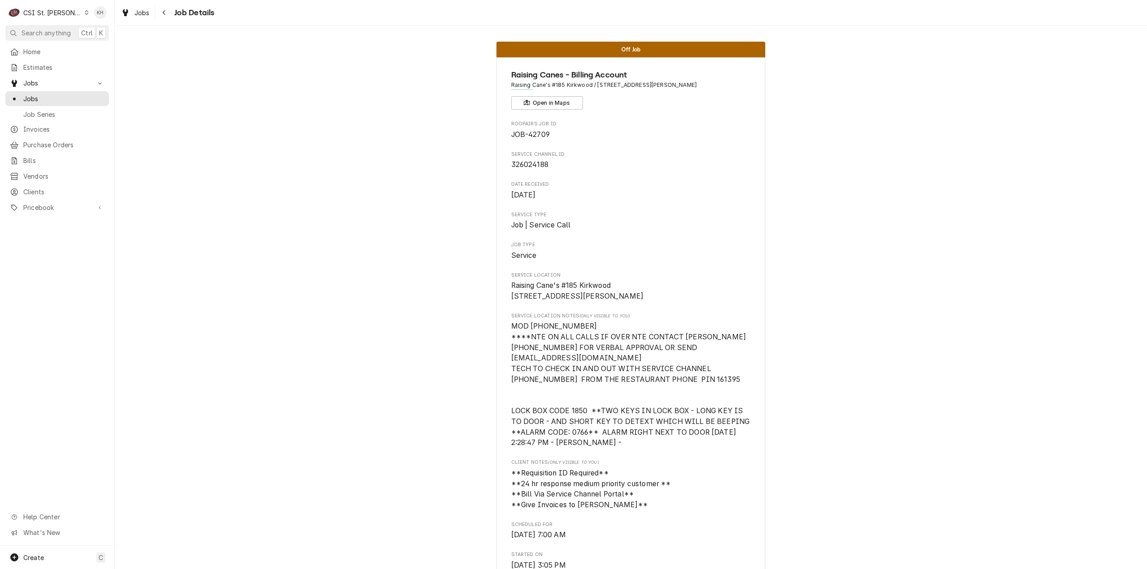
click at [53, 33] on span "Search anything" at bounding box center [45, 32] width 49 height 9
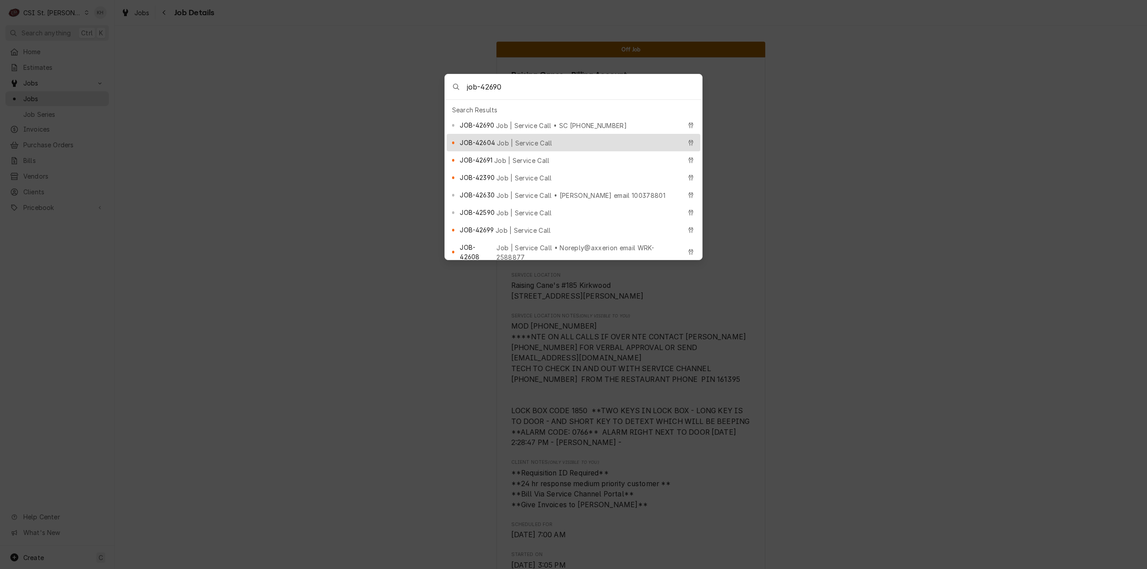
type input "job-42690"
click at [538, 122] on span "Job | Service Call • SC 325882966" at bounding box center [561, 125] width 131 height 9
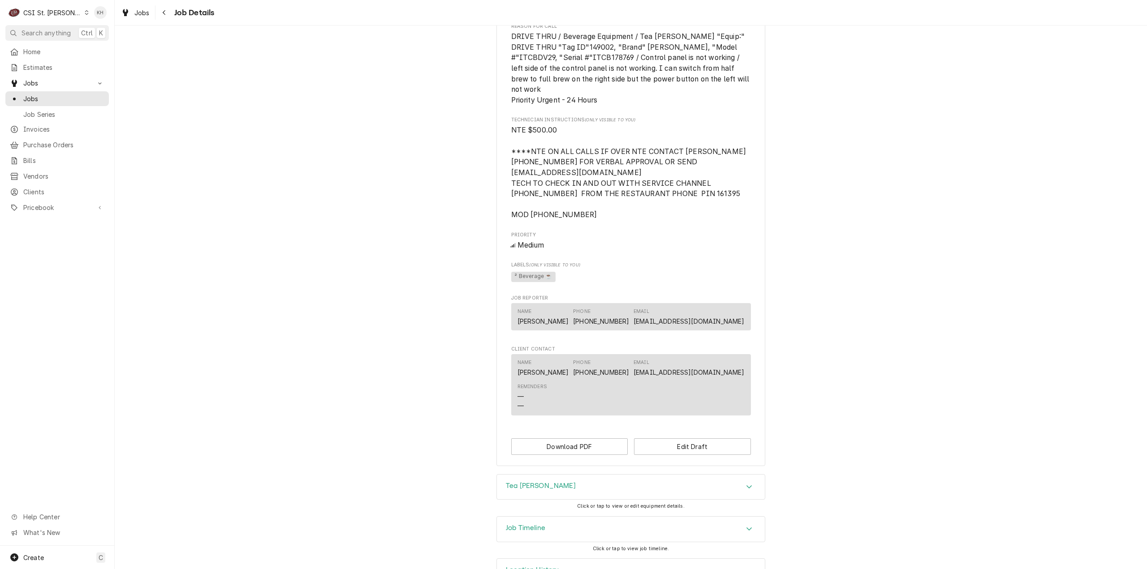
scroll to position [569, 0]
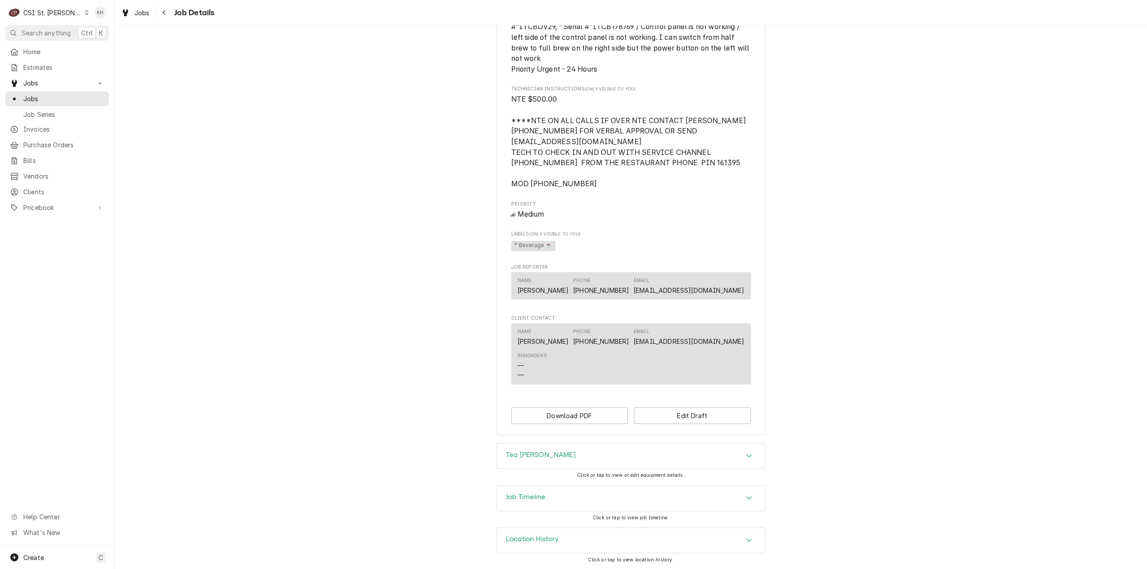
click at [537, 494] on h3 "Job Timeline" at bounding box center [525, 497] width 39 height 9
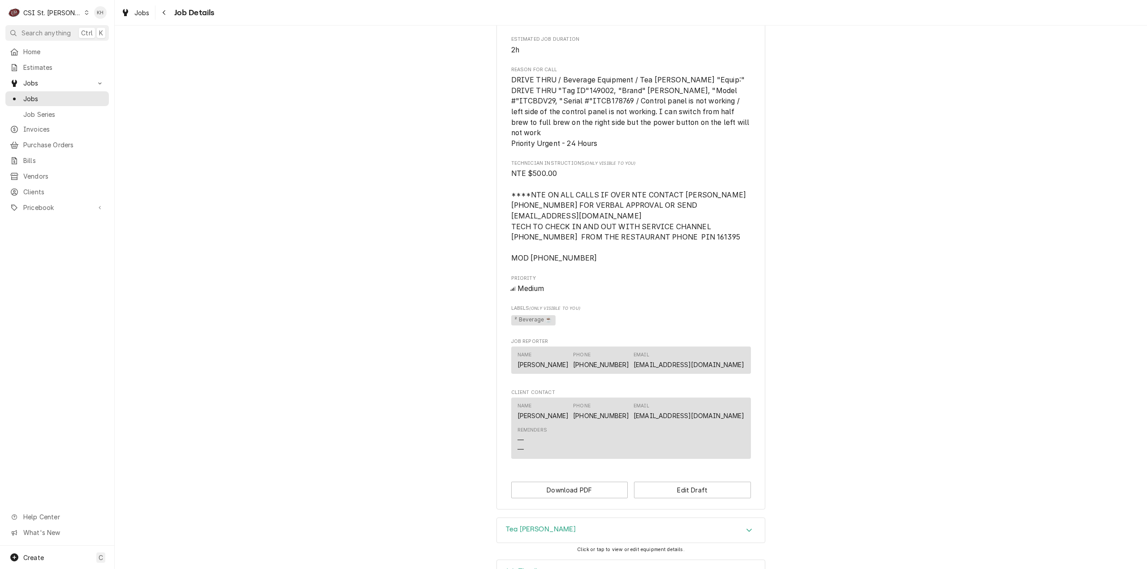
scroll to position [627, 0]
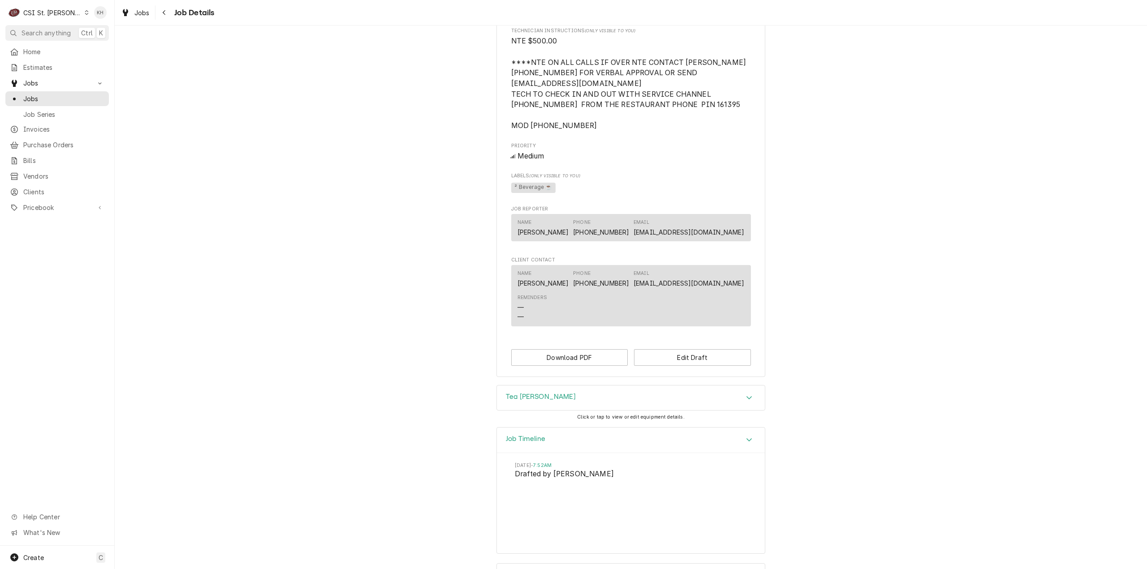
click at [71, 30] on span "Search anything" at bounding box center [45, 32] width 49 height 9
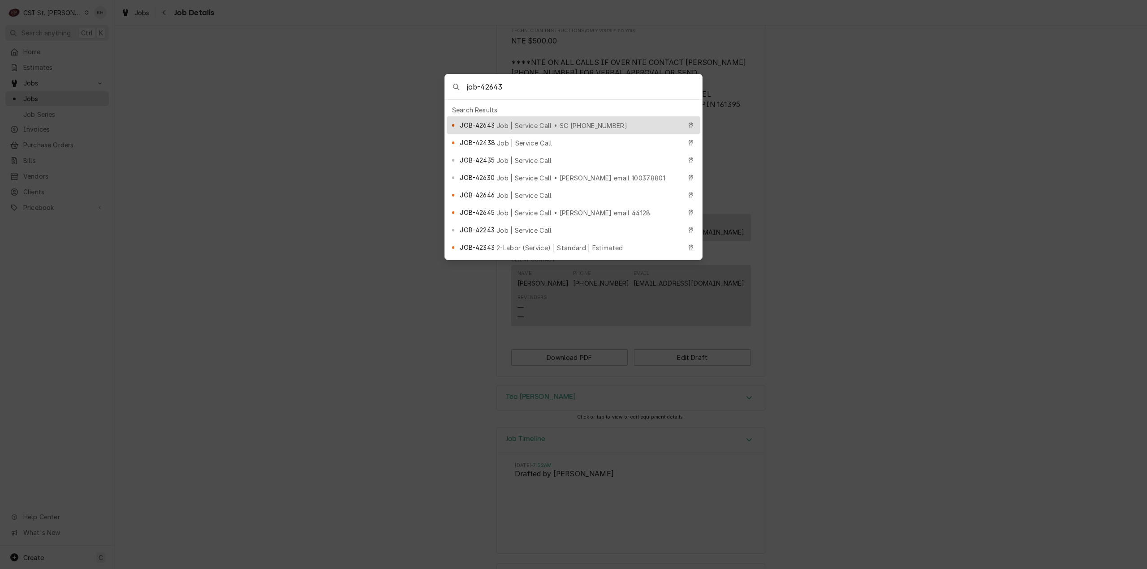
type input "job-42643"
click at [512, 121] on span "Job | Service Call • SC [PHONE_NUMBER]" at bounding box center [561, 125] width 131 height 9
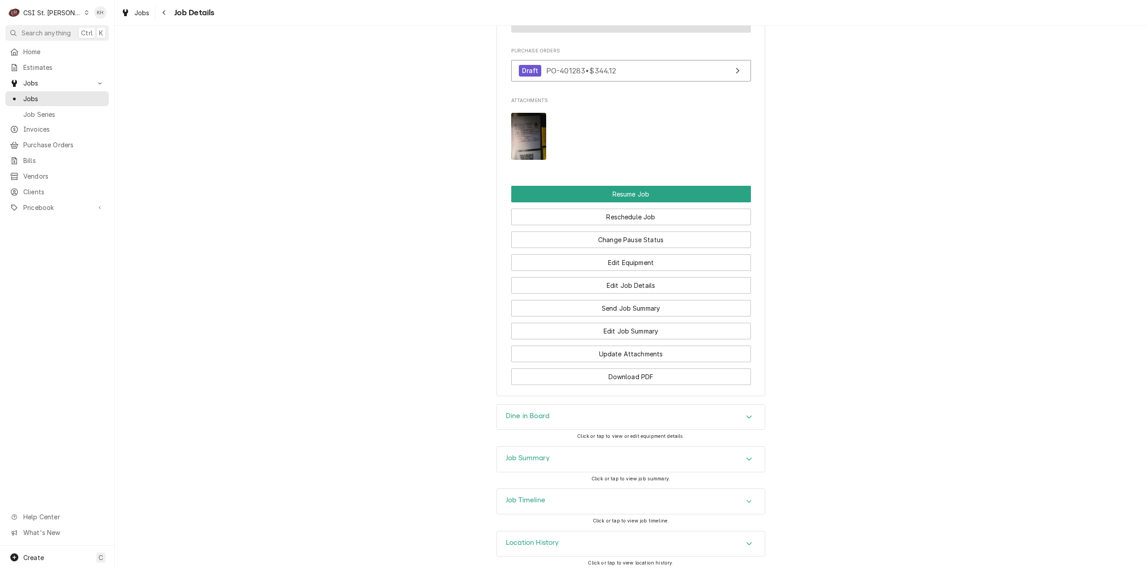
click at [543, 505] on div "Job Timeline" at bounding box center [631, 501] width 268 height 25
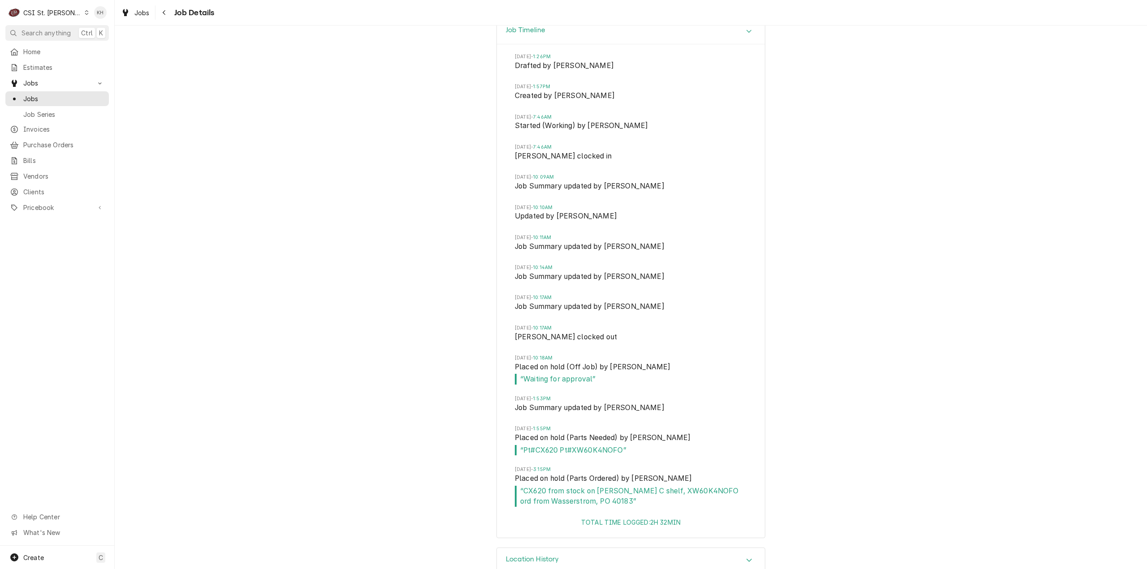
scroll to position [1835, 0]
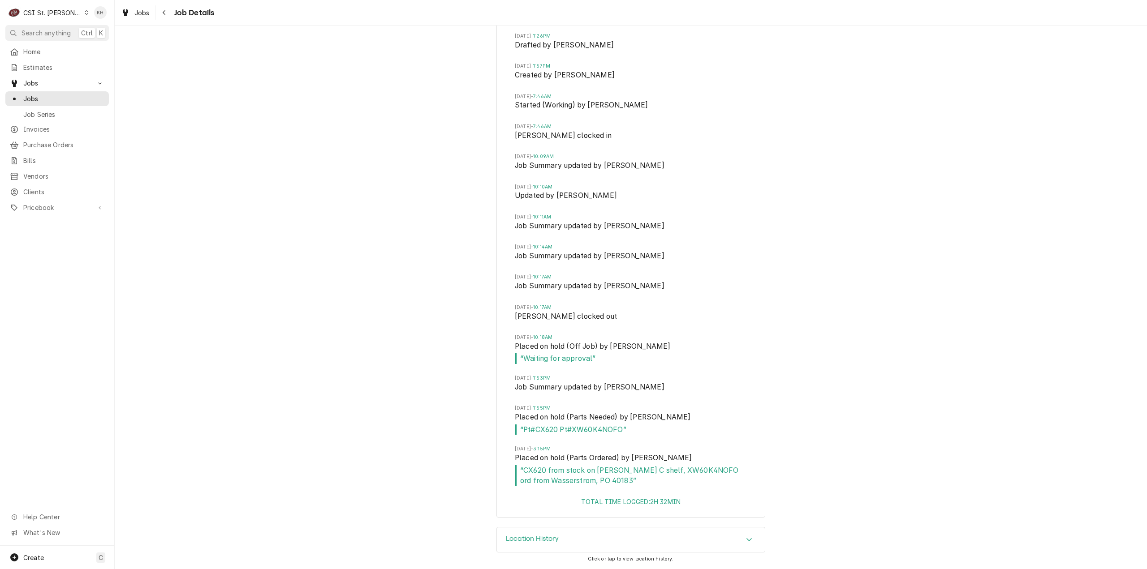
drag, startPoint x: 47, startPoint y: 11, endPoint x: 53, endPoint y: 17, distance: 7.9
click at [47, 12] on div "CSI St. [PERSON_NAME]" at bounding box center [52, 12] width 58 height 9
click at [88, 23] on div "CSI [US_STATE][GEOGRAPHIC_DATA]" at bounding box center [137, 17] width 127 height 15
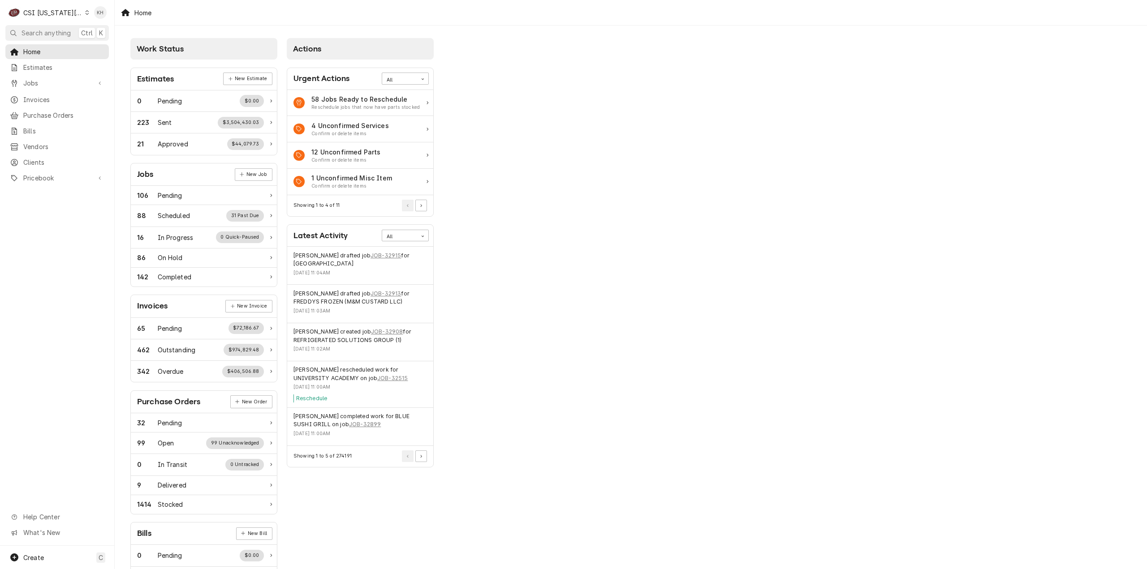
click at [35, 28] on span "Search anything" at bounding box center [45, 32] width 49 height 9
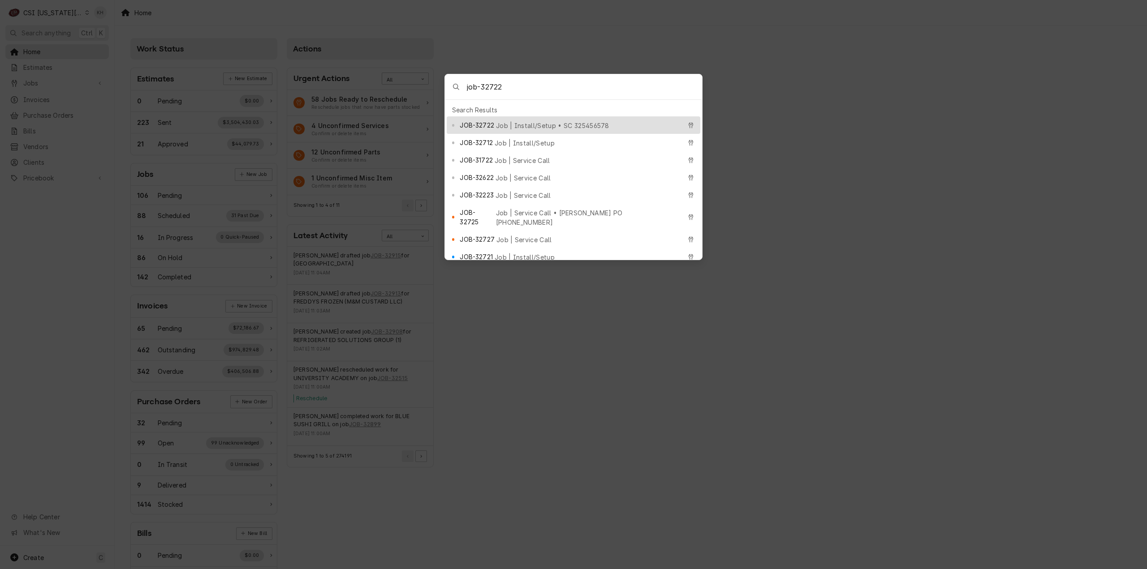
type input "job-32722"
click at [503, 124] on span "Job | Install/Setup • SC 325456578" at bounding box center [552, 125] width 113 height 9
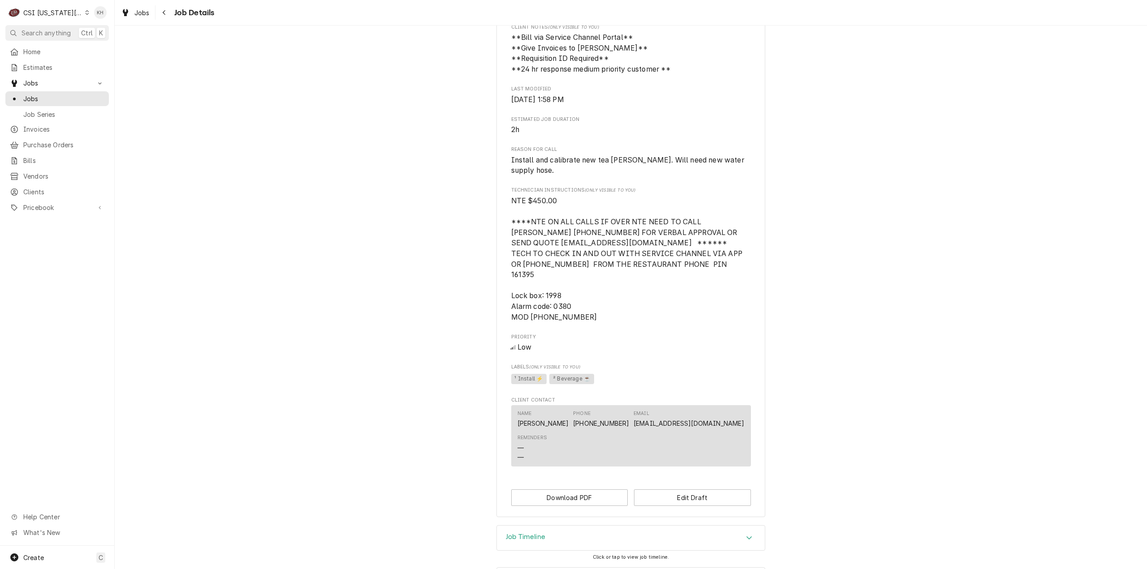
scroll to position [655, 0]
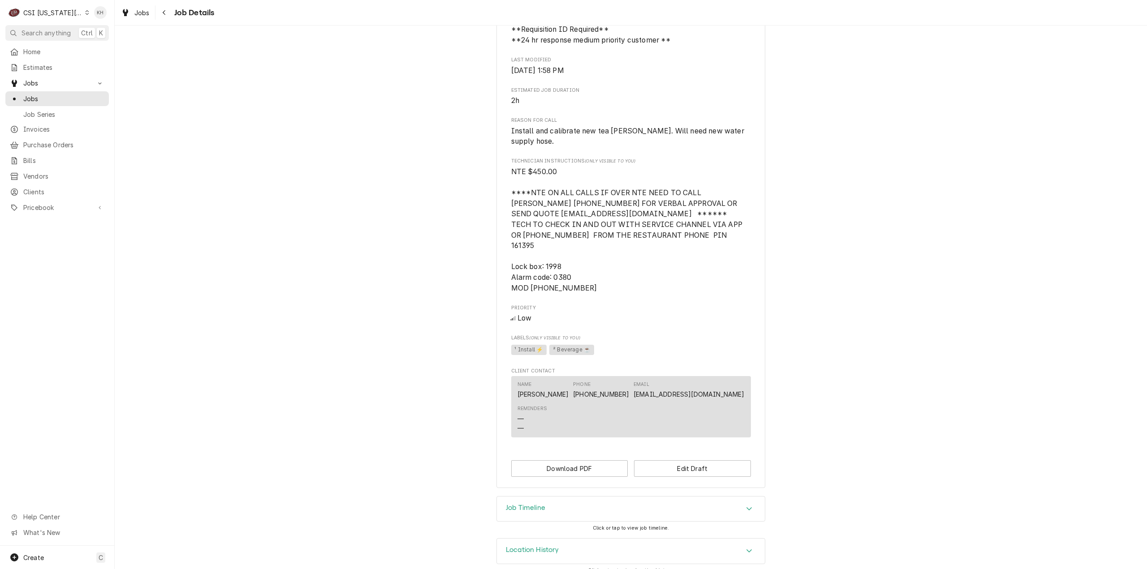
click at [521, 507] on div "Job Timeline" at bounding box center [631, 509] width 268 height 25
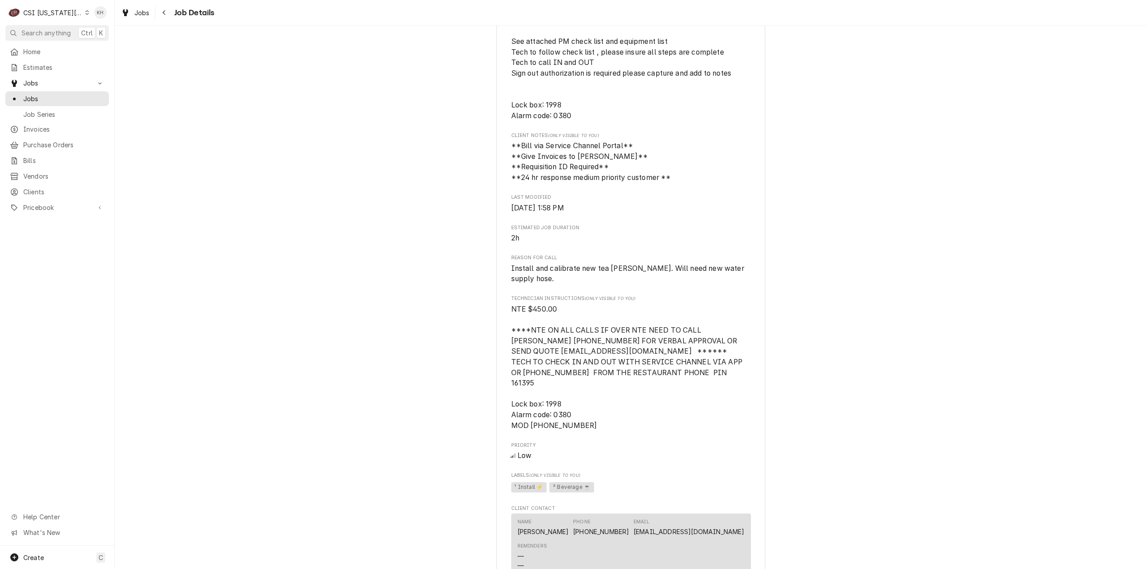
scroll to position [627, 0]
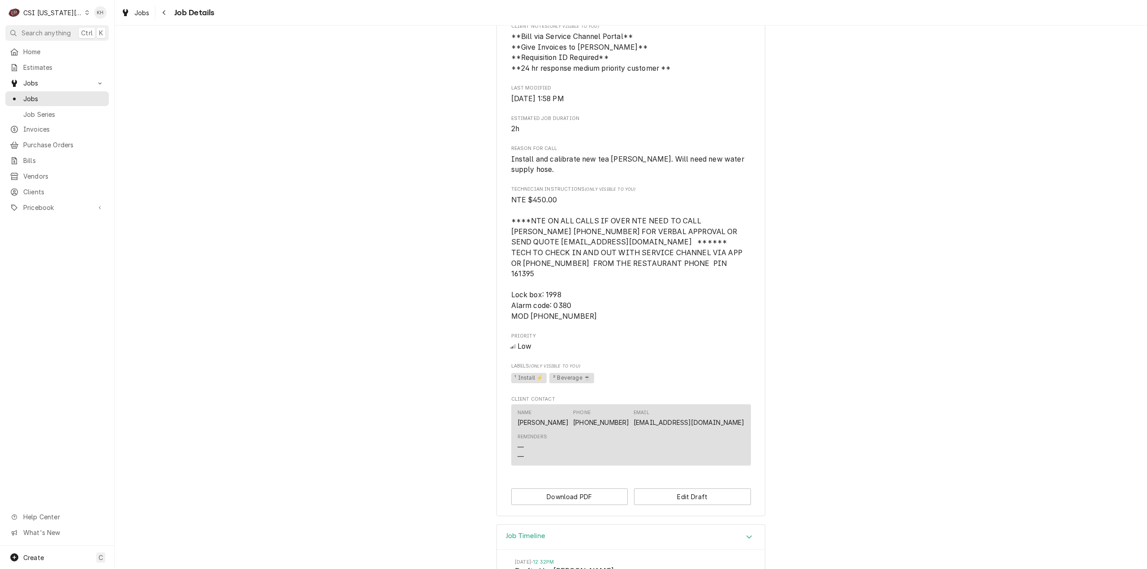
click at [50, 36] on span "Search anything" at bounding box center [45, 32] width 49 height 9
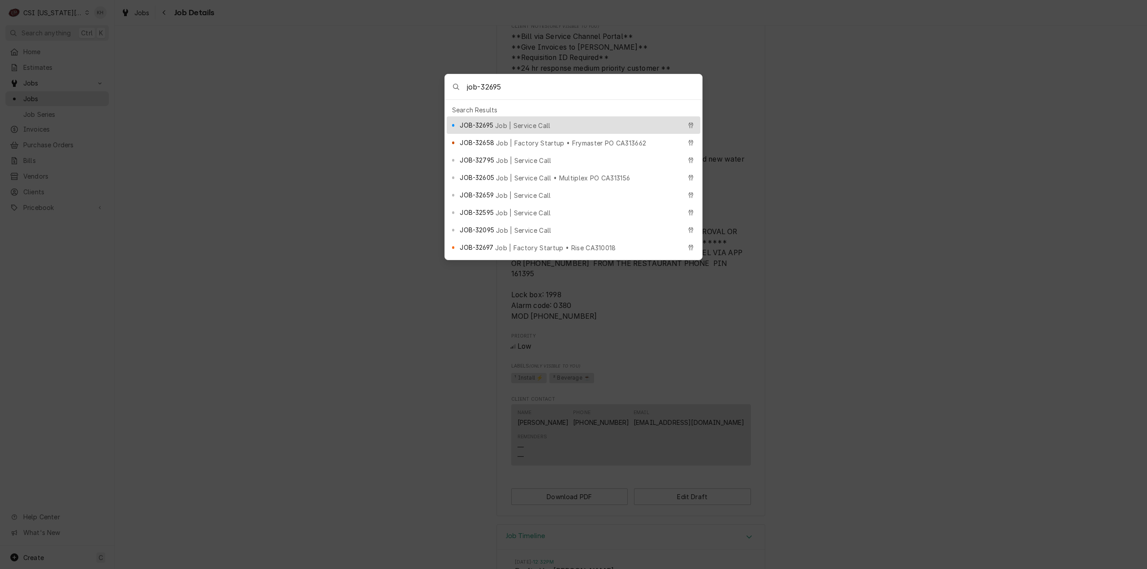
type input "job-32695"
click at [506, 126] on div "JOB-32695 Job | Service Call" at bounding box center [570, 125] width 221 height 10
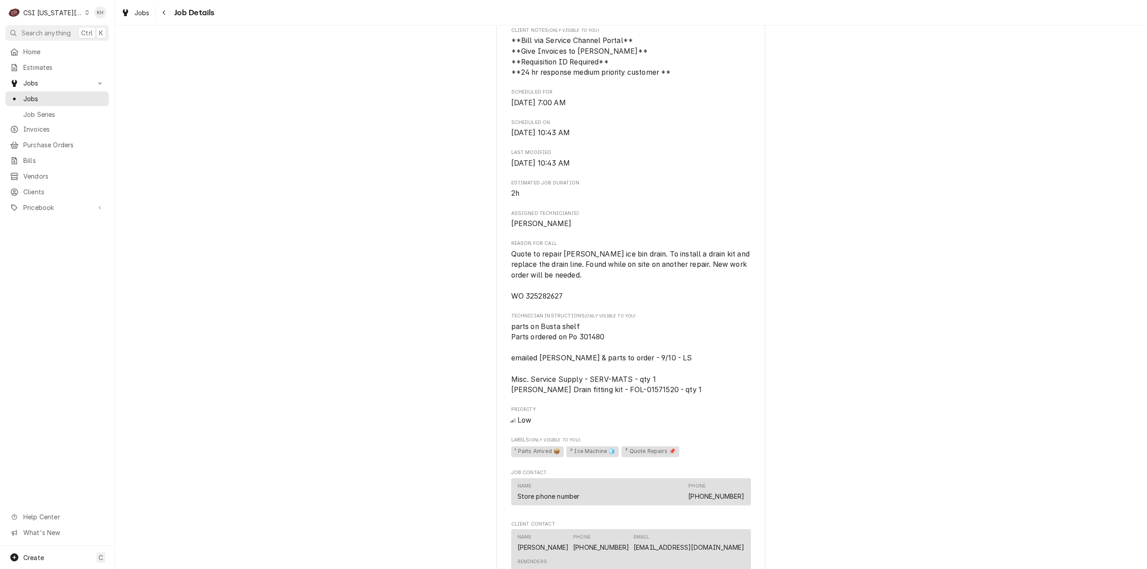
scroll to position [672, 0]
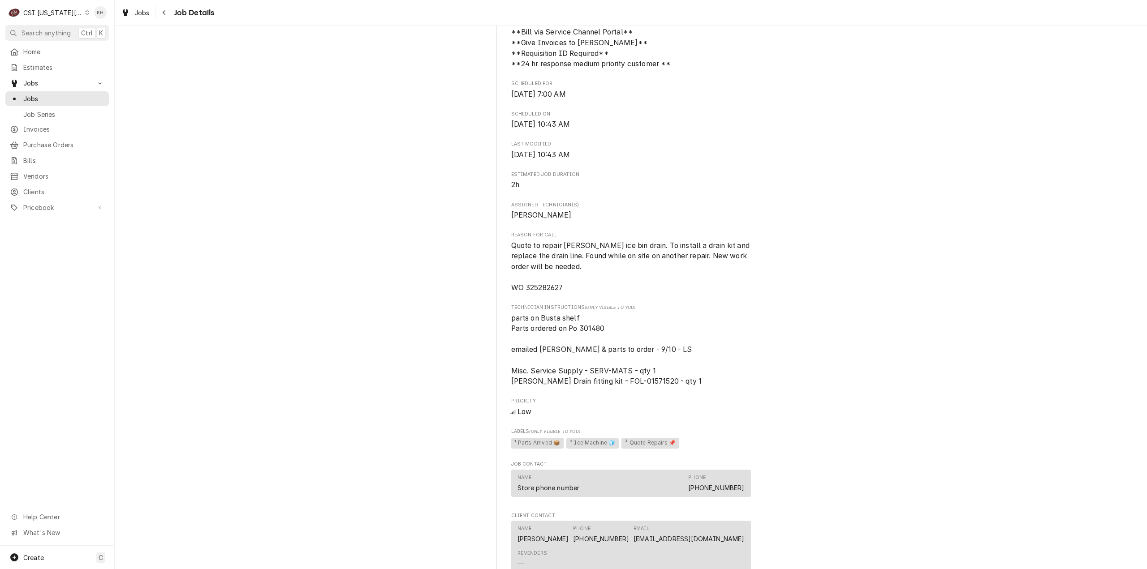
click at [58, 12] on div "CSI [US_STATE][GEOGRAPHIC_DATA]" at bounding box center [52, 12] width 59 height 9
click at [101, 44] on div "CSI St. [PERSON_NAME]" at bounding box center [153, 48] width 131 height 9
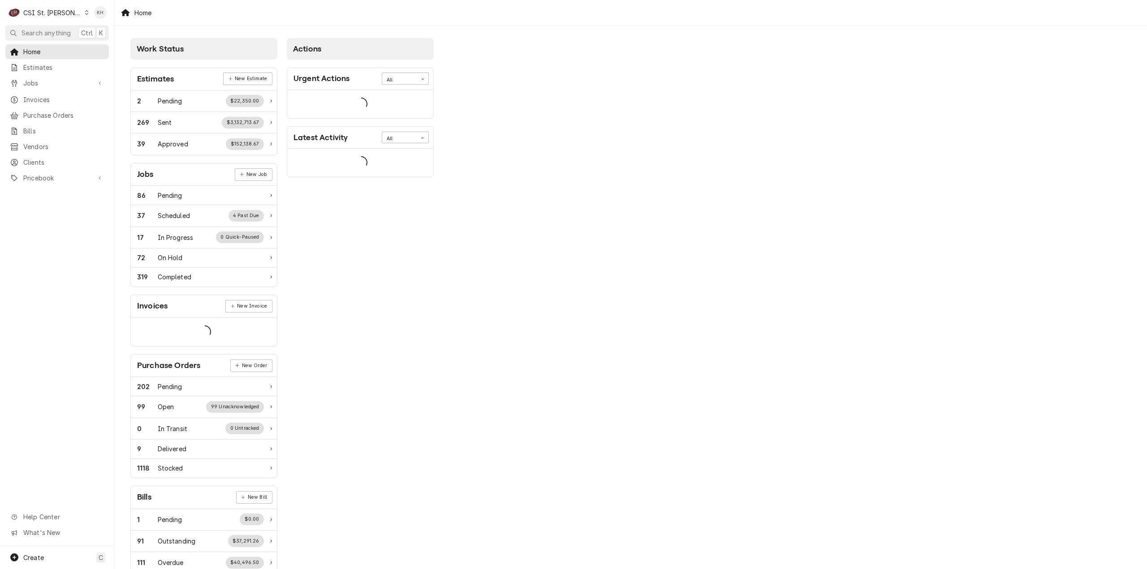
drag, startPoint x: 56, startPoint y: 31, endPoint x: 180, endPoint y: 47, distance: 125.2
click at [56, 31] on span "Search anything" at bounding box center [45, 32] width 49 height 9
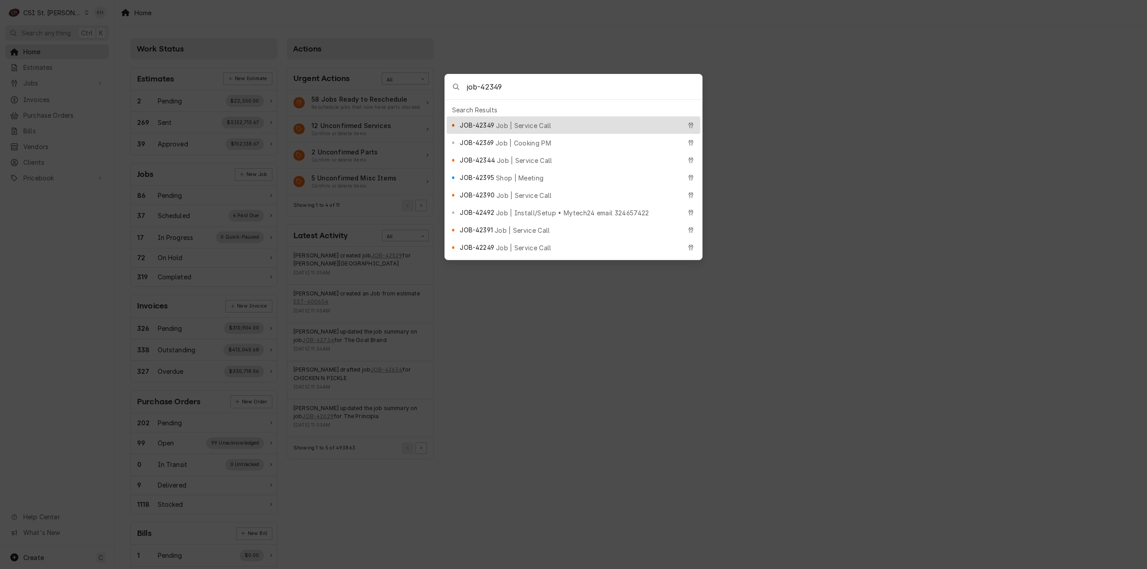
type input "job-42349"
click at [498, 121] on span "Job | Service Call" at bounding box center [524, 125] width 56 height 9
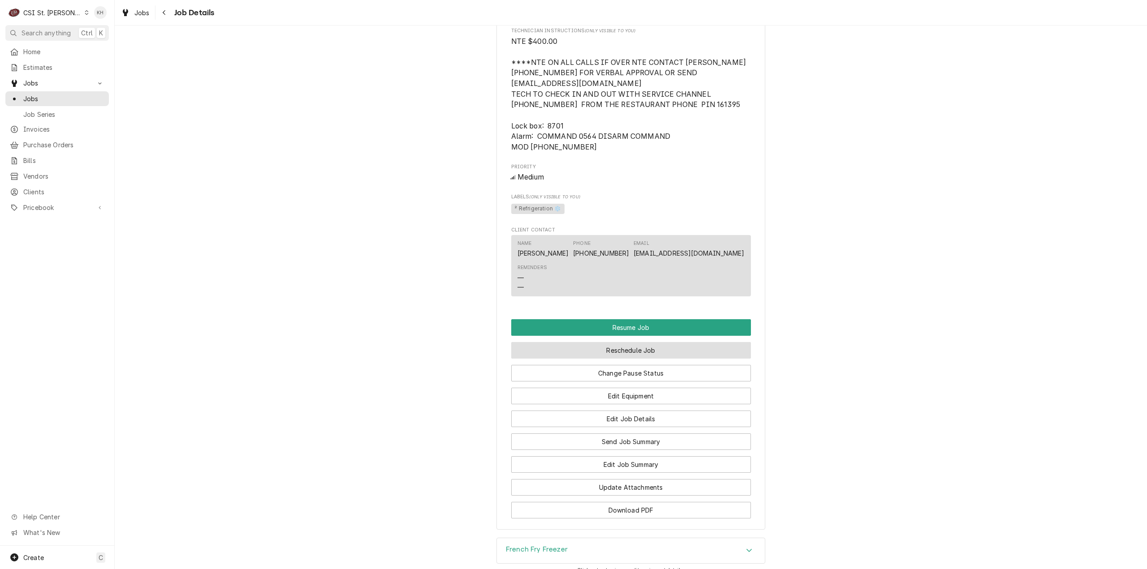
scroll to position [1045, 0]
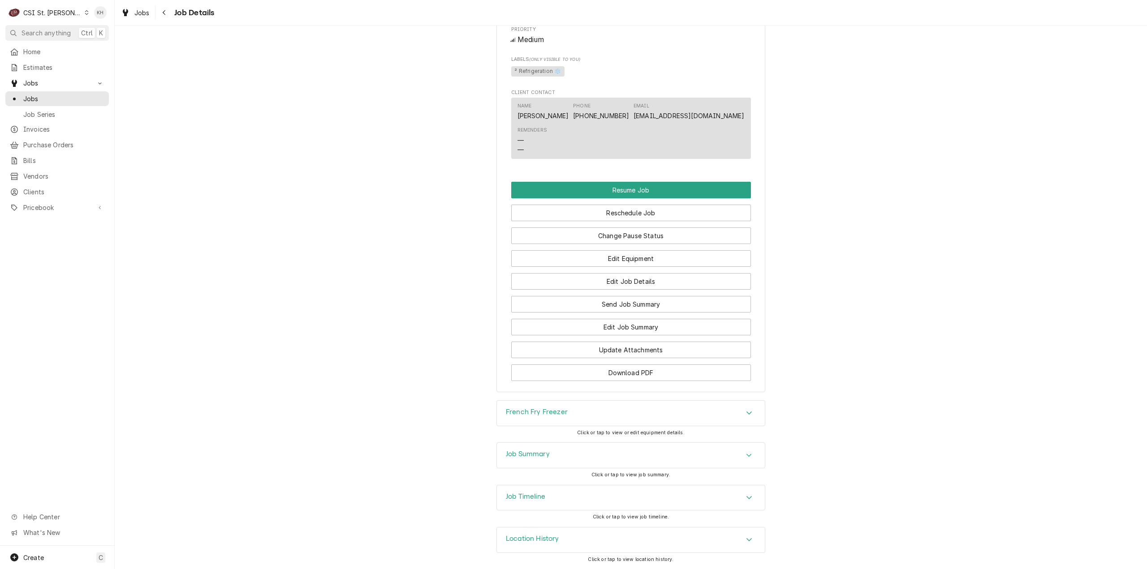
click at [547, 494] on div "Job Timeline" at bounding box center [631, 498] width 268 height 25
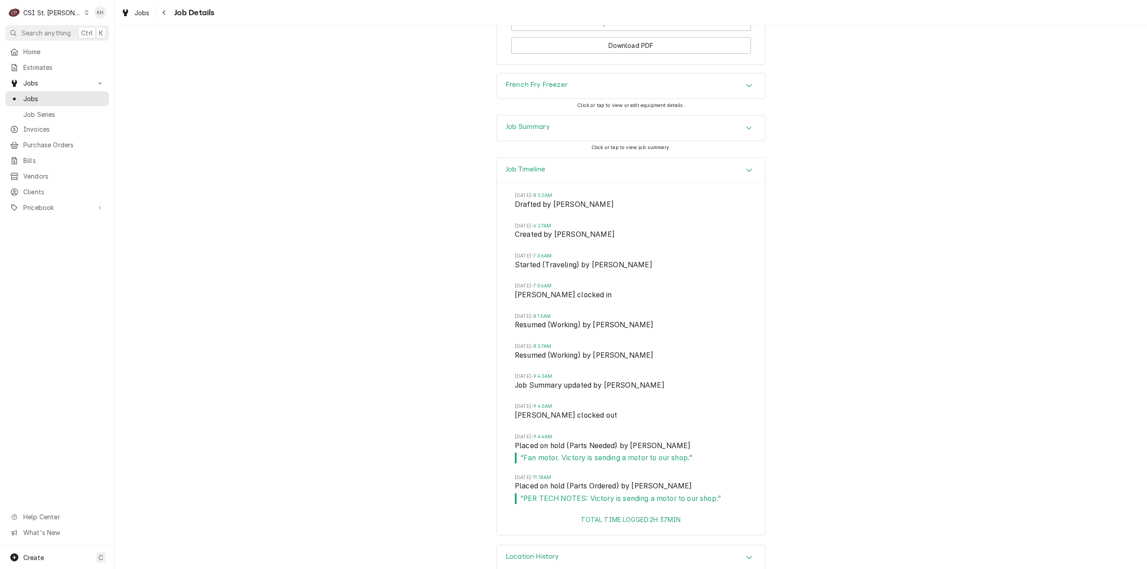
scroll to position [1390, 0]
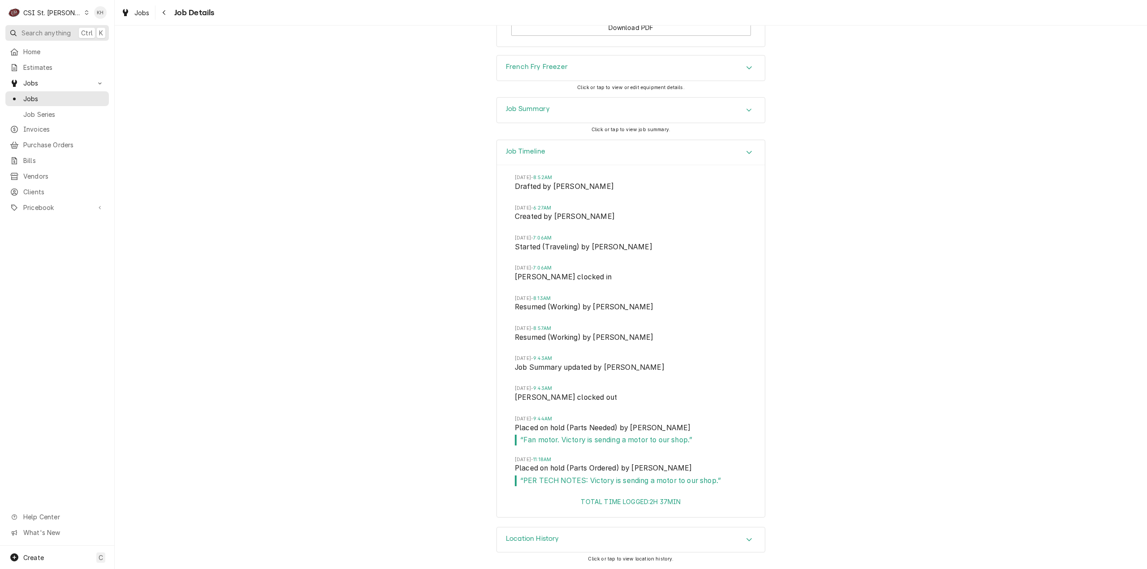
click at [54, 34] on span "Search anything" at bounding box center [45, 32] width 49 height 9
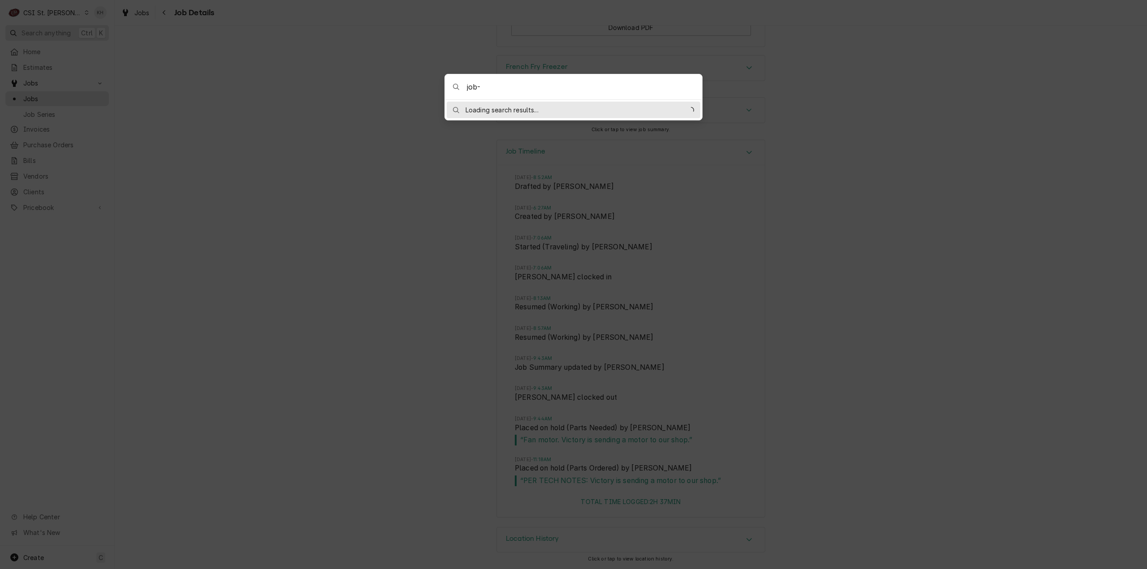
type input "job-31636"
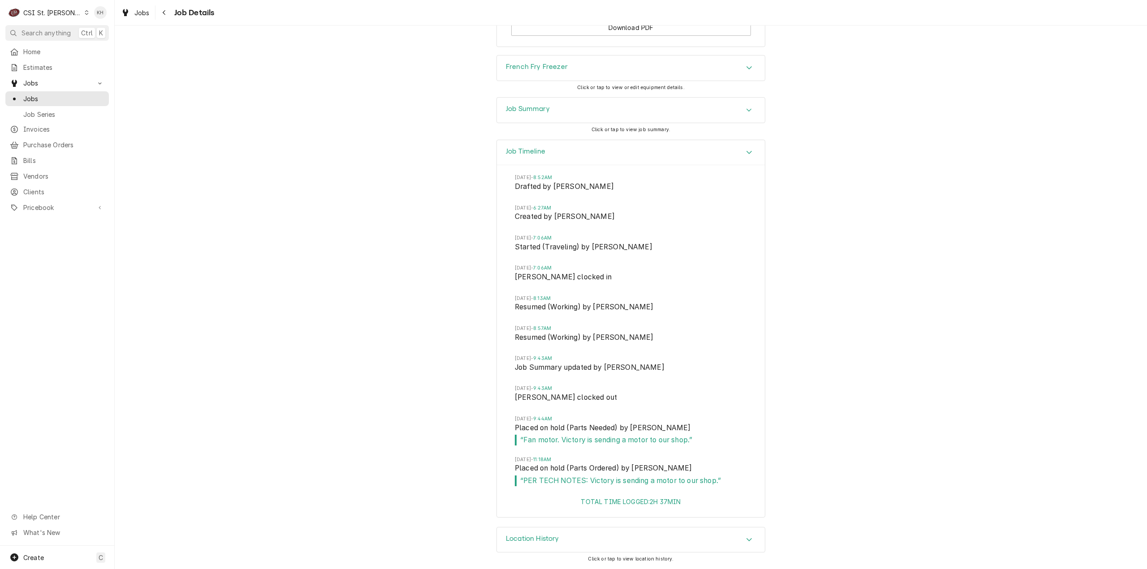
drag, startPoint x: 244, startPoint y: 71, endPoint x: 156, endPoint y: 58, distance: 88.3
click at [199, 64] on body "C CSI St. Louis KH Search anything Ctrl K Home Estimates Jobs Jobs Job Series I…" at bounding box center [573, 284] width 1147 height 569
click at [20, 13] on div "CSI St. Louis's Avatar" at bounding box center [14, 12] width 13 height 13
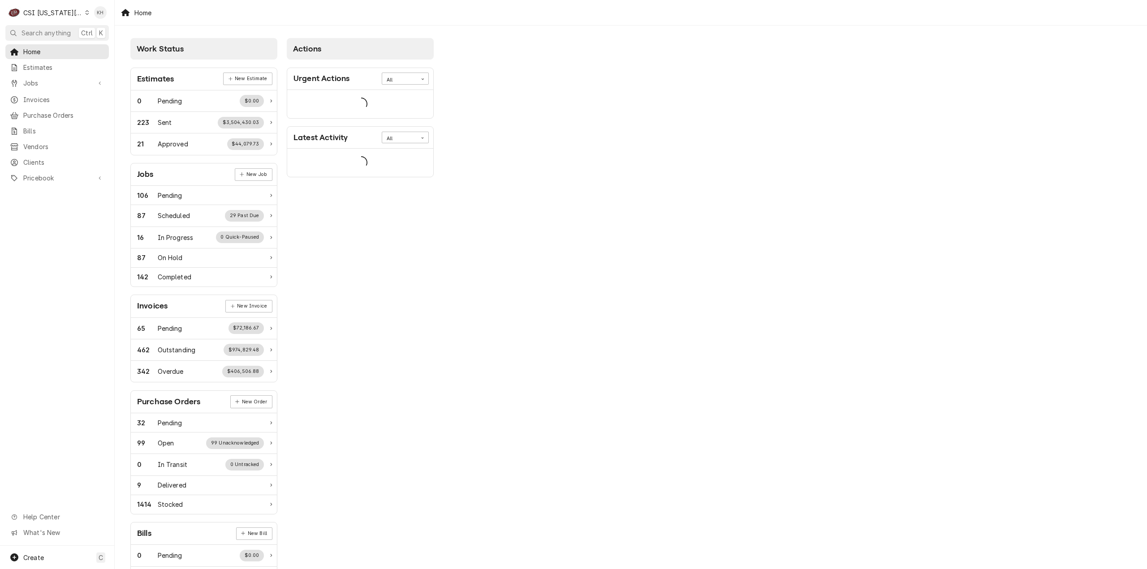
click at [37, 16] on div "CSI [US_STATE][GEOGRAPHIC_DATA]" at bounding box center [52, 12] width 59 height 9
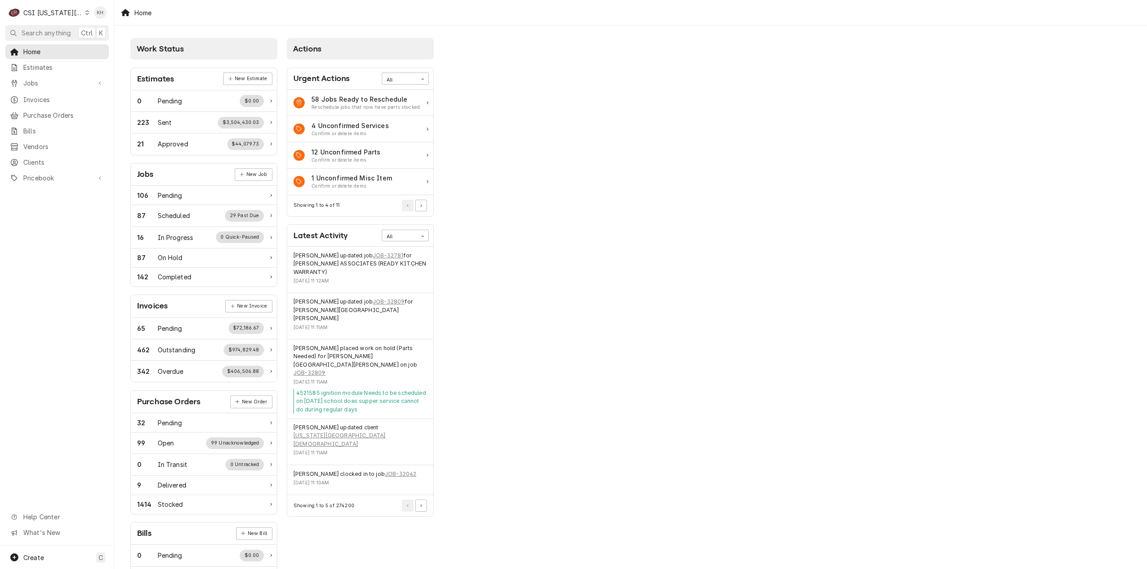
click at [46, 40] on html "C CSI Kansas City KH Search anything Ctrl K Home Estimates Jobs Jobs Job Series…" at bounding box center [573, 284] width 1147 height 569
click at [48, 30] on span "Search anything" at bounding box center [45, 32] width 49 height 9
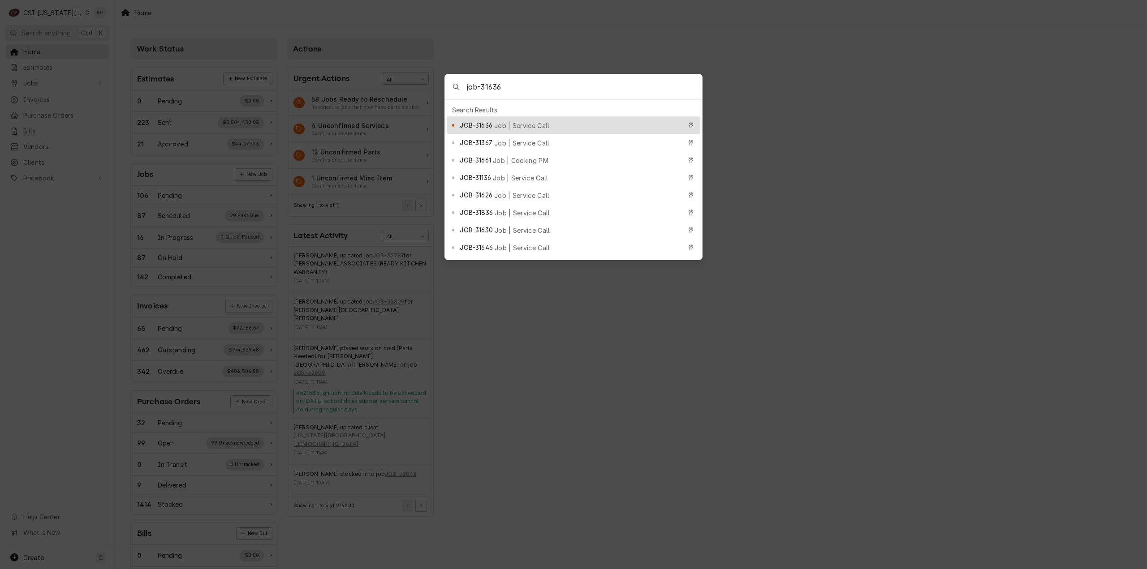
type input "job-31636"
click at [486, 123] on span "JOB-31636" at bounding box center [476, 124] width 32 height 9
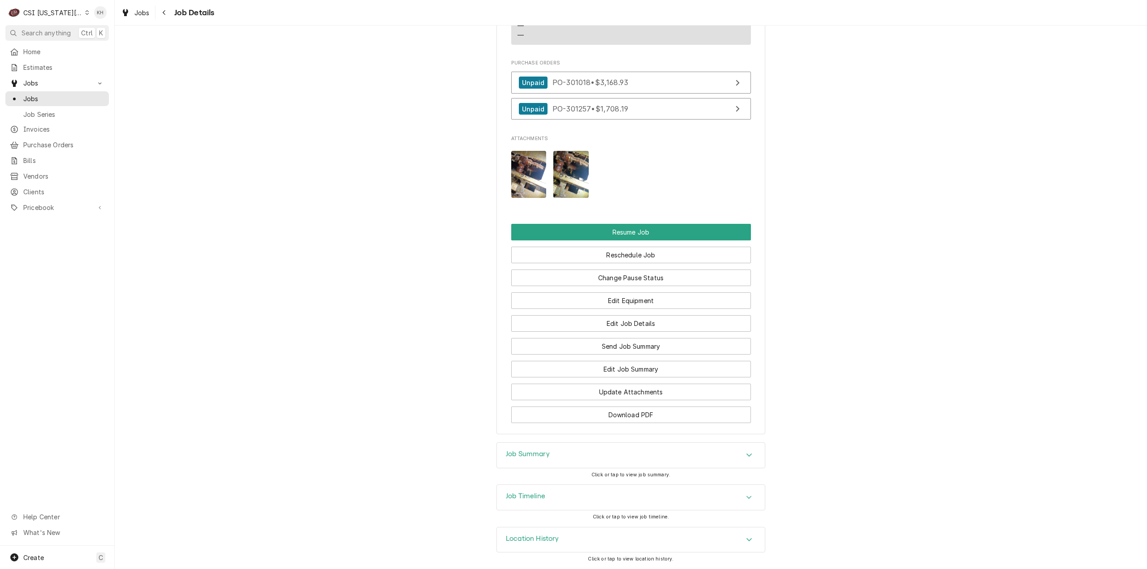
click at [559, 502] on div "Job Timeline" at bounding box center [631, 497] width 268 height 25
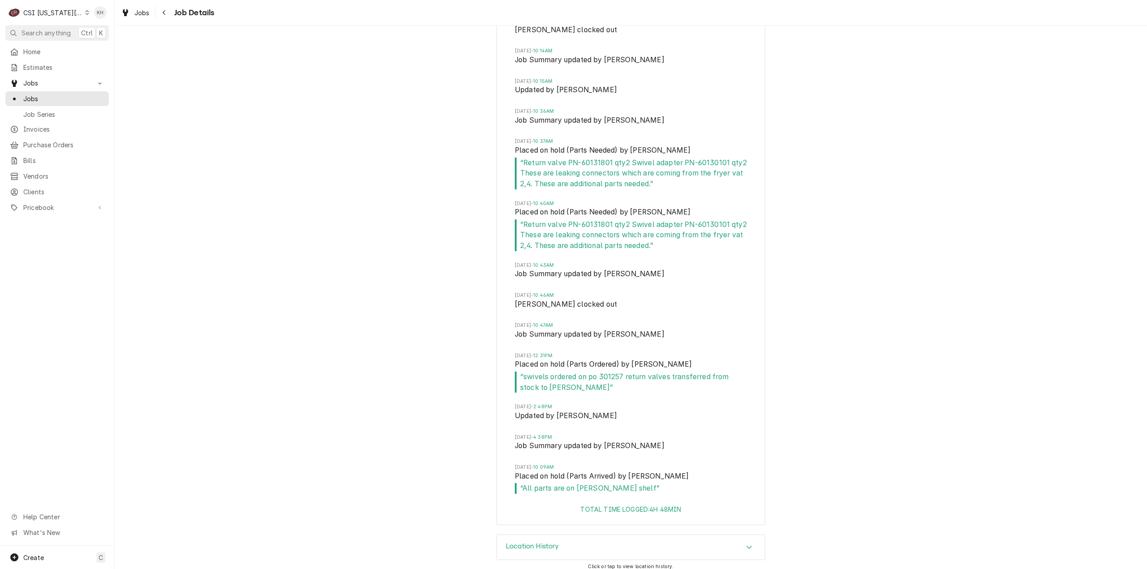
scroll to position [2801, 0]
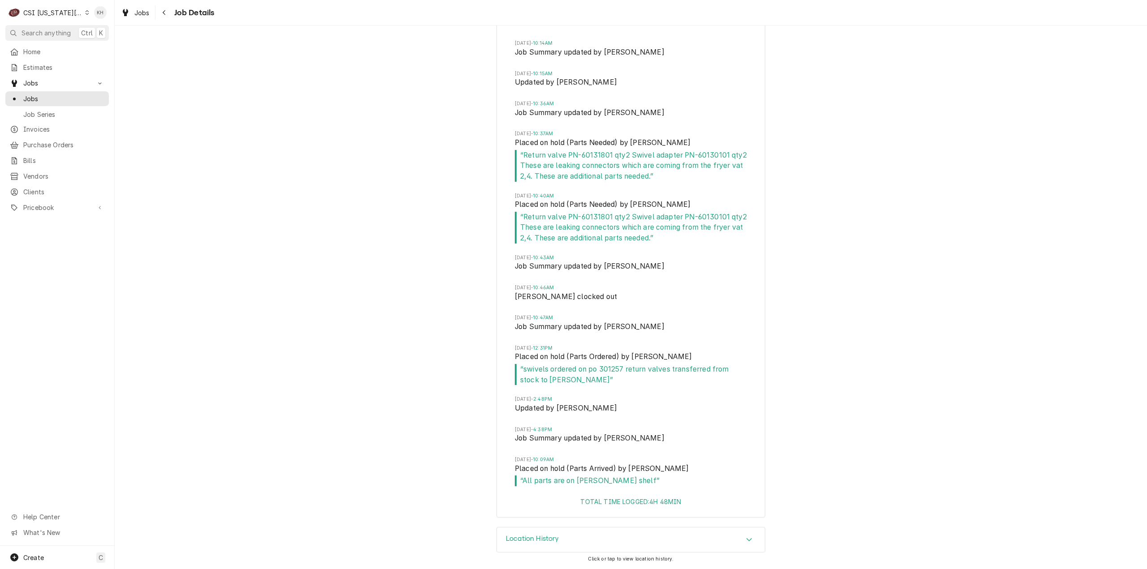
click at [58, 30] on span "Search anything" at bounding box center [45, 32] width 49 height 9
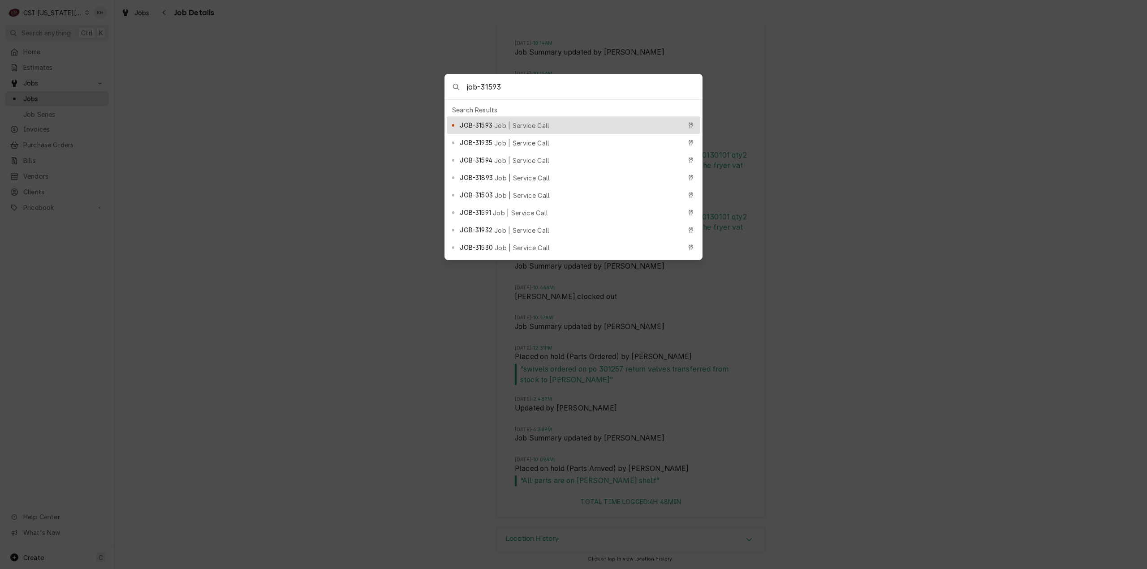
type input "job-31593"
click at [472, 116] on div "JOB-31593 Job | Service Call" at bounding box center [574, 124] width 254 height 17
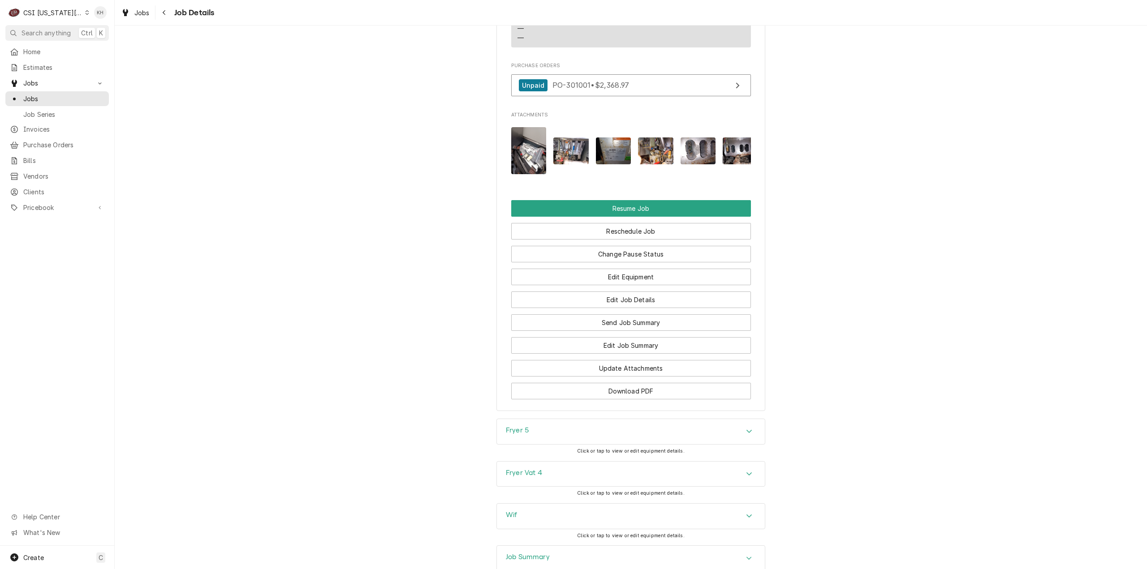
scroll to position [1858, 0]
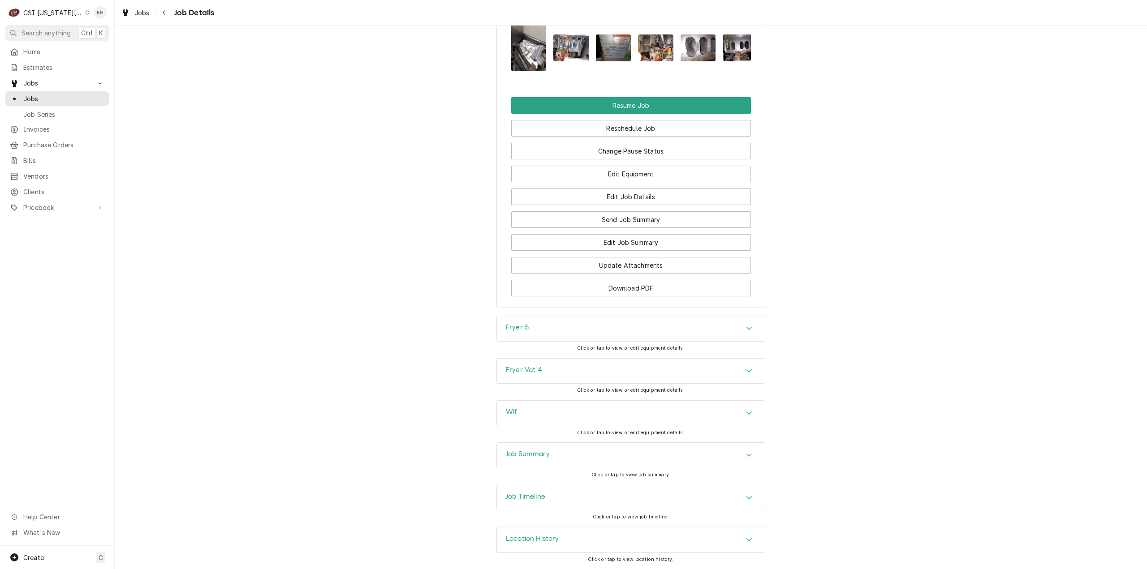
click at [543, 485] on div "Job Timeline" at bounding box center [630, 498] width 269 height 26
click at [541, 495] on h3 "Job Timeline" at bounding box center [525, 497] width 39 height 9
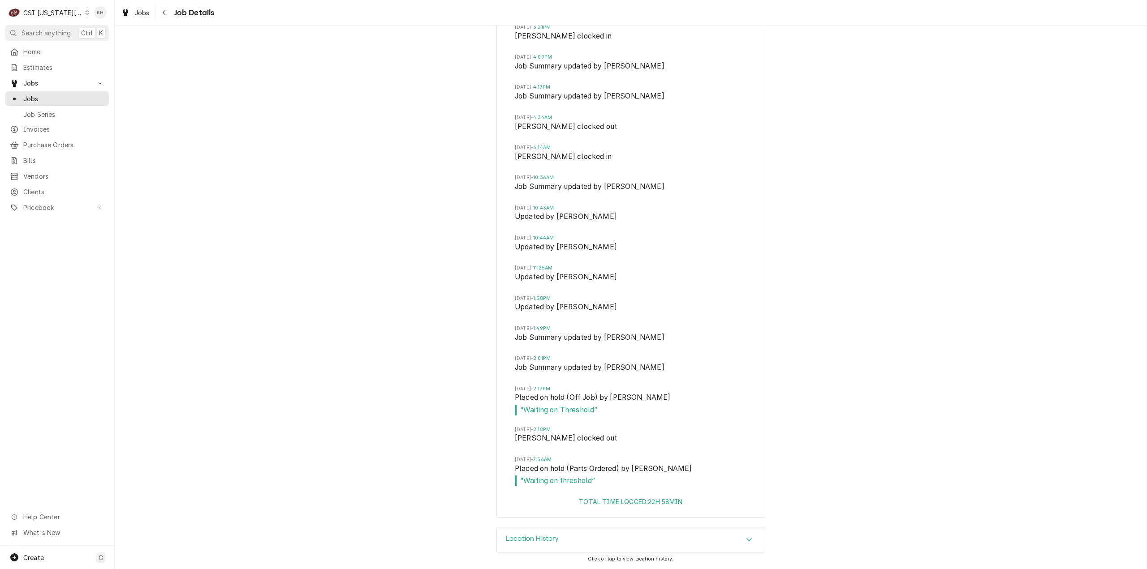
scroll to position [2595, 0]
click at [49, 28] on span "Search anything" at bounding box center [45, 32] width 49 height 9
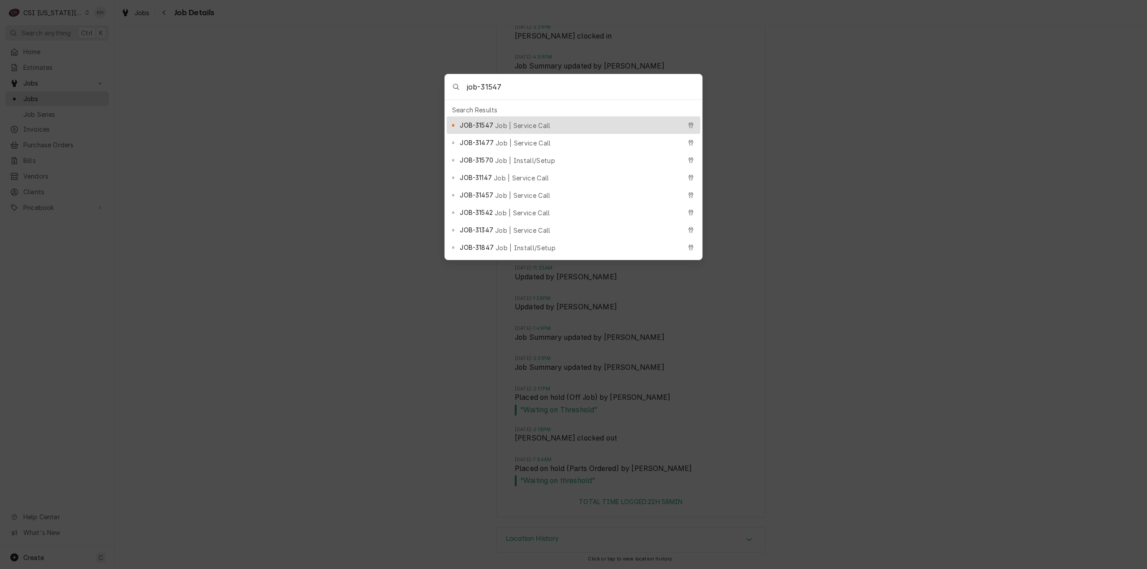
type input "job-31547"
click at [538, 120] on div "JOB-31547 Job | Service Call" at bounding box center [570, 125] width 221 height 10
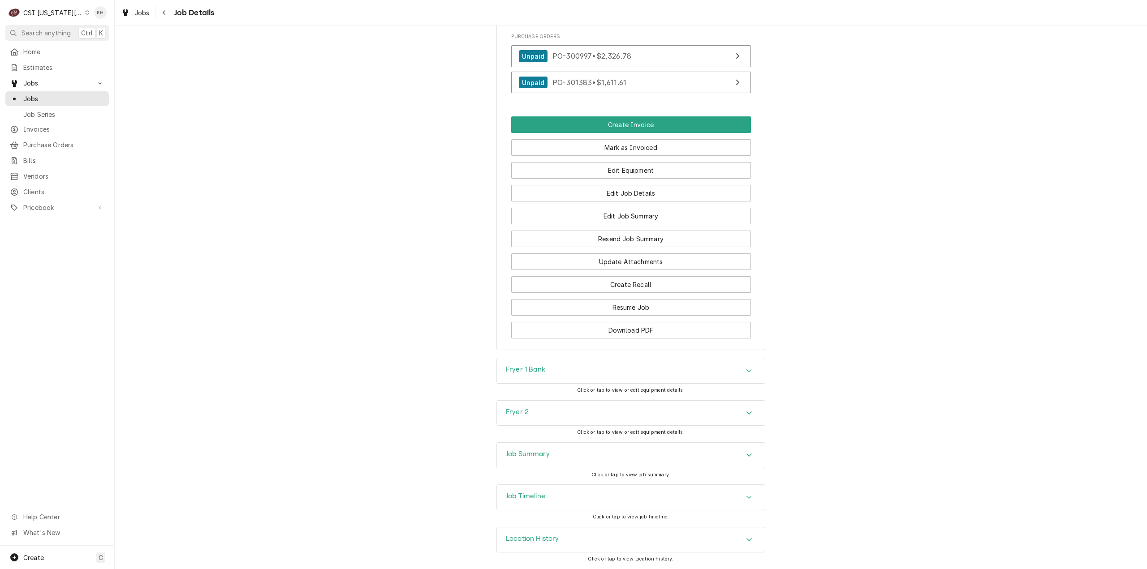
click at [541, 495] on h3 "Job Timeline" at bounding box center [525, 496] width 39 height 9
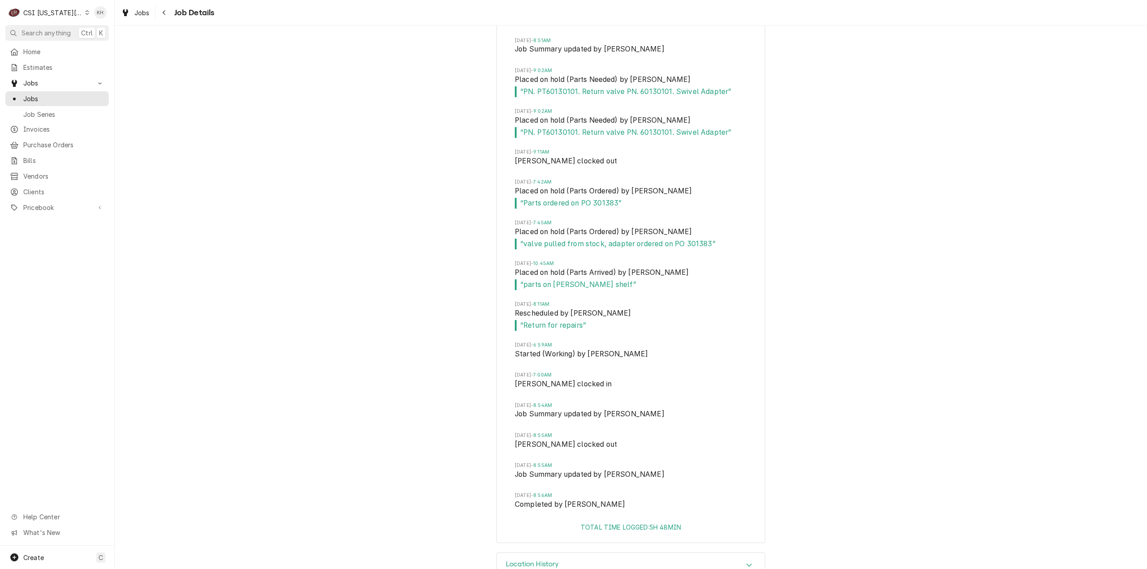
scroll to position [2814, 0]
